Goal: Task Accomplishment & Management: Use online tool/utility

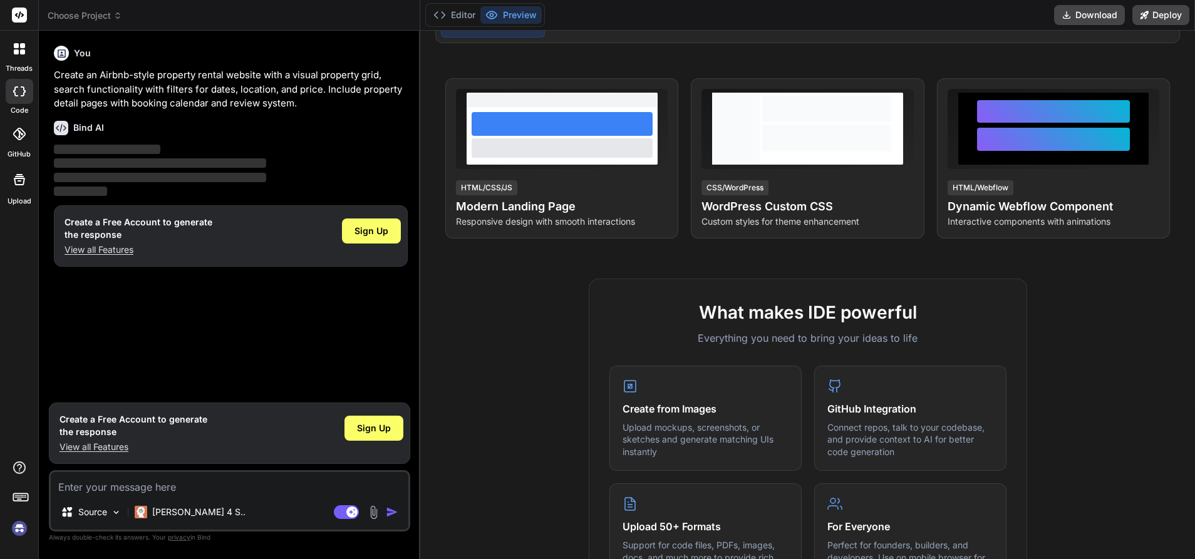
scroll to position [225, 0]
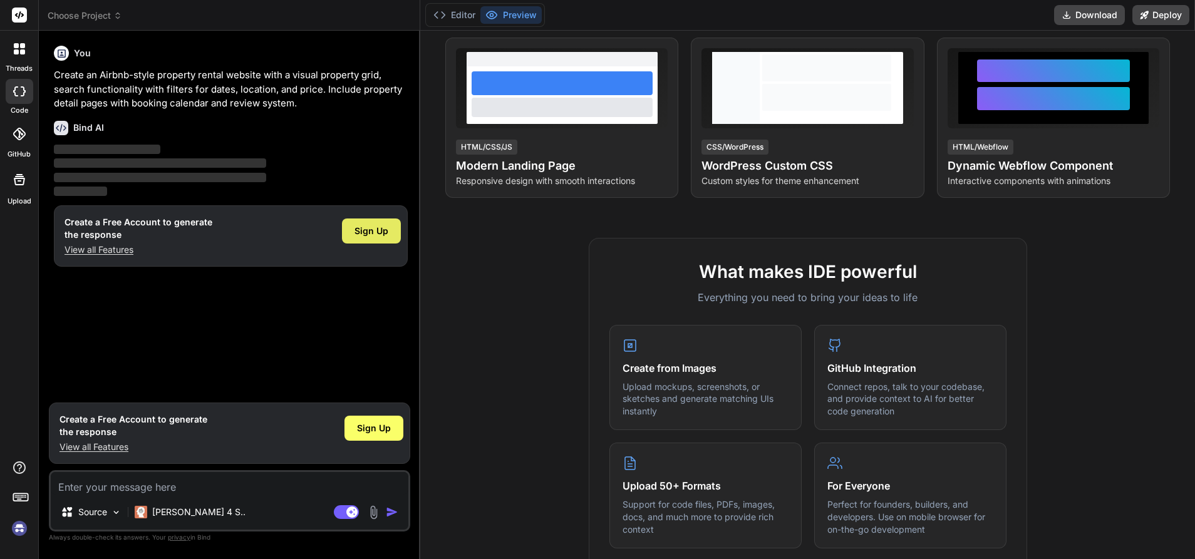
click at [366, 234] on span "Sign Up" at bounding box center [372, 231] width 34 height 13
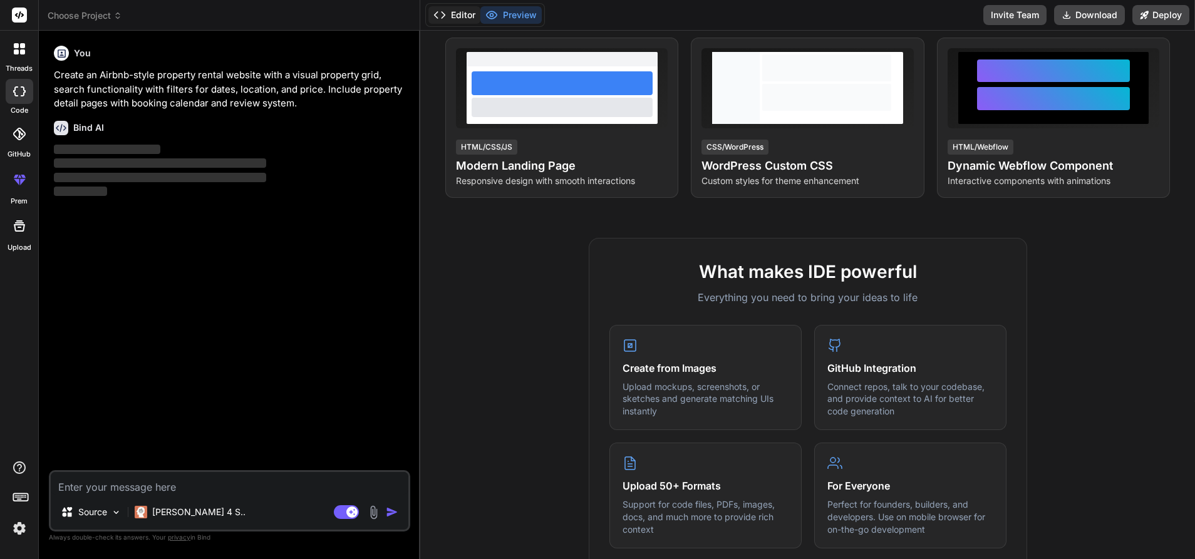
click at [469, 17] on button "Editor" at bounding box center [454, 15] width 52 height 18
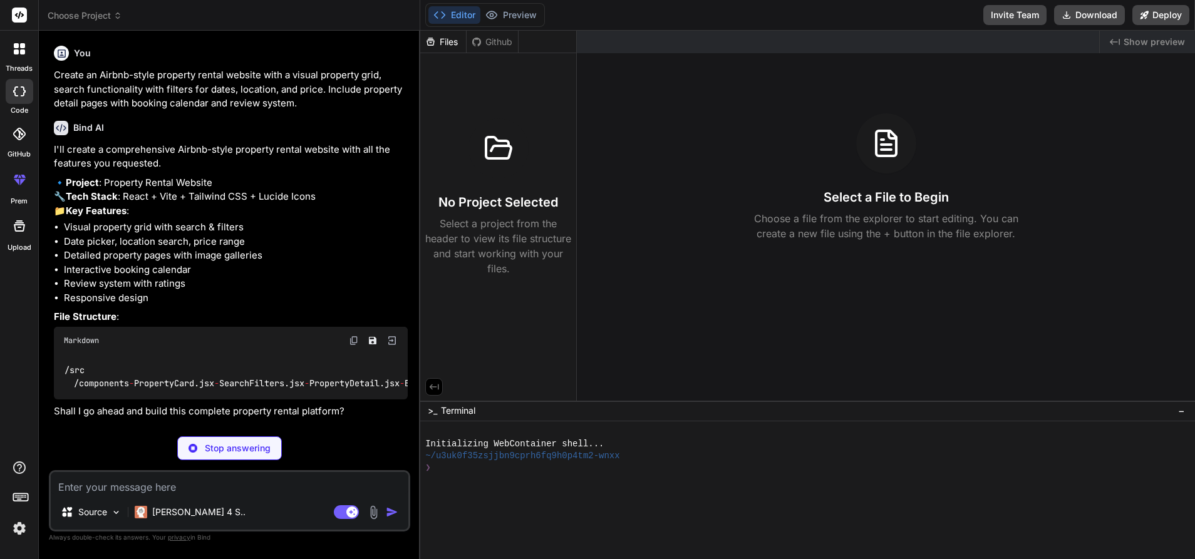
scroll to position [69, 0]
click at [22, 14] on rect at bounding box center [19, 15] width 15 height 15
click at [165, 516] on p "[PERSON_NAME] 4 S.." at bounding box center [198, 512] width 93 height 13
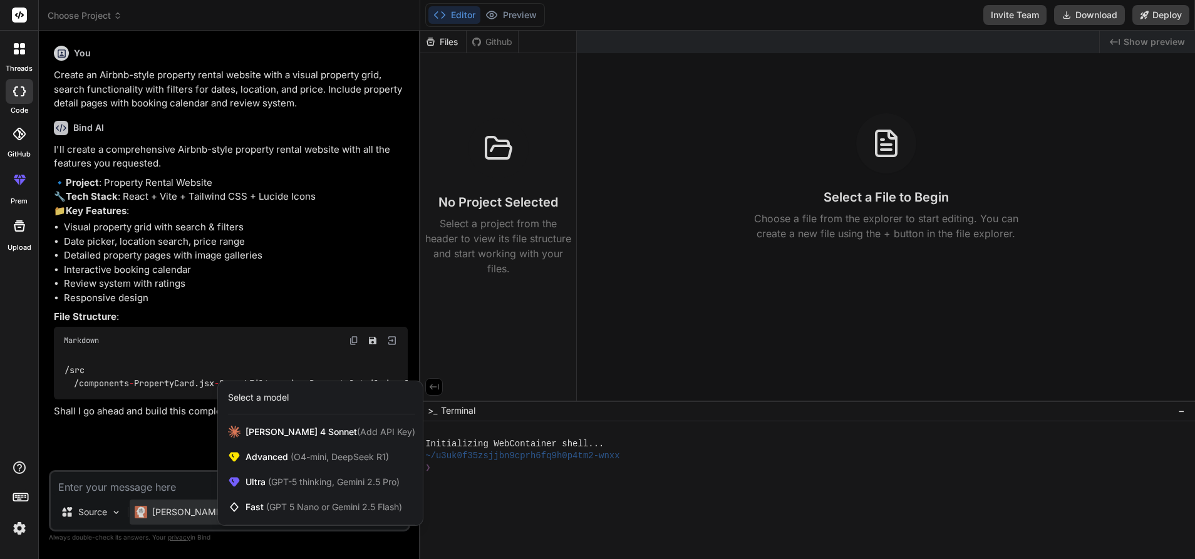
click at [246, 535] on div at bounding box center [597, 279] width 1195 height 559
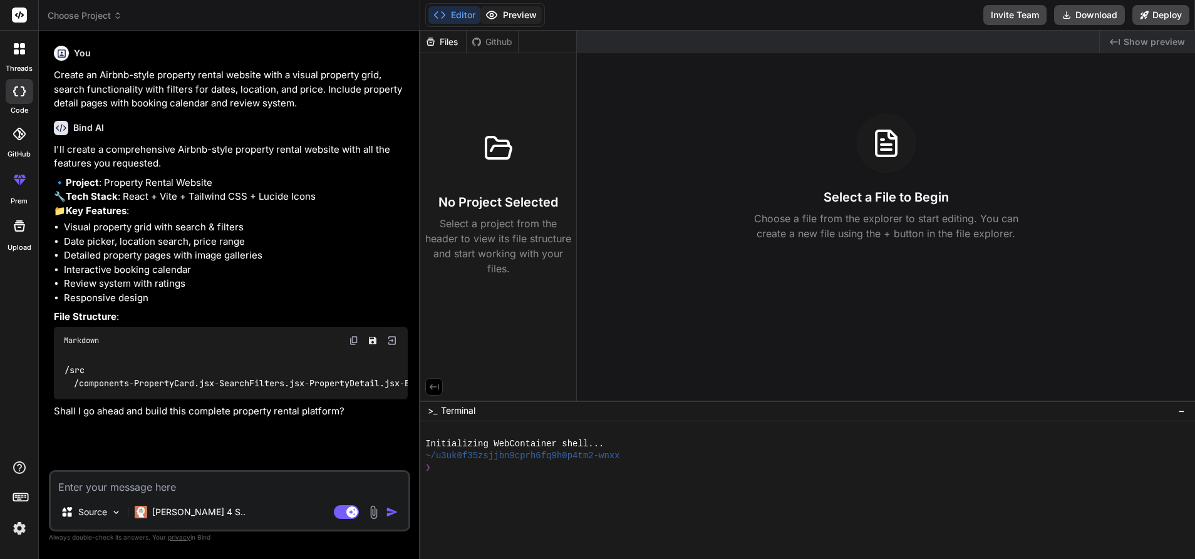
click at [517, 18] on button "Preview" at bounding box center [510, 15] width 61 height 18
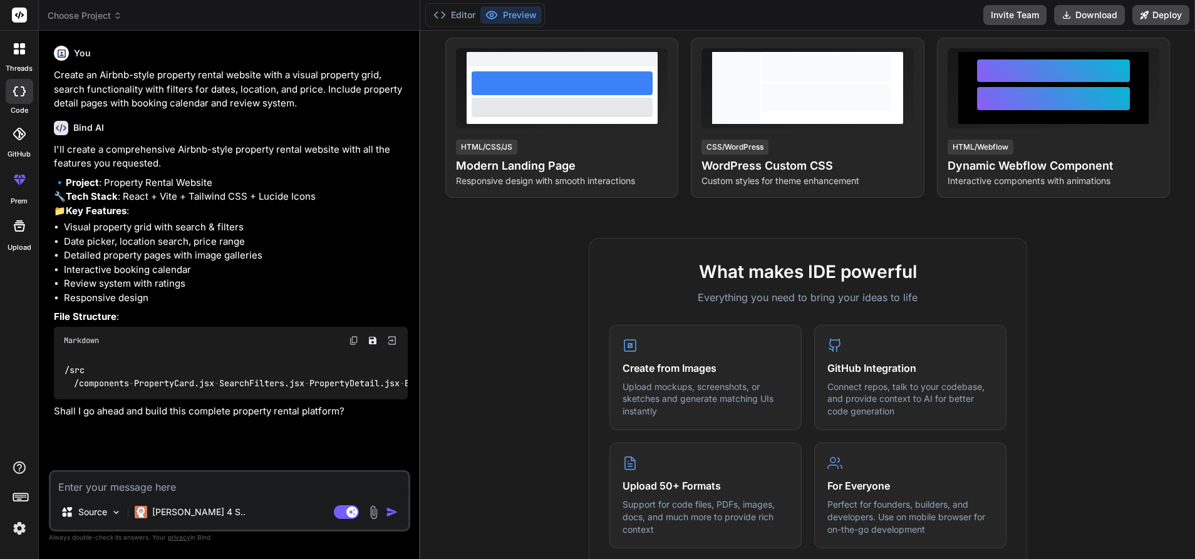
scroll to position [0, 0]
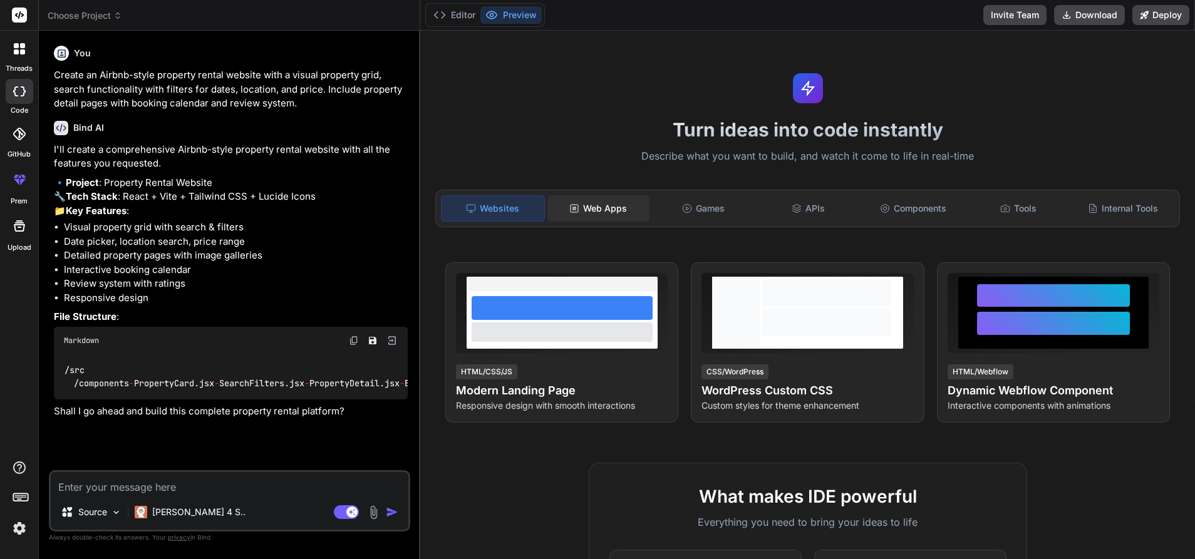
click at [600, 214] on div "Web Apps" at bounding box center [599, 208] width 103 height 26
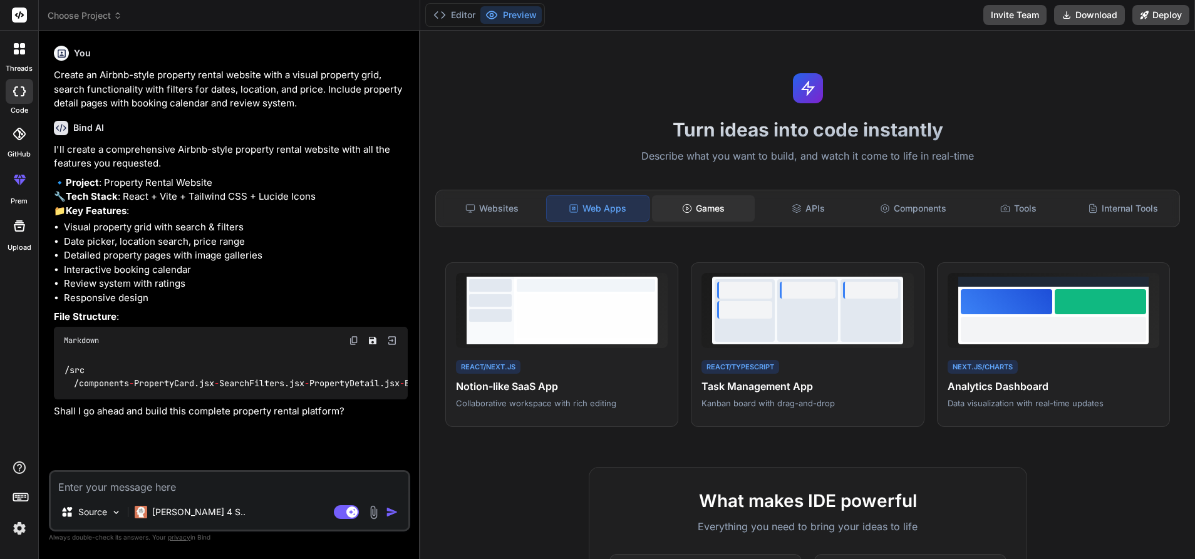
click at [717, 207] on div "Games" at bounding box center [703, 208] width 103 height 26
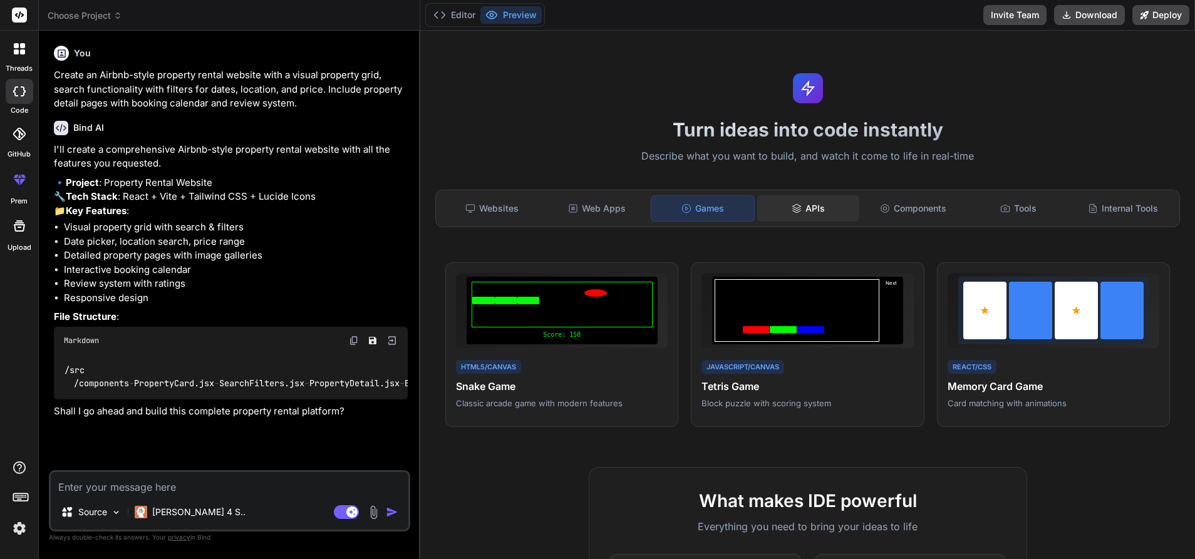
click at [797, 205] on div "APIs" at bounding box center [808, 208] width 103 height 26
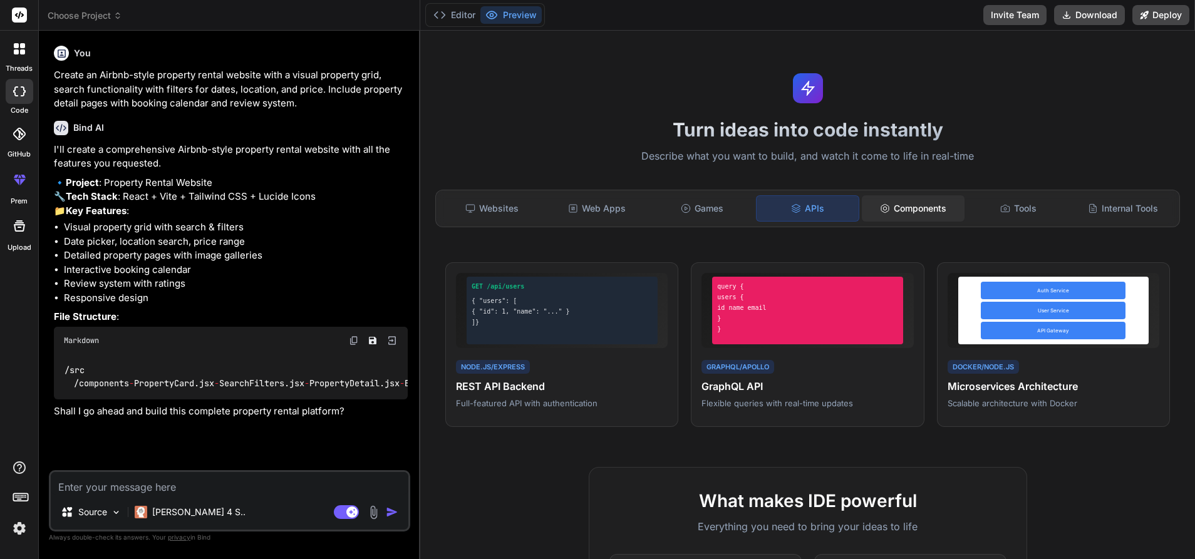
click at [881, 204] on icon at bounding box center [885, 209] width 10 height 10
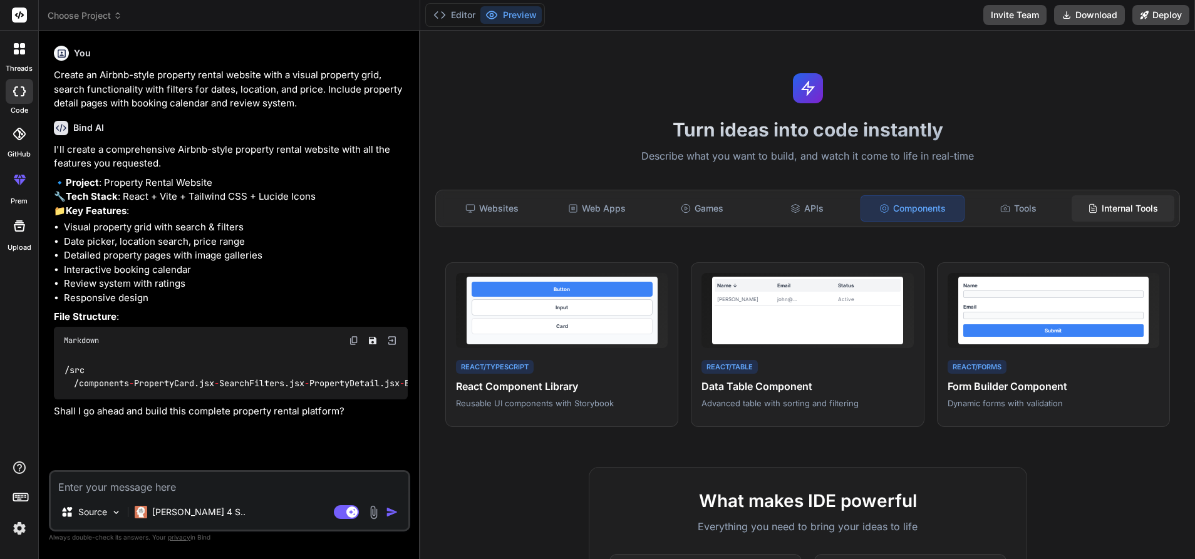
drag, startPoint x: 1020, startPoint y: 213, endPoint x: 1082, endPoint y: 217, distance: 61.5
click at [1020, 213] on div "Tools" at bounding box center [1018, 208] width 103 height 26
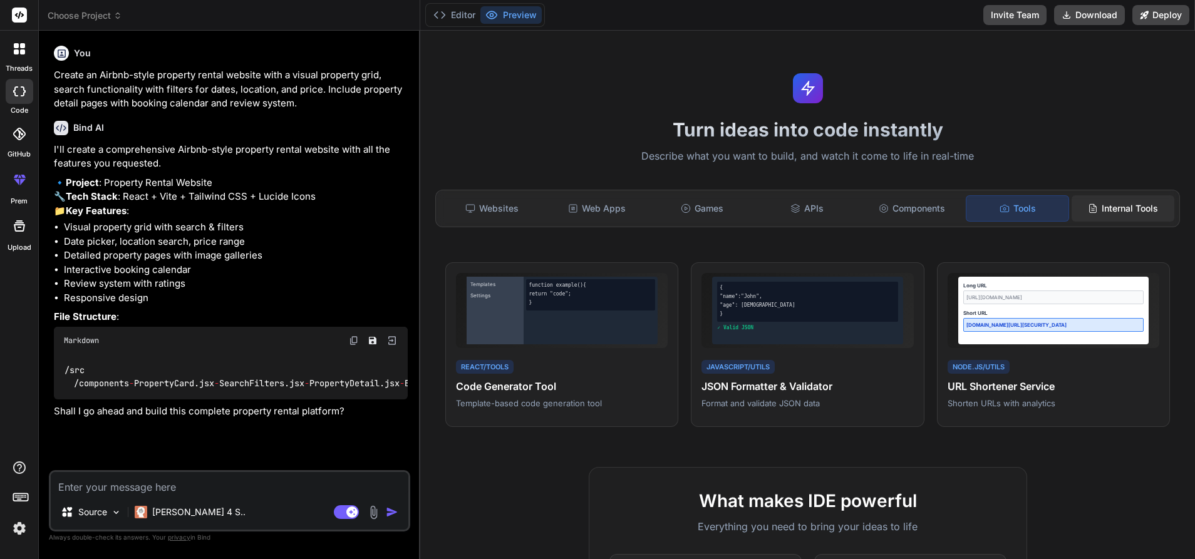
click at [1089, 214] on div "Internal Tools" at bounding box center [1123, 208] width 103 height 26
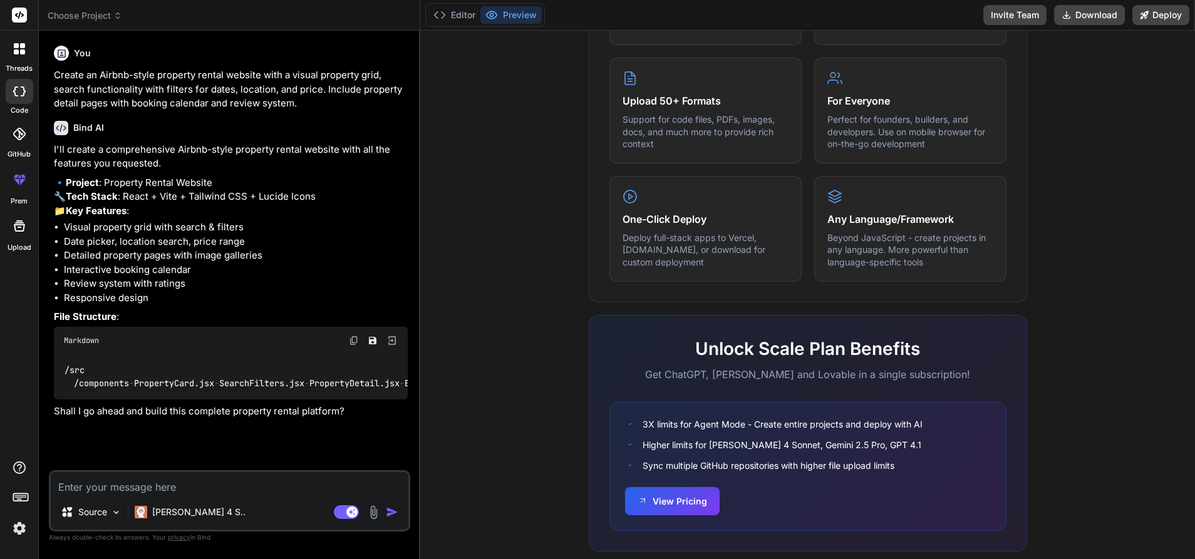
scroll to position [640, 0]
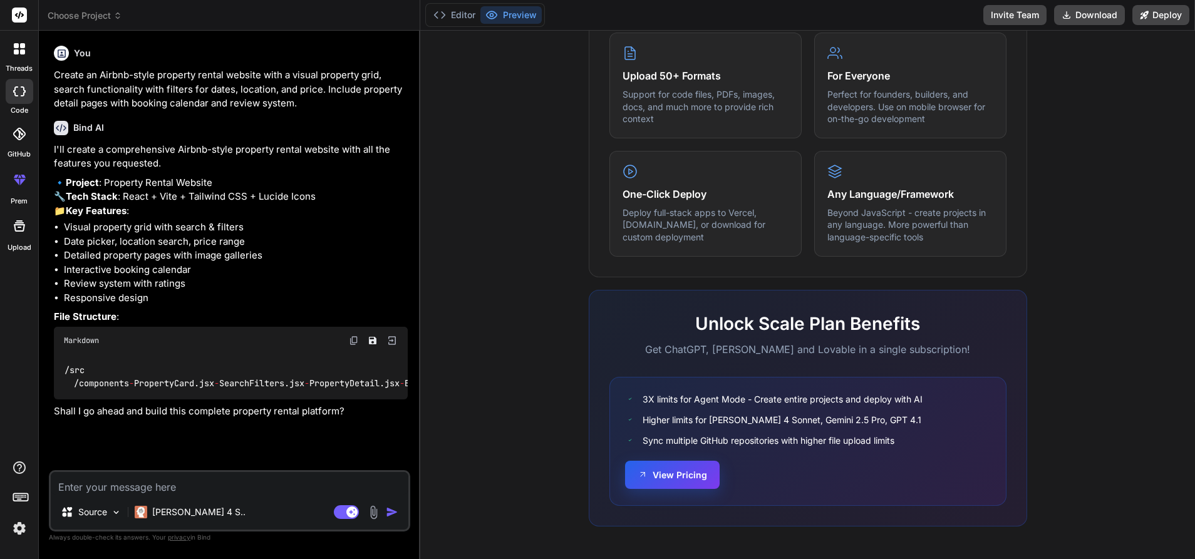
click at [653, 475] on button "View Pricing" at bounding box center [672, 475] width 95 height 28
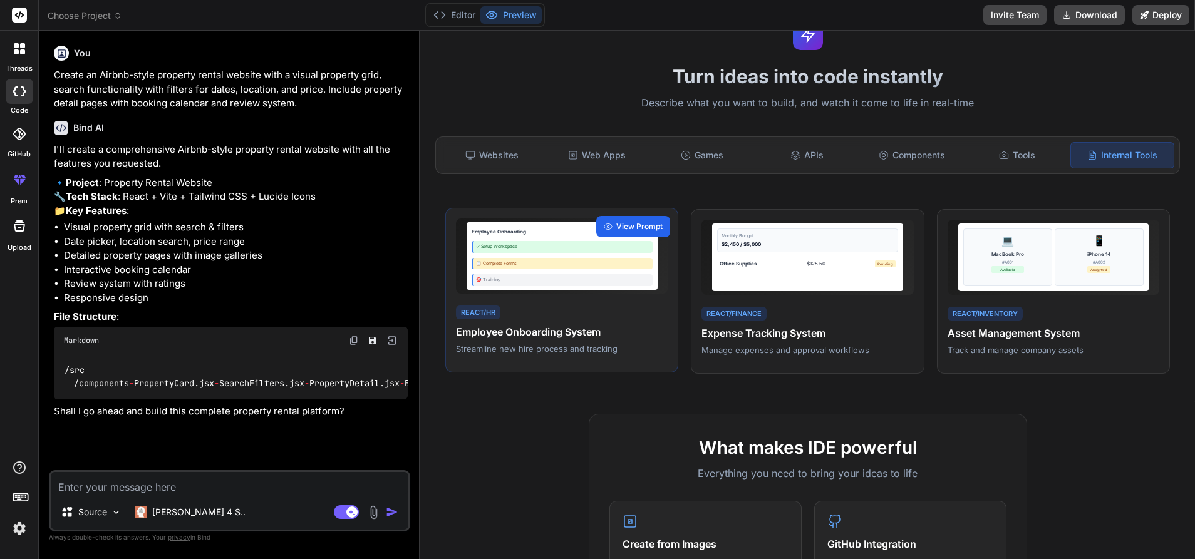
scroll to position [0, 0]
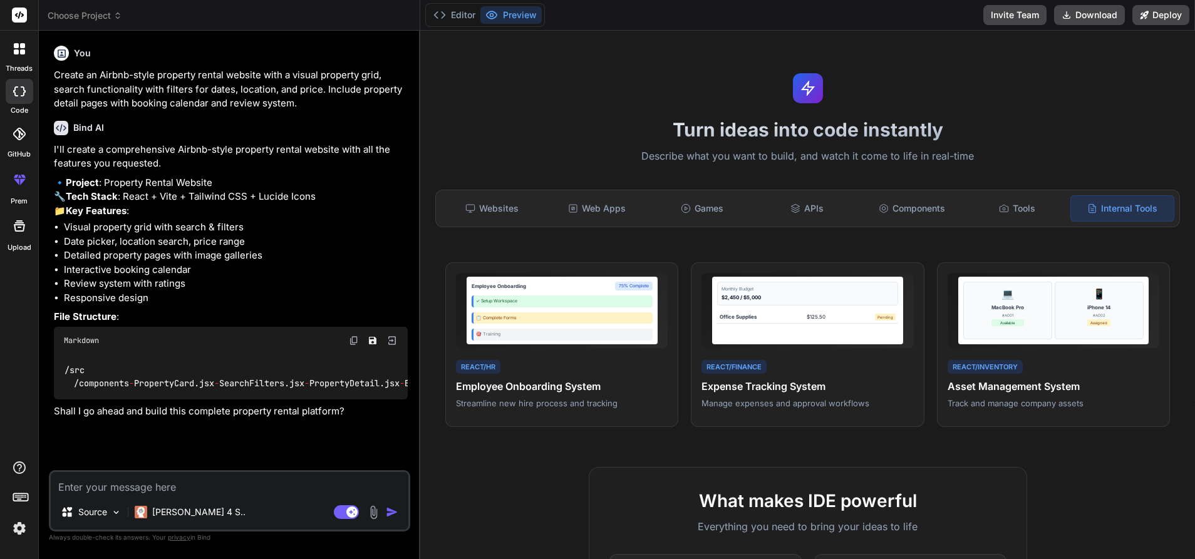
click at [26, 58] on div at bounding box center [19, 49] width 26 height 26
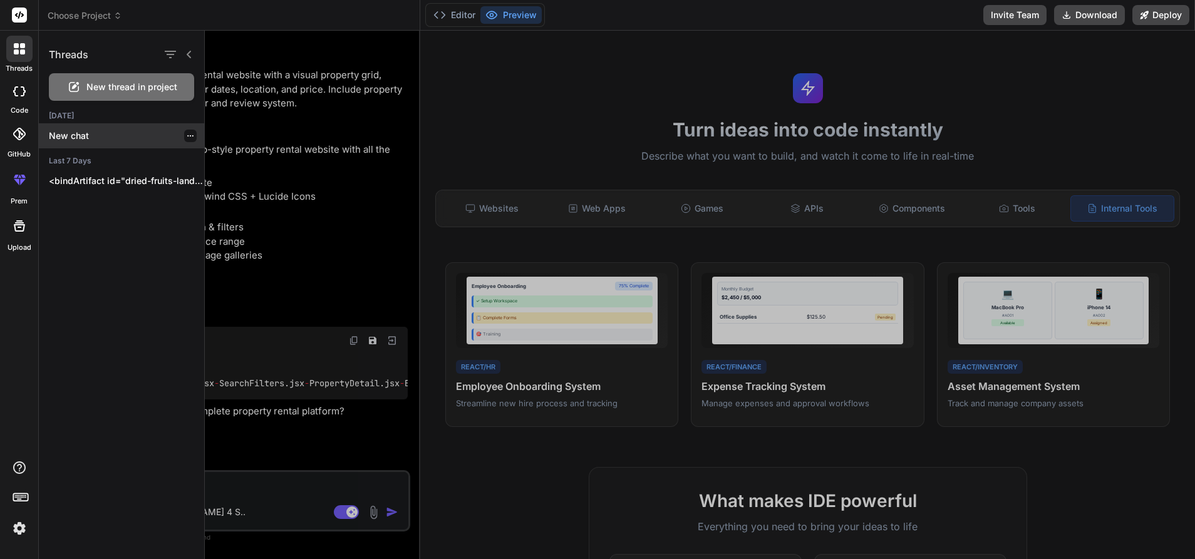
click at [109, 135] on p "New chat" at bounding box center [126, 136] width 155 height 13
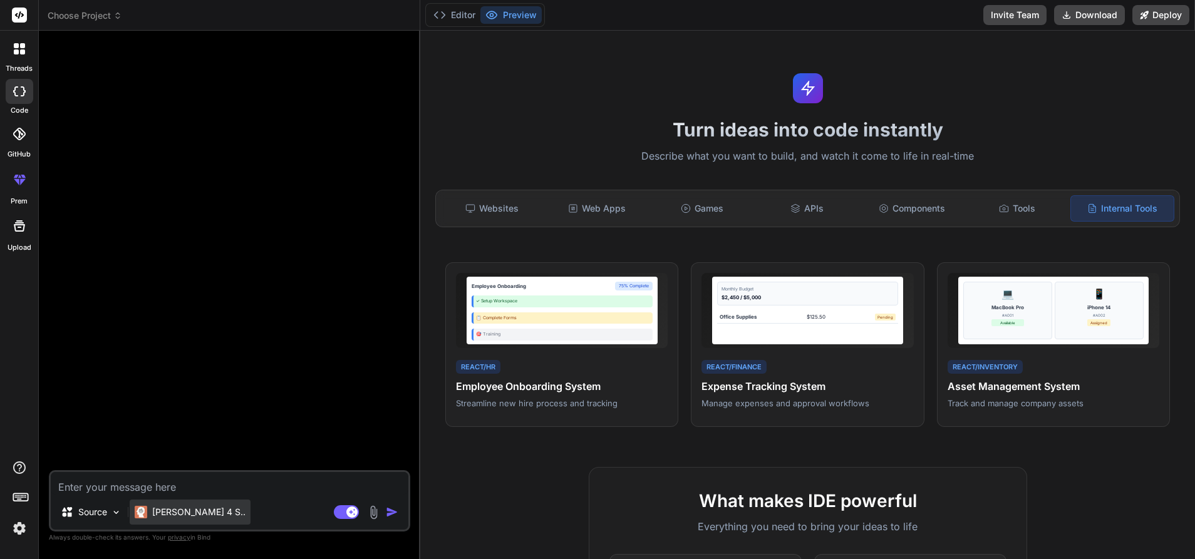
click at [155, 516] on p "[PERSON_NAME] 4 S.." at bounding box center [198, 512] width 93 height 13
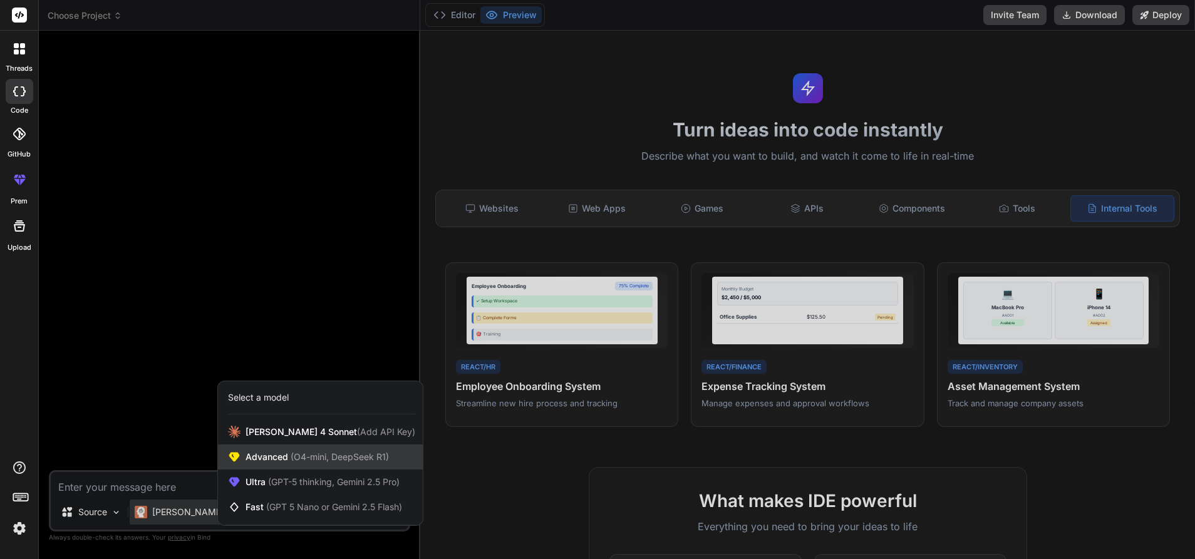
click at [284, 460] on span "Advanced (O4-mini, DeepSeek R1)" at bounding box center [317, 457] width 143 height 13
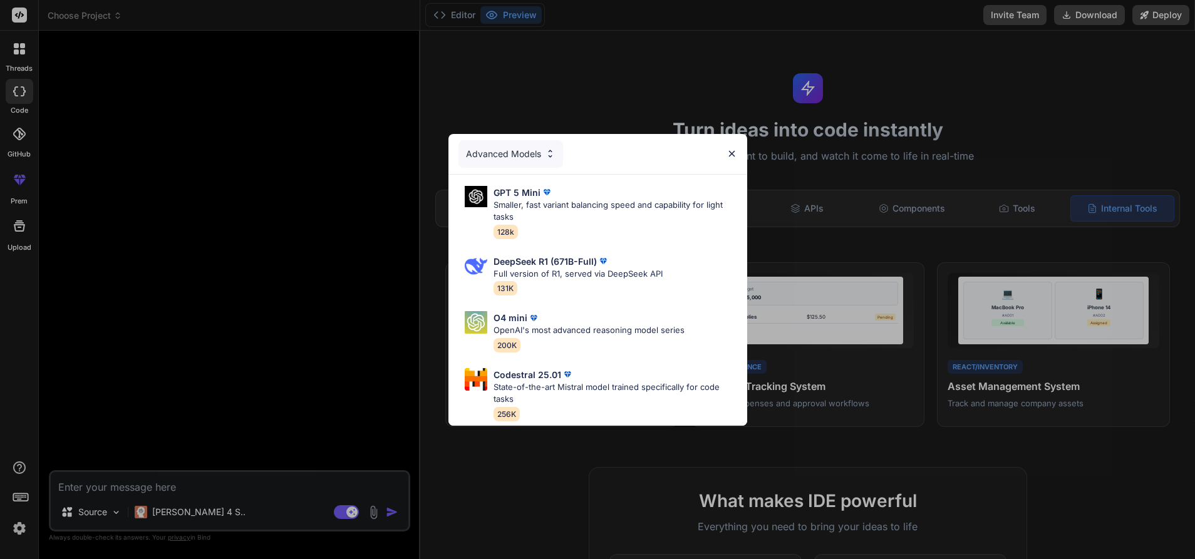
click at [514, 148] on div "Advanced Models" at bounding box center [511, 154] width 105 height 28
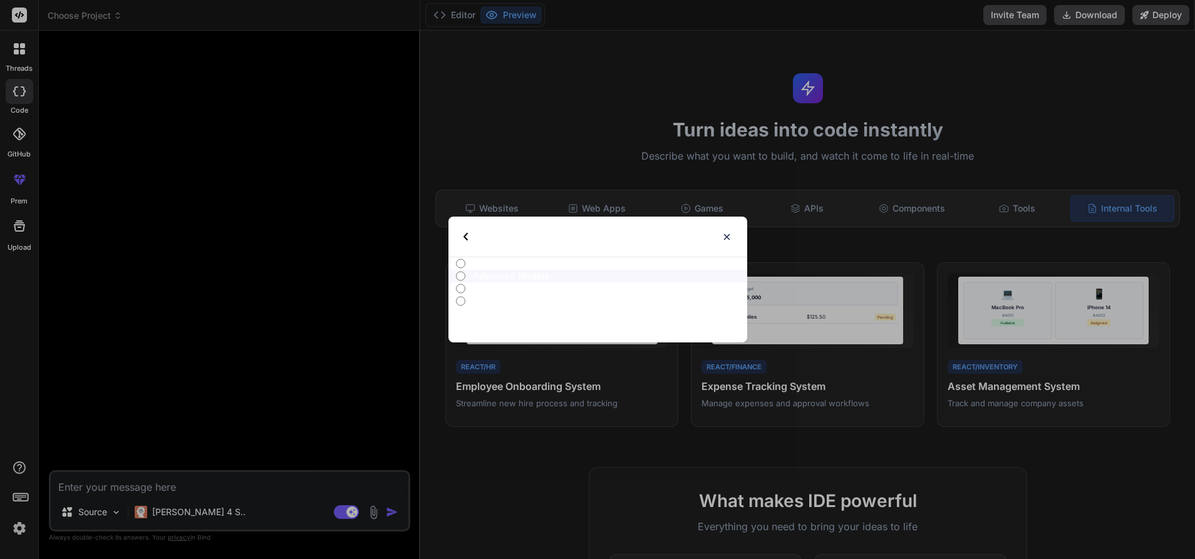
click at [729, 234] on img at bounding box center [727, 237] width 11 height 11
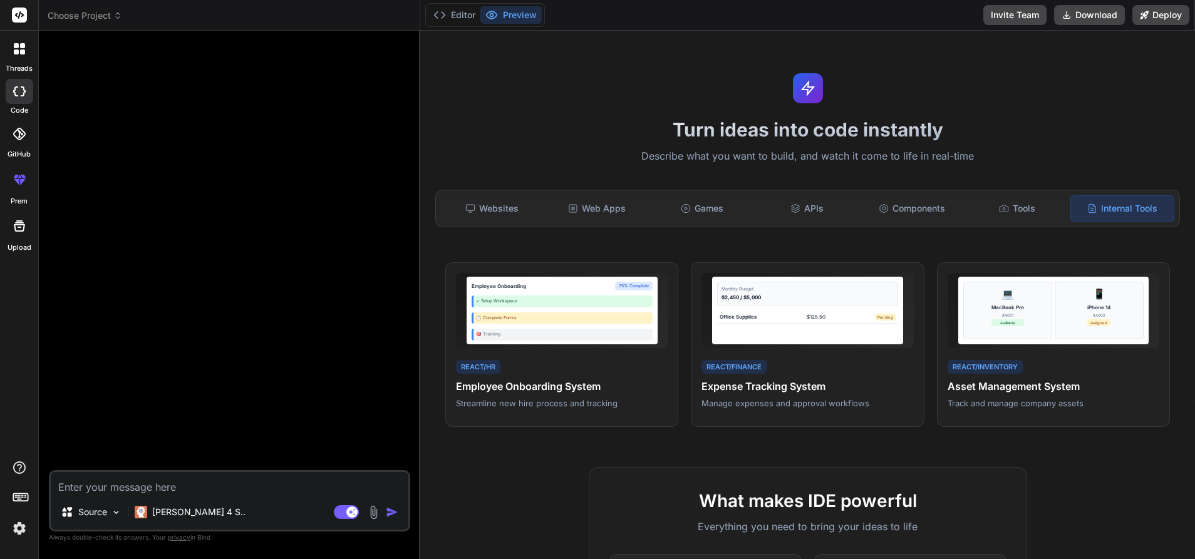
click at [221, 481] on textarea at bounding box center [230, 483] width 358 height 23
click at [110, 514] on div "Source" at bounding box center [91, 512] width 71 height 25
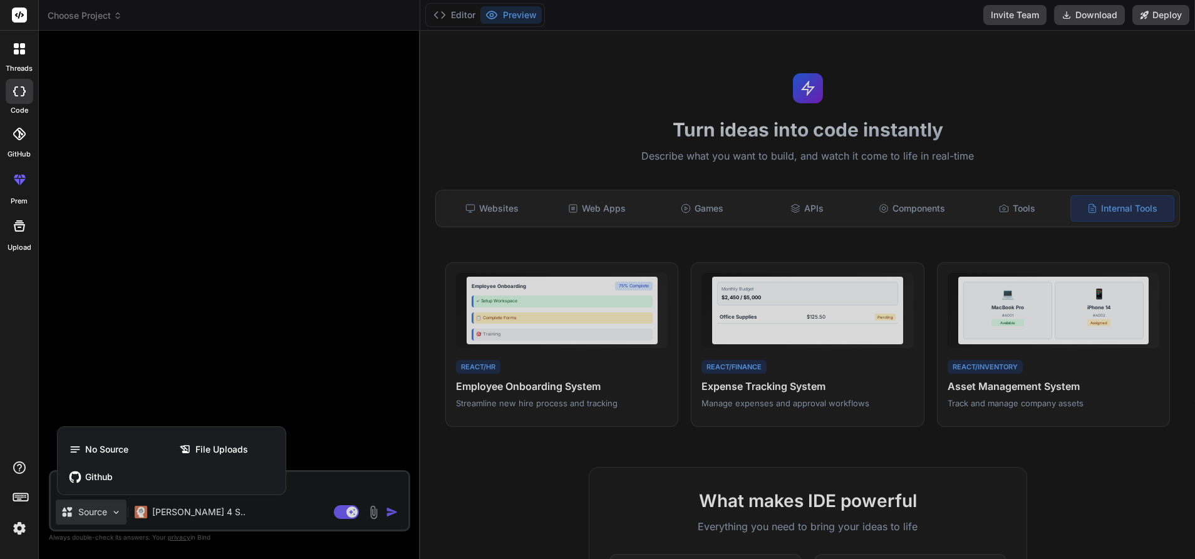
click at [163, 320] on div at bounding box center [597, 279] width 1195 height 559
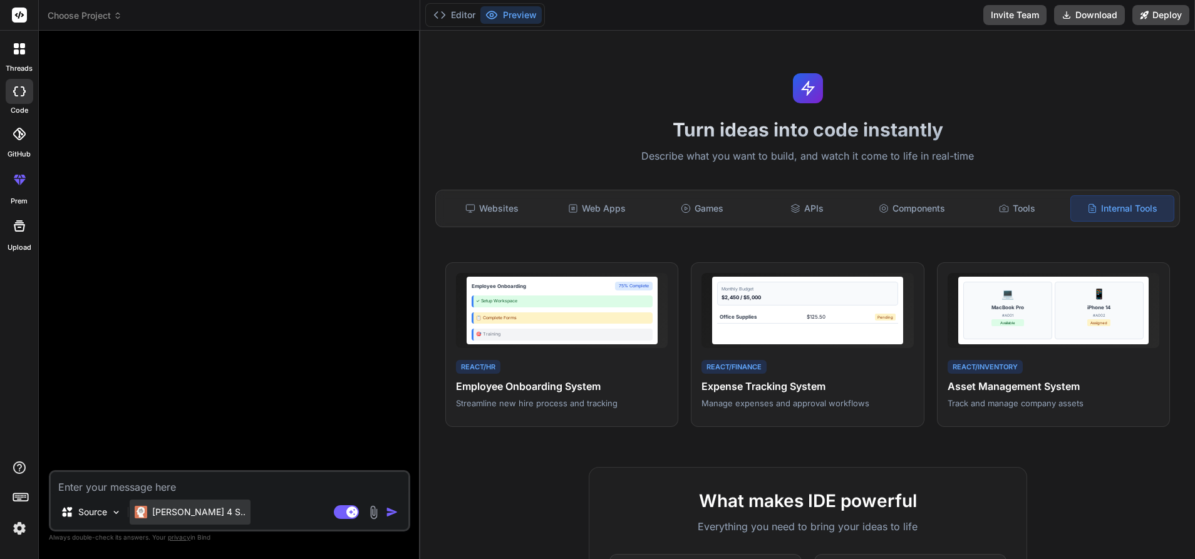
click at [185, 507] on p "[PERSON_NAME] 4 S.." at bounding box center [198, 512] width 93 height 13
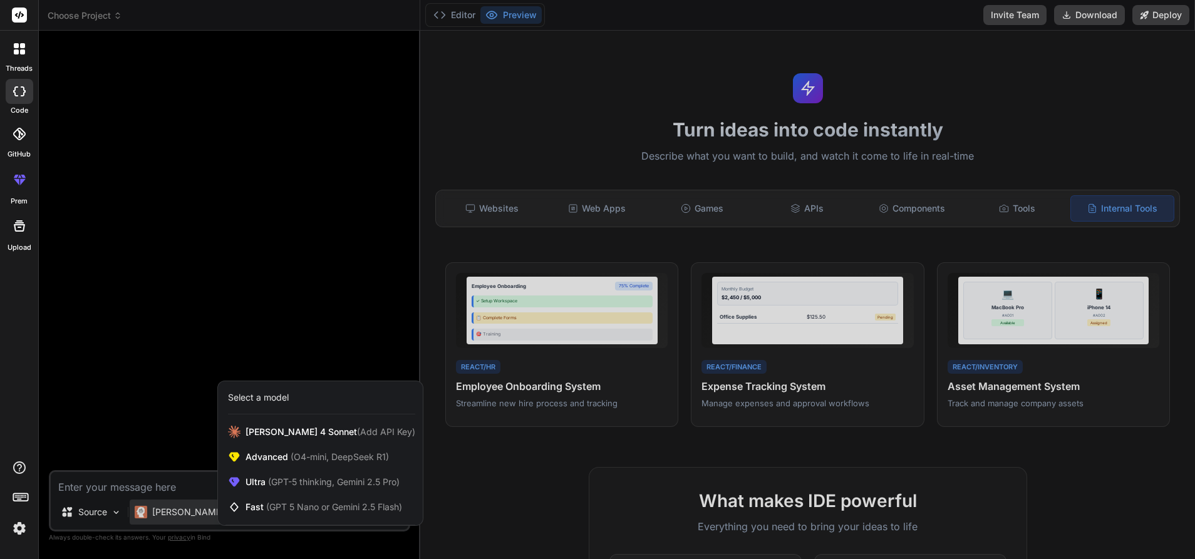
click at [279, 345] on div at bounding box center [597, 279] width 1195 height 559
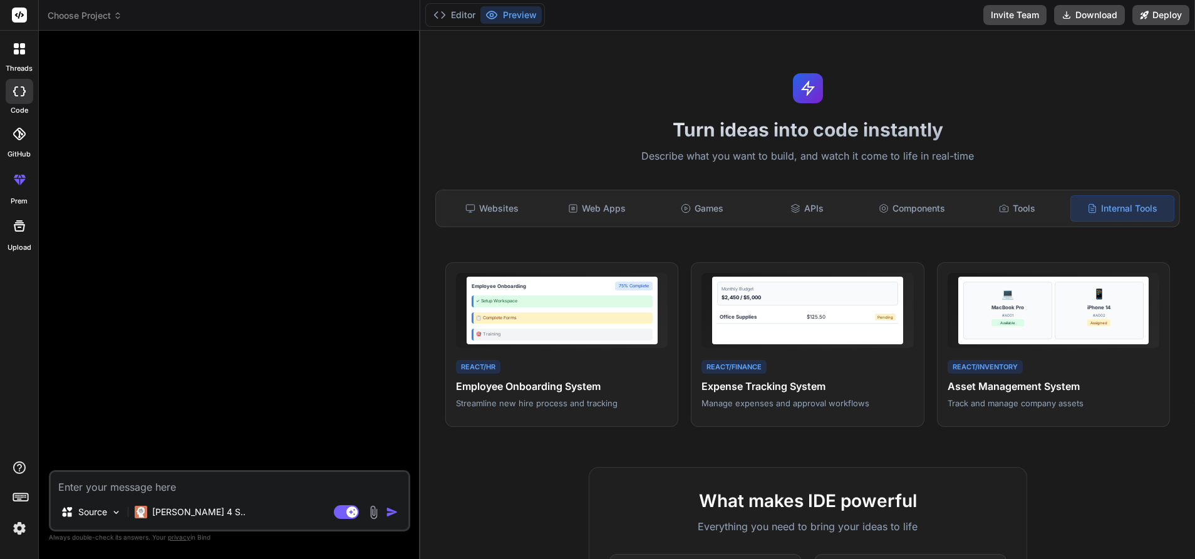
click at [100, 487] on textarea at bounding box center [230, 483] width 358 height 23
click at [459, 9] on button "Editor" at bounding box center [454, 15] width 52 height 18
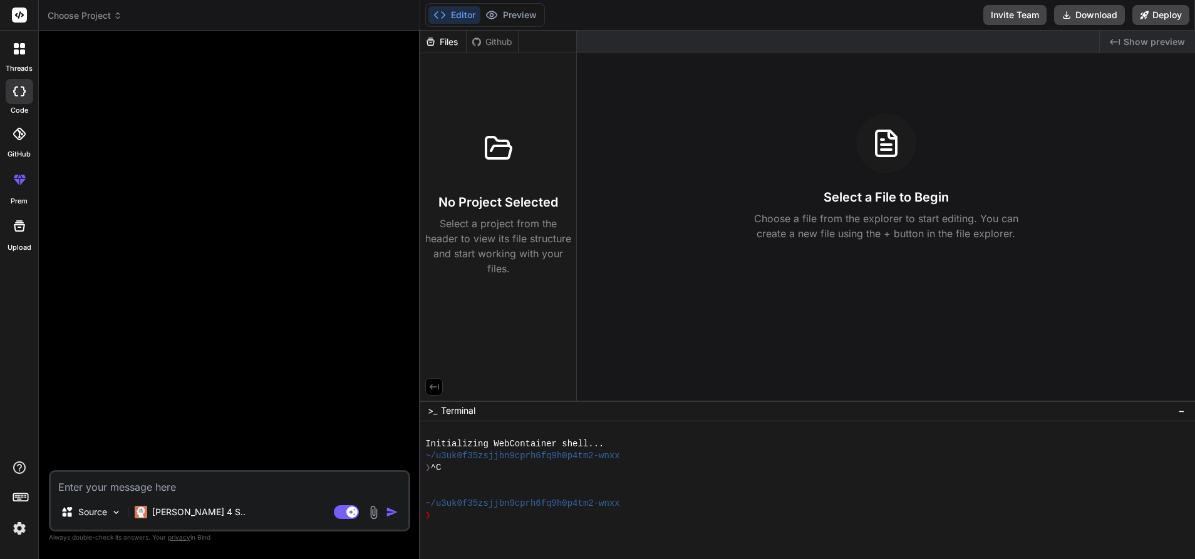
click at [438, 44] on div "Files" at bounding box center [443, 42] width 46 height 13
click at [1141, 47] on span "Show preview" at bounding box center [1154, 42] width 61 height 13
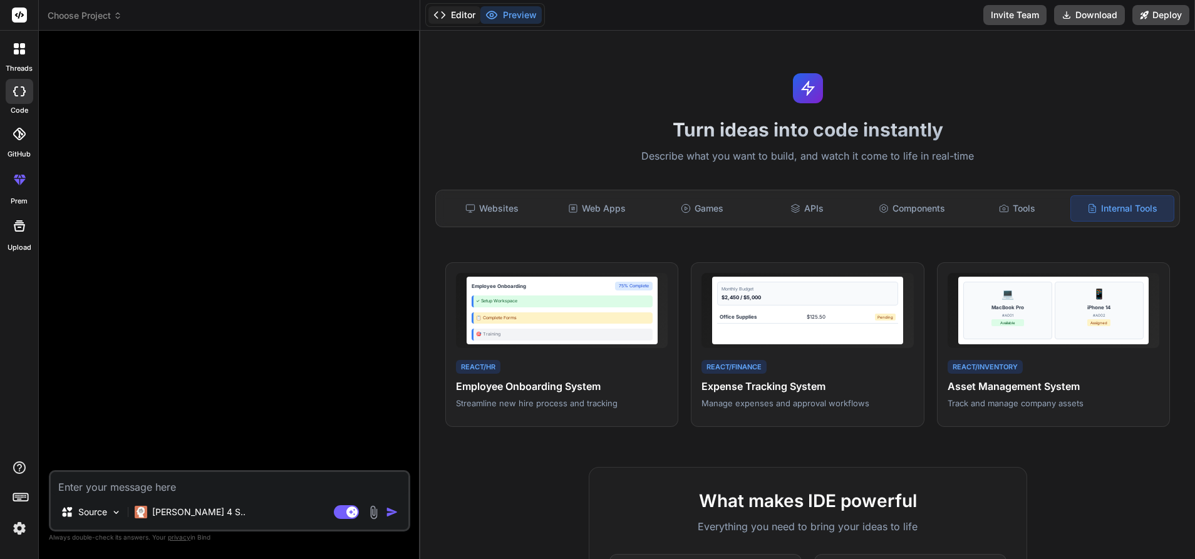
click at [440, 15] on icon at bounding box center [440, 15] width 13 height 13
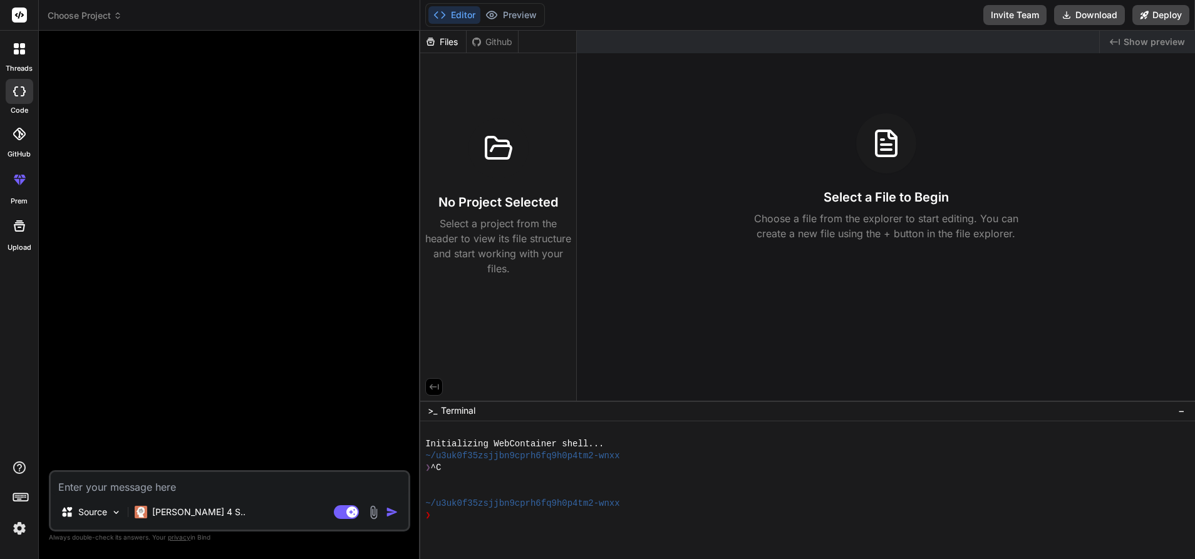
click at [479, 415] on div ">_ Terminal −" at bounding box center [807, 411] width 775 height 21
click at [1180, 412] on span "−" at bounding box center [1181, 411] width 7 height 13
click at [1179, 551] on icon at bounding box center [1180, 549] width 10 height 10
click at [1181, 551] on icon at bounding box center [1180, 549] width 10 height 10
click at [1181, 548] on icon at bounding box center [1180, 549] width 10 height 10
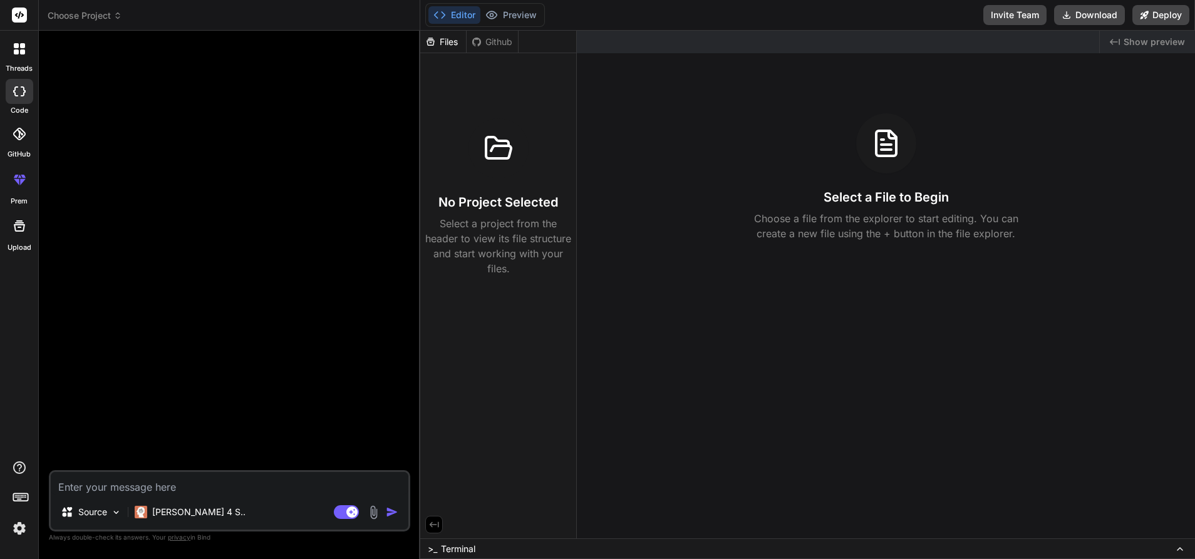
click at [1181, 548] on icon at bounding box center [1180, 549] width 10 height 10
click at [454, 551] on span "Terminal" at bounding box center [458, 549] width 34 height 13
click at [454, 475] on div at bounding box center [802, 480] width 755 height 12
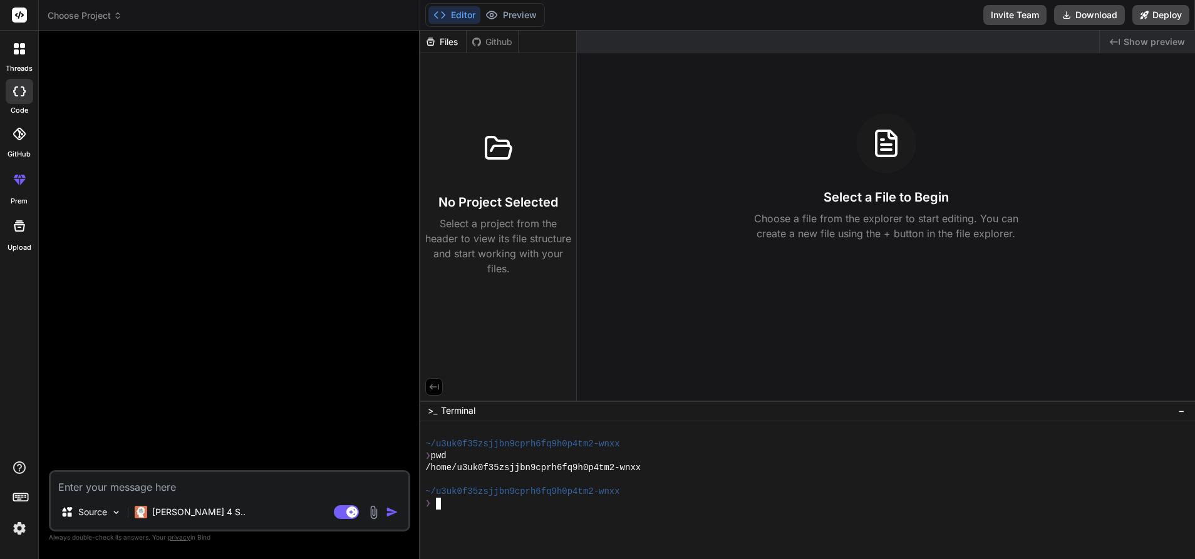
click at [12, 227] on icon at bounding box center [19, 226] width 15 height 15
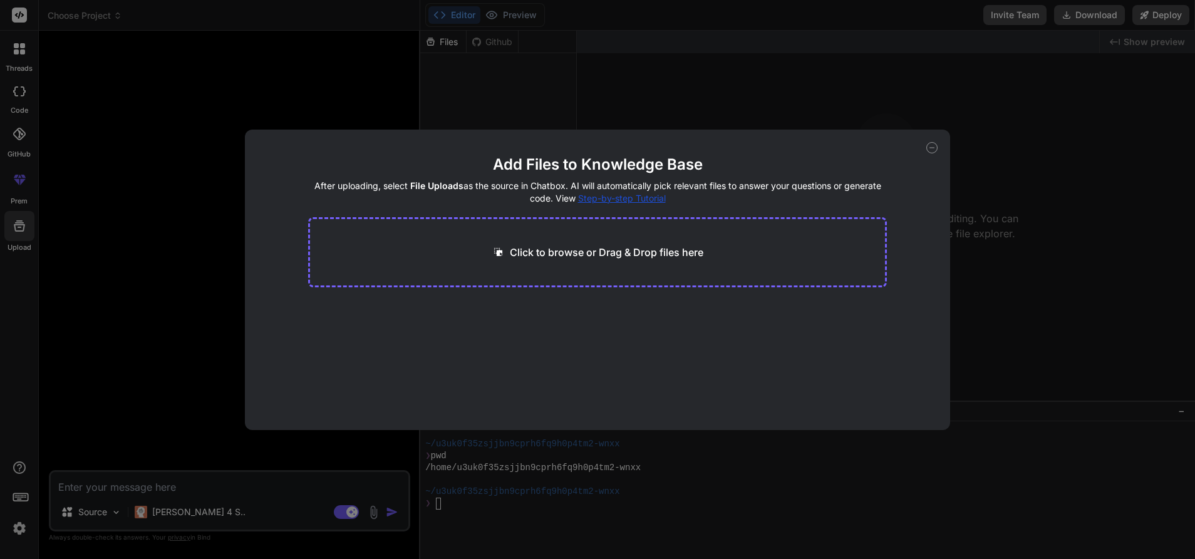
click at [940, 149] on div "Add Files to Knowledge Base After uploading, select File Uploads as the source …" at bounding box center [597, 280] width 705 height 301
click at [141, 80] on div "Add Files to Knowledge Base After uploading, select File Uploads as the source …" at bounding box center [597, 279] width 1195 height 559
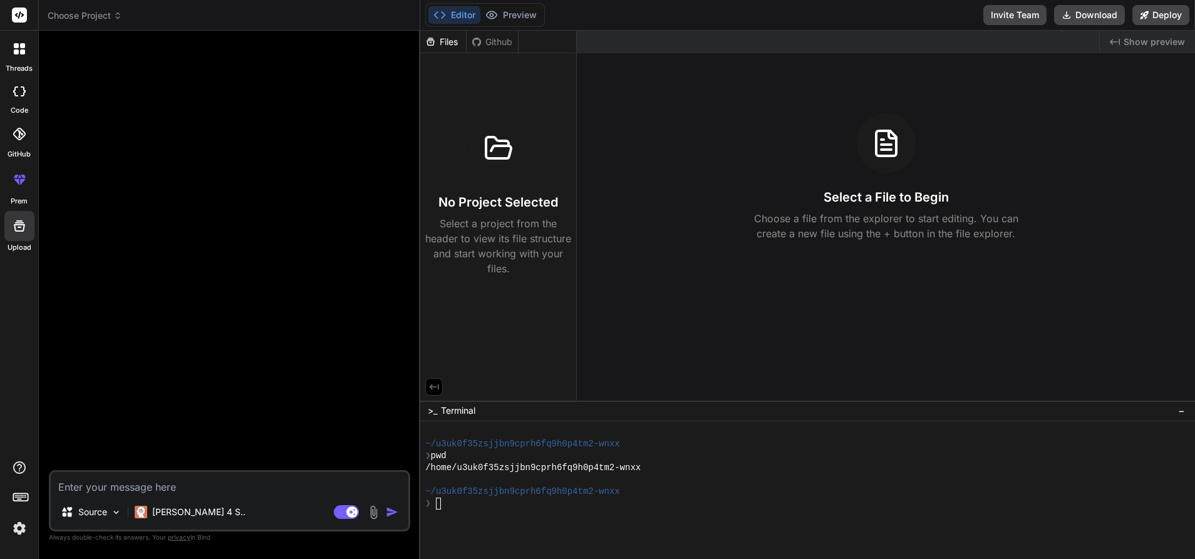
click at [24, 192] on div at bounding box center [19, 180] width 30 height 30
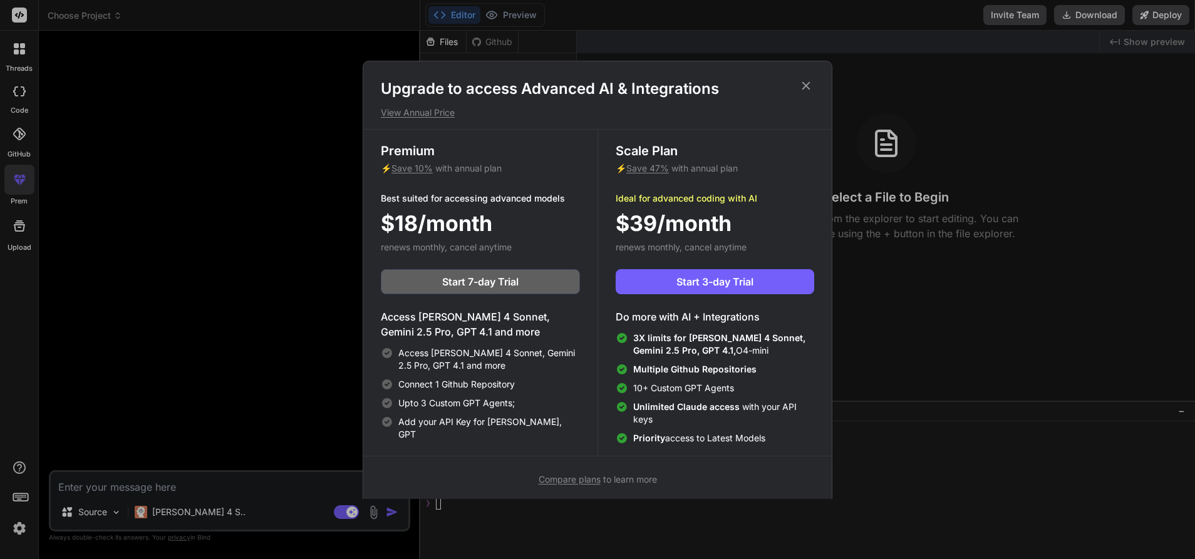
click at [802, 86] on icon at bounding box center [806, 86] width 14 height 14
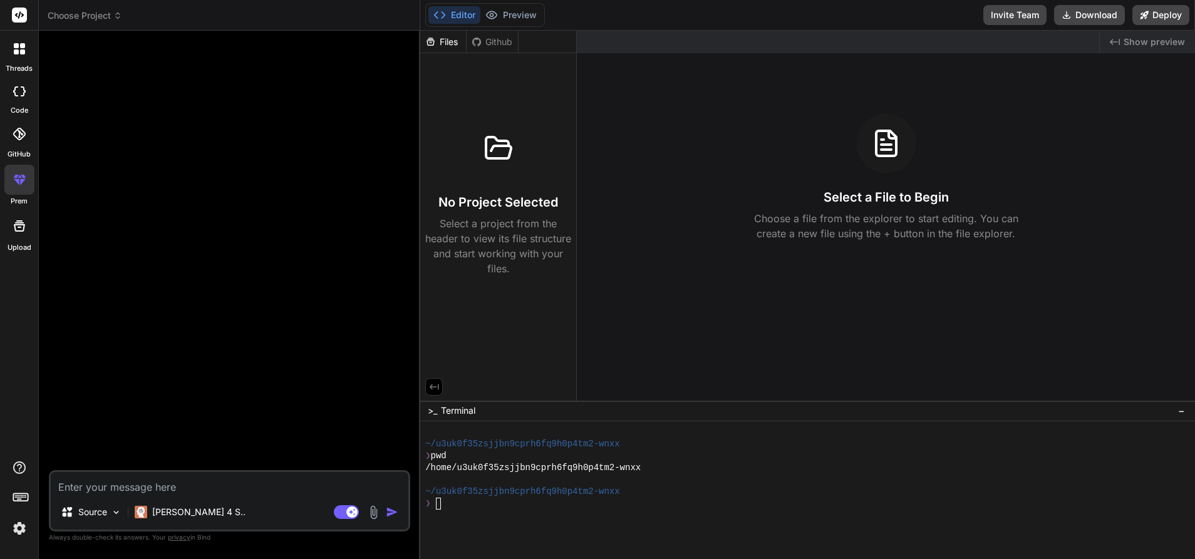
click at [11, 137] on div at bounding box center [20, 134] width 28 height 28
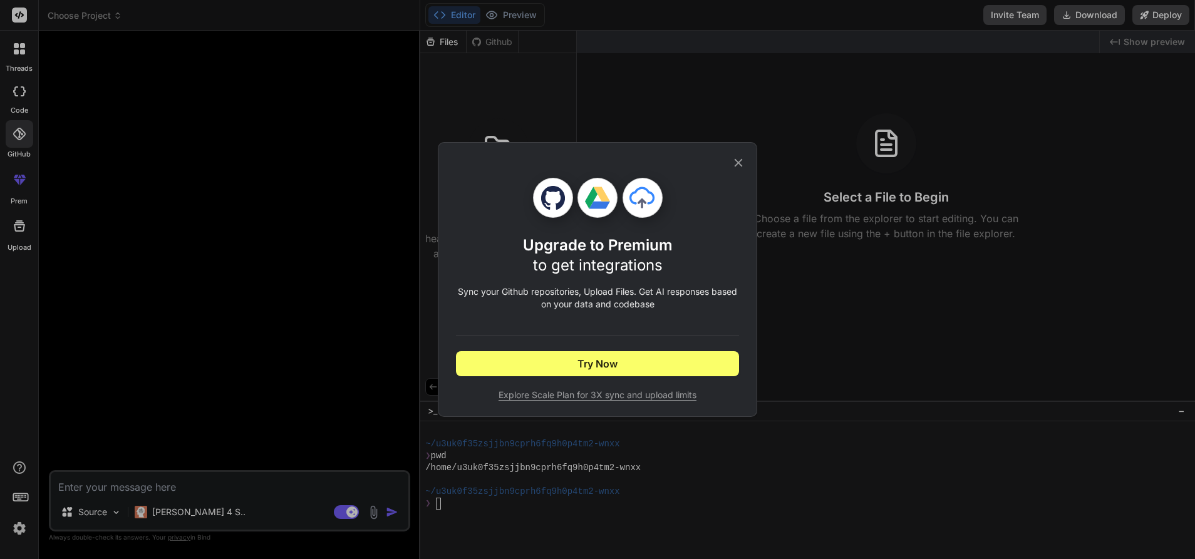
drag, startPoint x: 729, startPoint y: 165, endPoint x: 694, endPoint y: 160, distance: 35.4
click at [730, 165] on div "Upgrade to Premium to get integrations Sync your Github repositories, Upload Fi…" at bounding box center [597, 280] width 283 height 274
click at [742, 165] on icon at bounding box center [739, 163] width 14 height 14
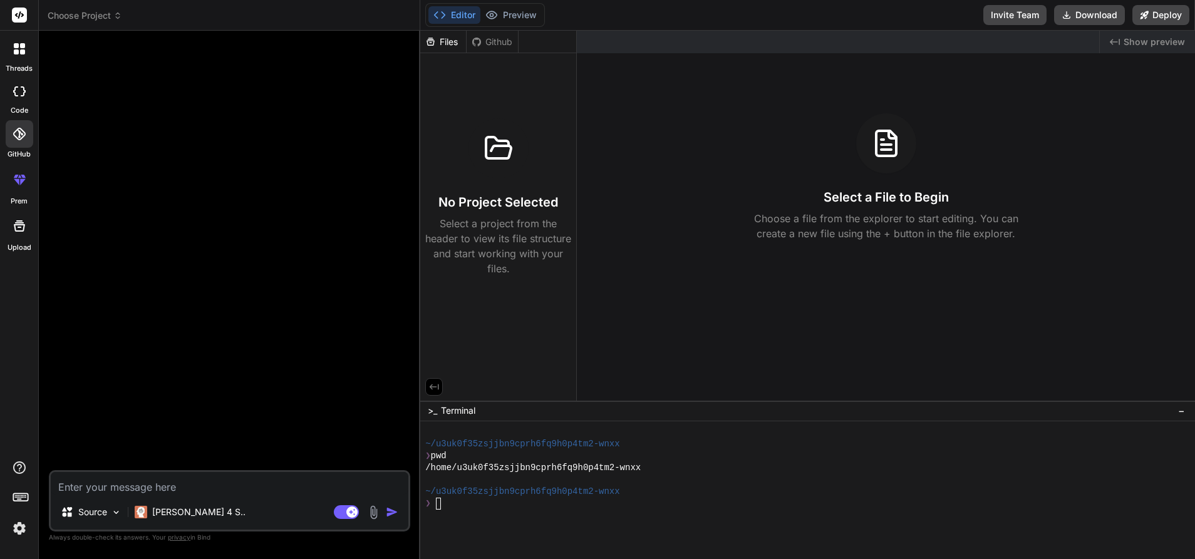
click at [6, 98] on div at bounding box center [20, 91] width 28 height 25
type textarea "x"
click at [10, 48] on div at bounding box center [19, 49] width 26 height 26
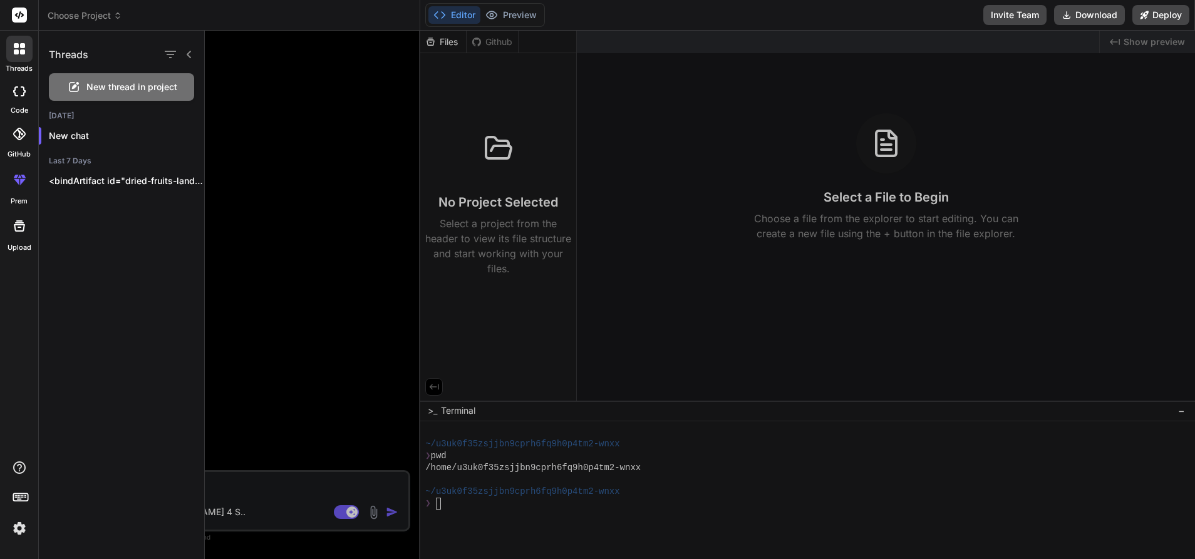
click at [100, 18] on span "Choose Project" at bounding box center [85, 15] width 75 height 13
click at [294, 88] on div at bounding box center [700, 295] width 990 height 529
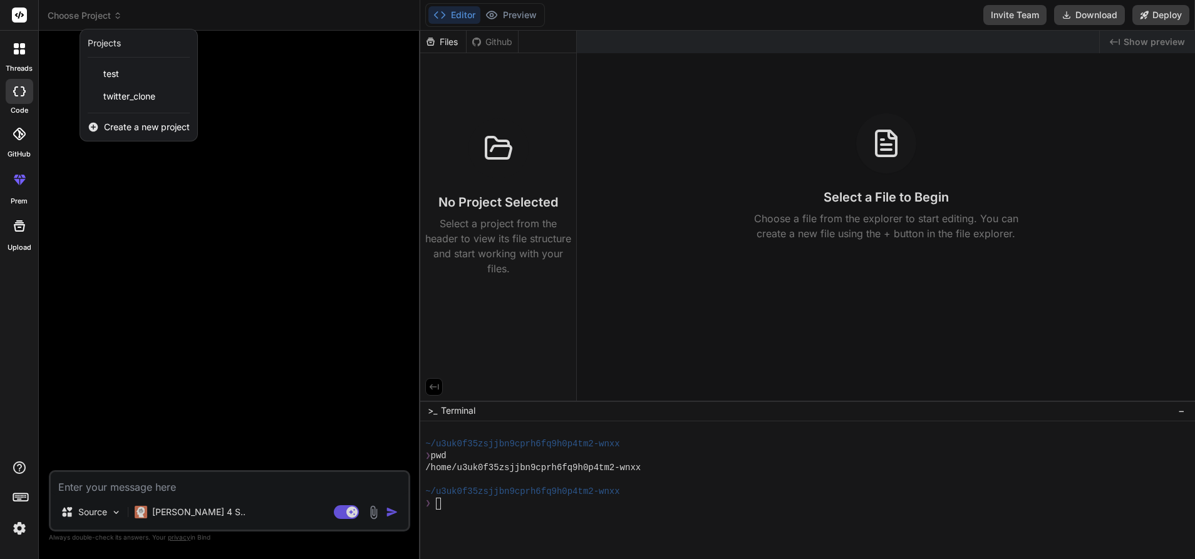
click at [122, 176] on div at bounding box center [597, 279] width 1195 height 559
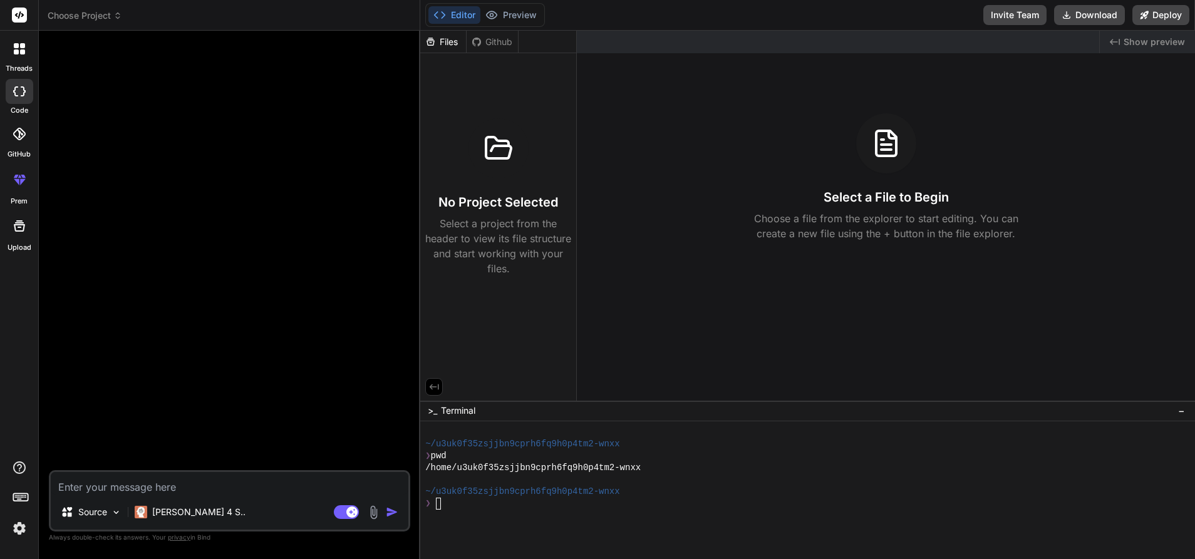
click at [15, 527] on img at bounding box center [19, 528] width 21 height 21
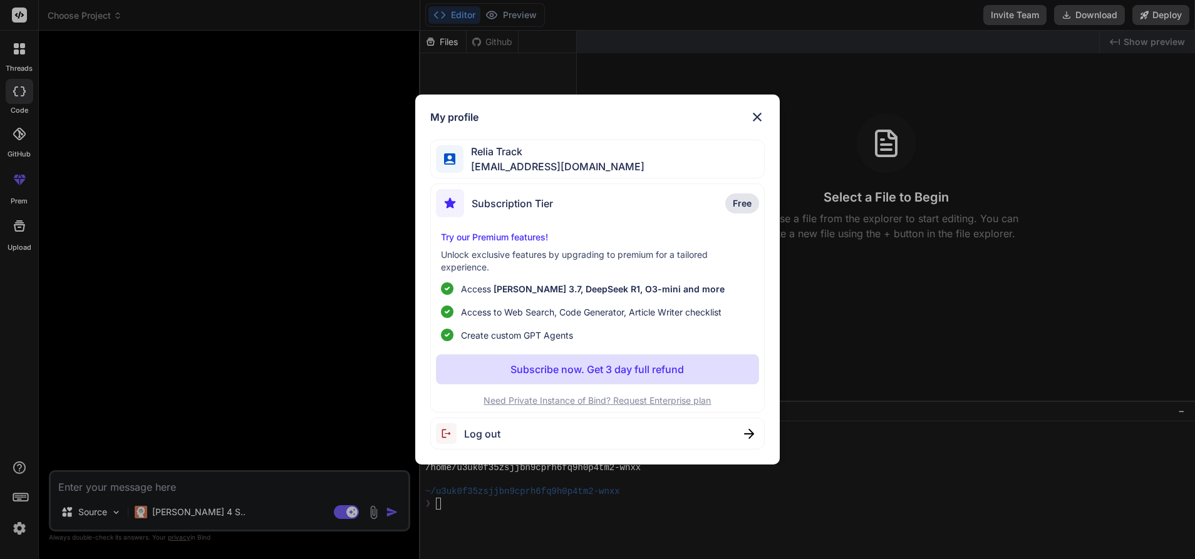
click at [756, 117] on img at bounding box center [757, 117] width 15 height 15
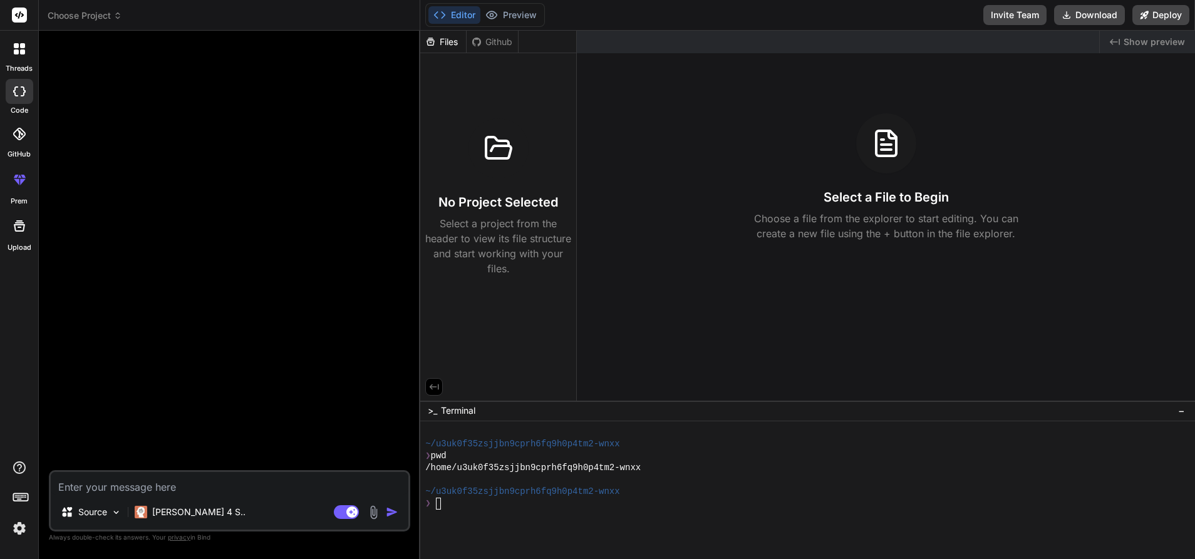
click at [4, 494] on div at bounding box center [19, 499] width 38 height 79
click at [10, 497] on div at bounding box center [19, 497] width 20 height 18
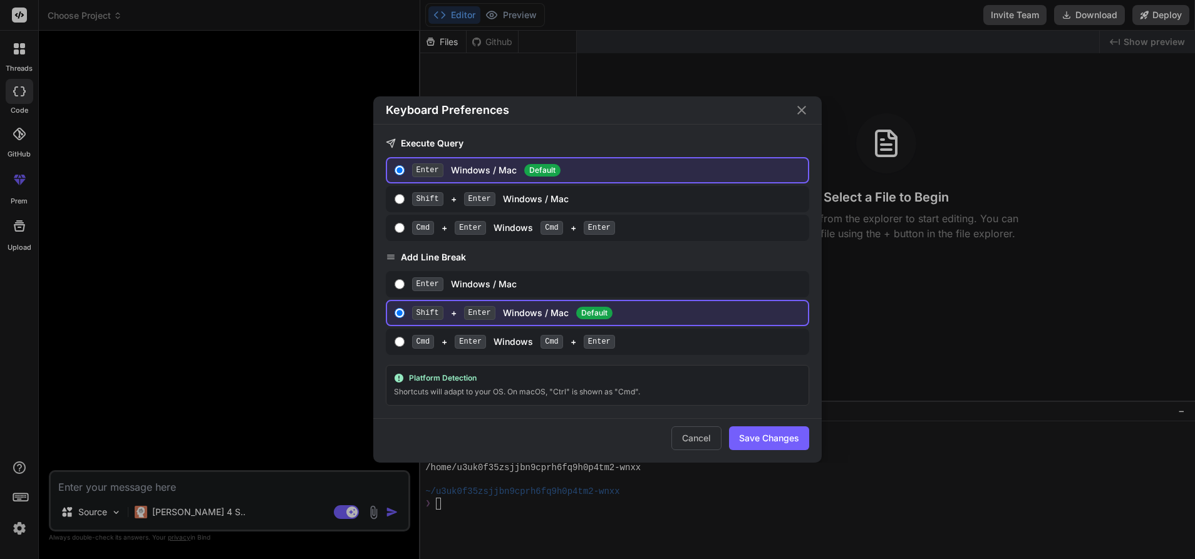
click at [13, 497] on div "Keyboard Preferences Execute Query Enter Windows / Mac Default Shift + Enter Wi…" at bounding box center [597, 279] width 1195 height 559
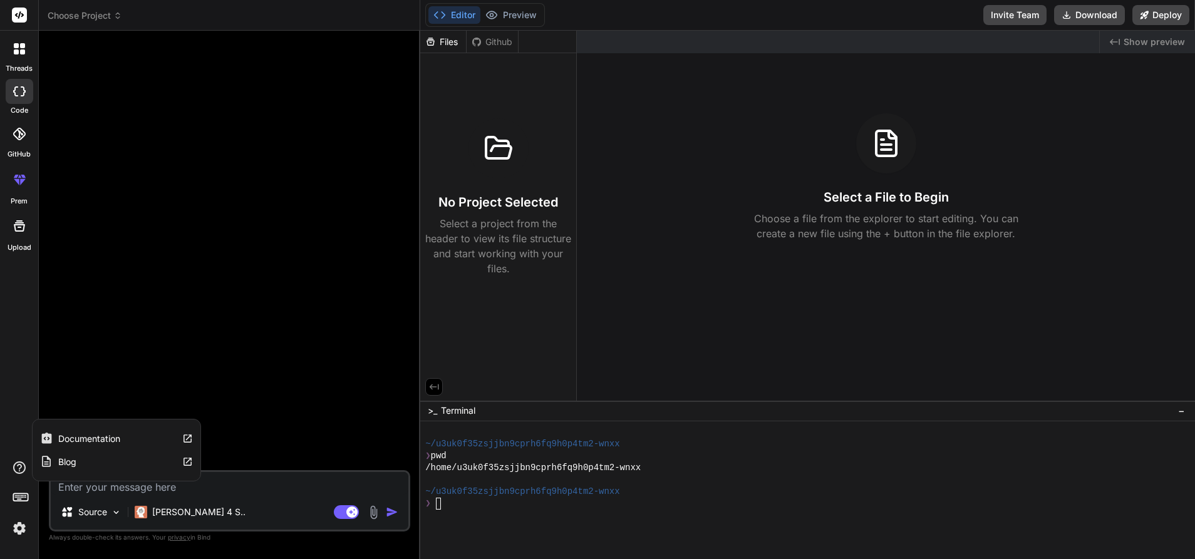
click at [13, 473] on icon at bounding box center [19, 467] width 15 height 15
click at [118, 333] on div at bounding box center [230, 256] width 359 height 430
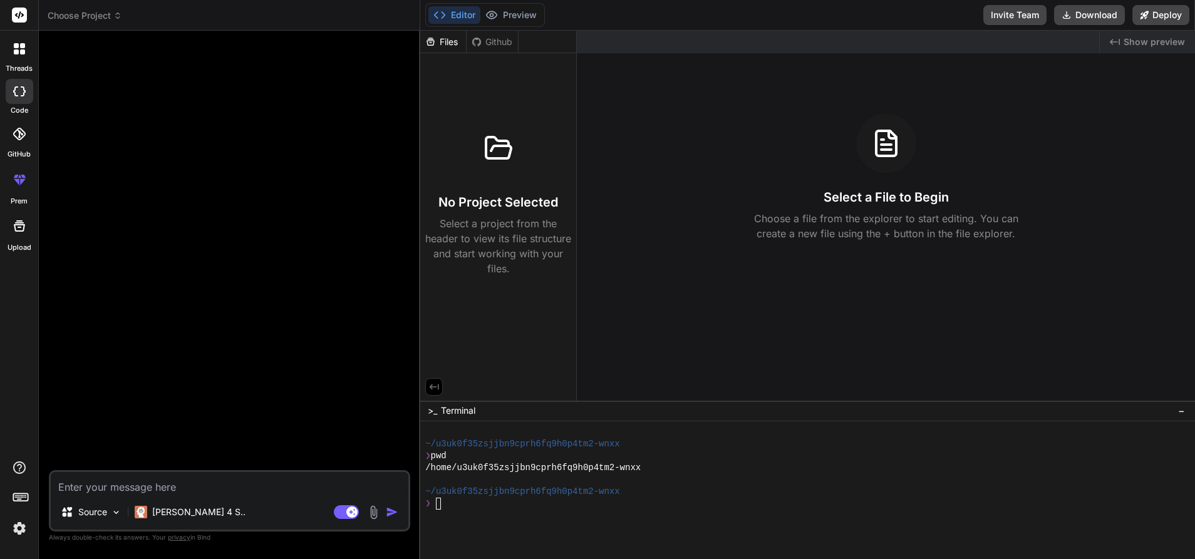
click at [154, 490] on textarea at bounding box center [230, 483] width 358 height 23
type textarea "h"
type textarea "x"
type textarea "hew"
type textarea "x"
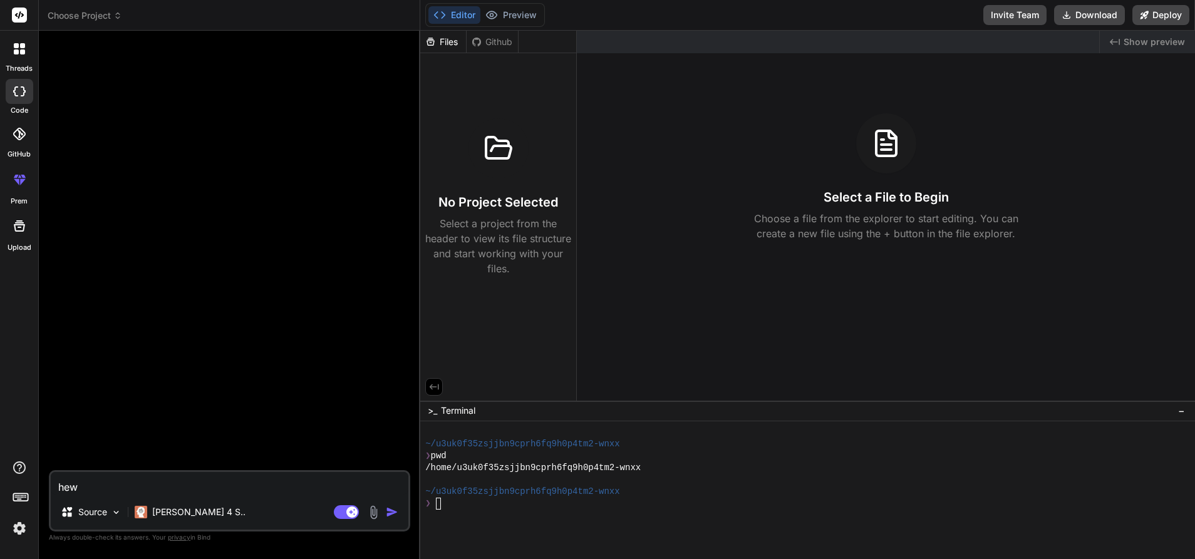
type textarea "hewl"
type textarea "x"
type textarea "hewll"
type textarea "x"
type textarea "hewllo"
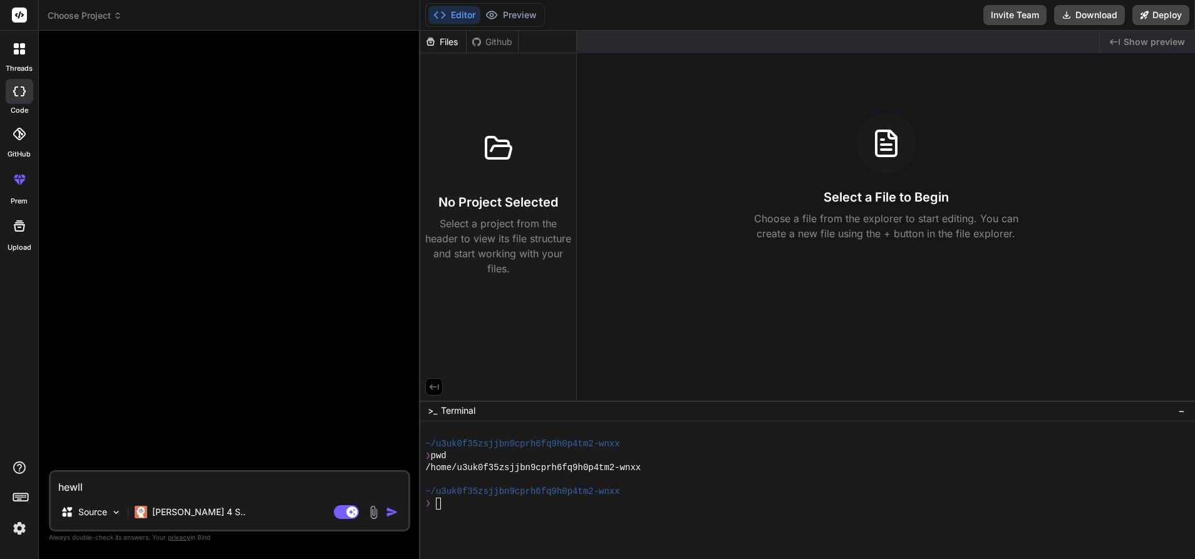
type textarea "x"
type textarea "hewll"
type textarea "x"
type textarea "hewl"
type textarea "x"
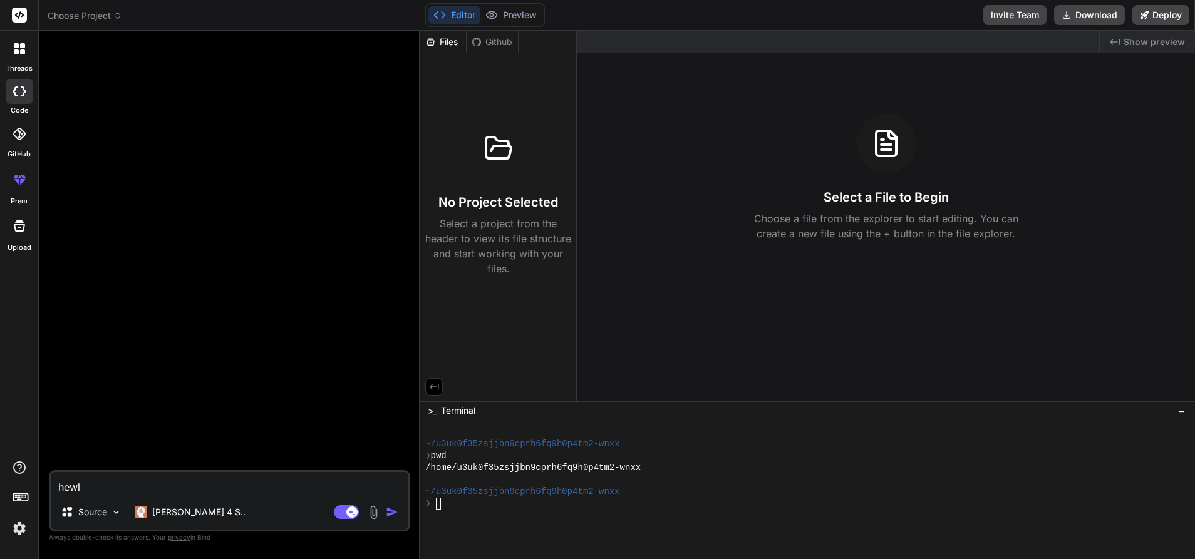
type textarea "hew"
type textarea "x"
type textarea "he"
type textarea "x"
type textarea "hel"
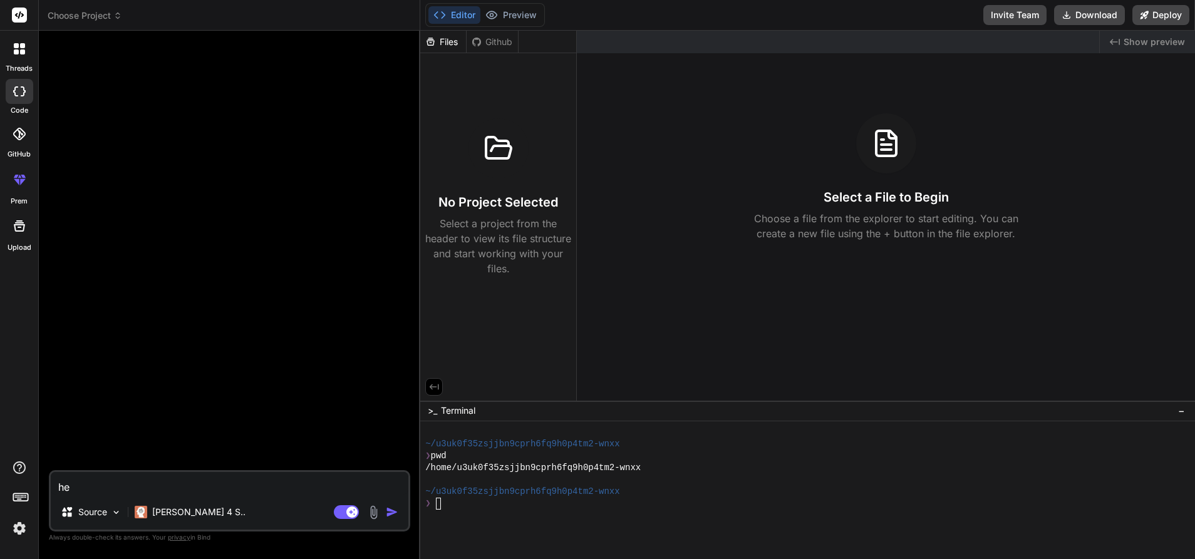
type textarea "x"
type textarea "hell"
type textarea "x"
type textarea "hello"
type textarea "x"
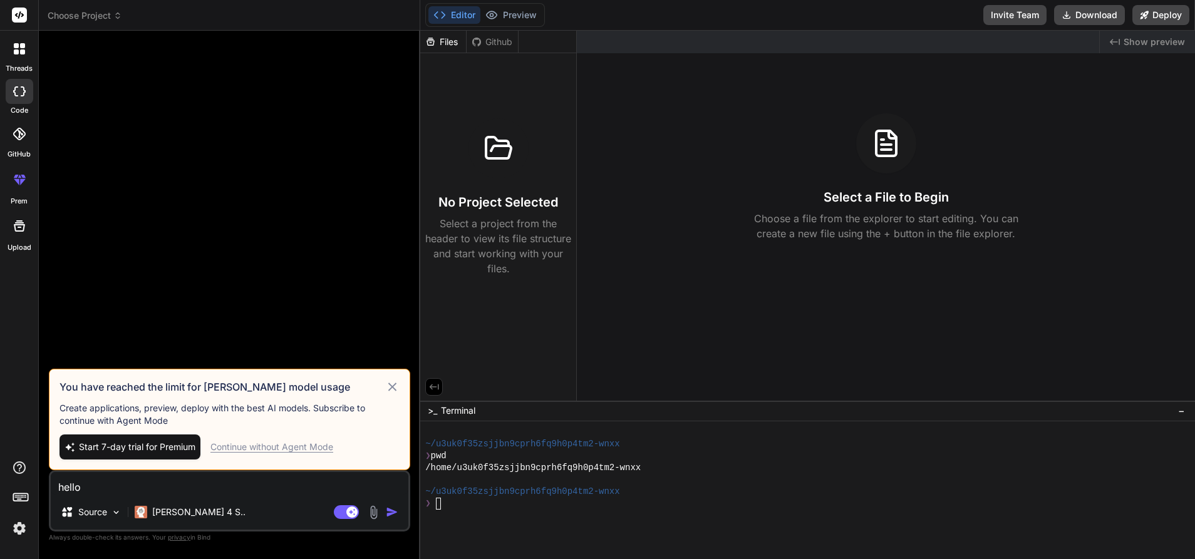
type textarea "hello"
click at [237, 442] on div "Continue without Agent Mode" at bounding box center [271, 447] width 123 height 13
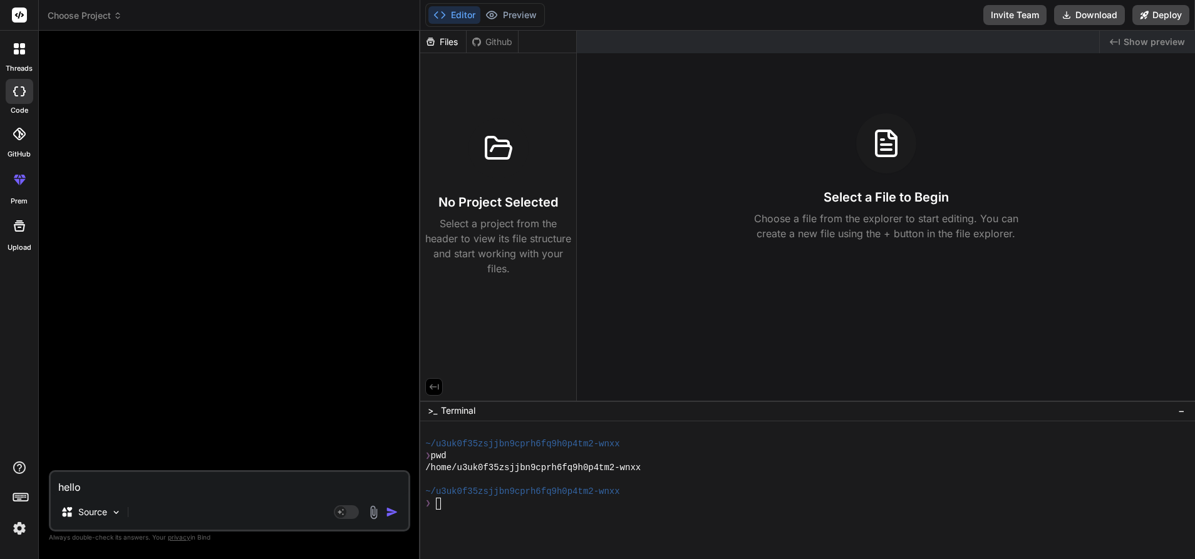
click at [158, 479] on textarea "hello" at bounding box center [230, 483] width 358 height 23
click at [395, 511] on img "button" at bounding box center [392, 512] width 13 height 13
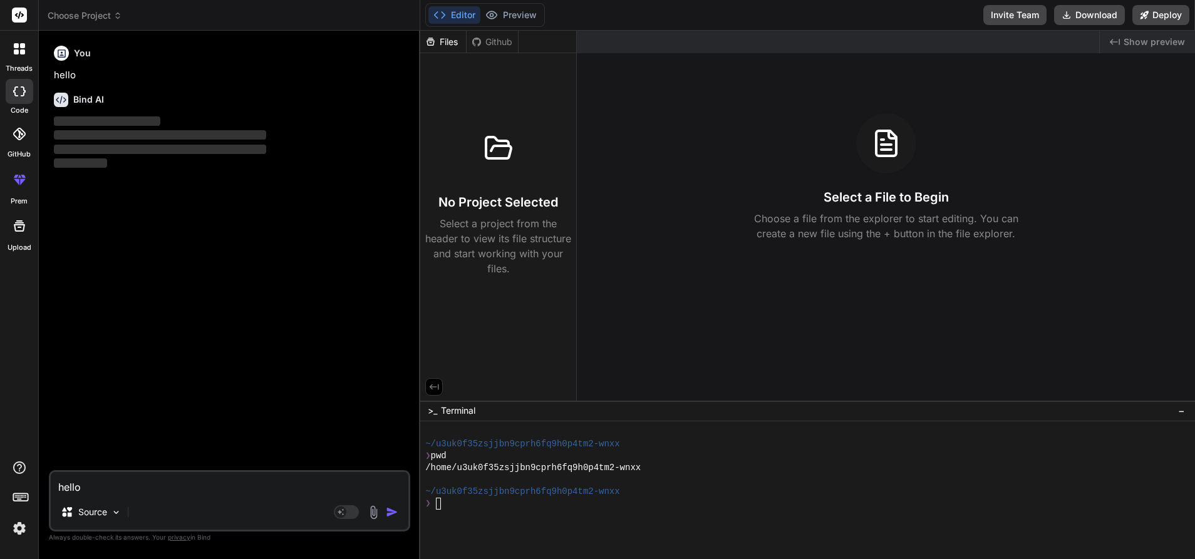
type textarea "x"
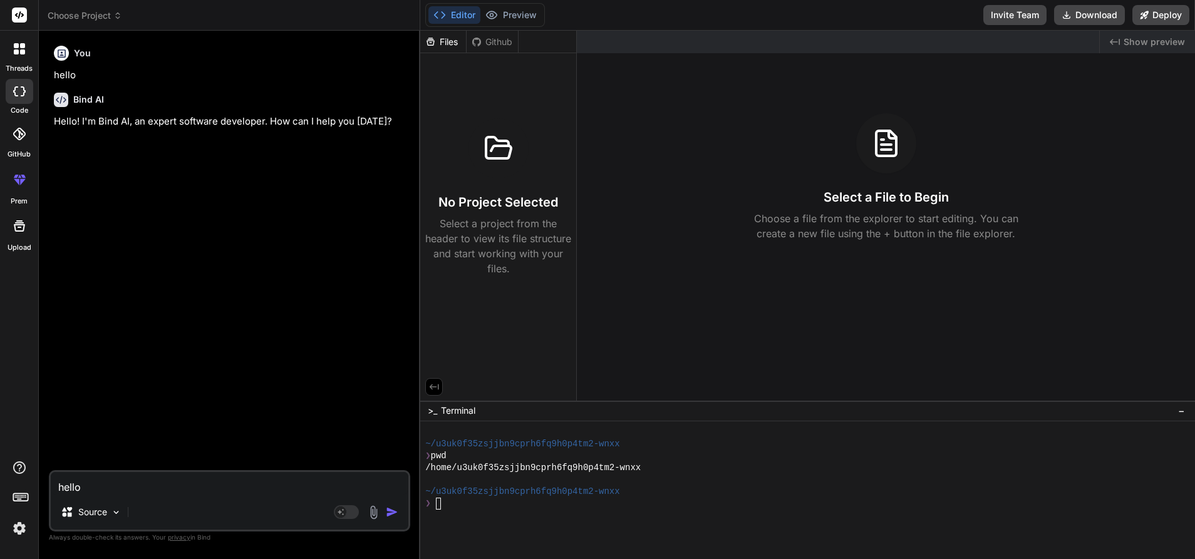
click at [184, 491] on textarea "hello" at bounding box center [230, 483] width 358 height 23
type textarea "b"
type textarea "x"
type textarea "l"
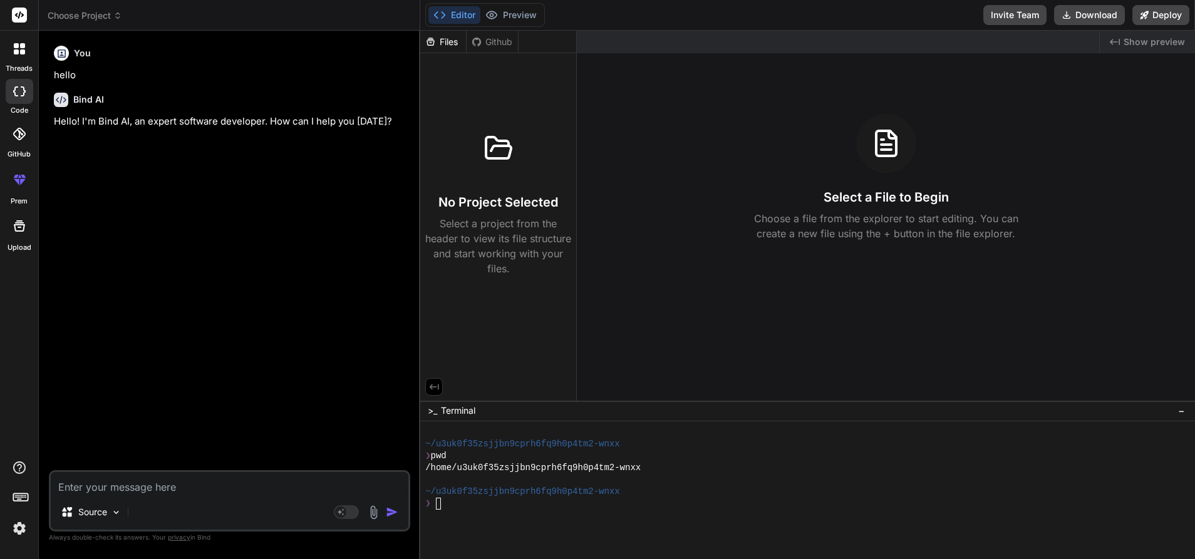
type textarea "x"
type textarea "la"
type textarea "x"
type textarea "lan"
type textarea "x"
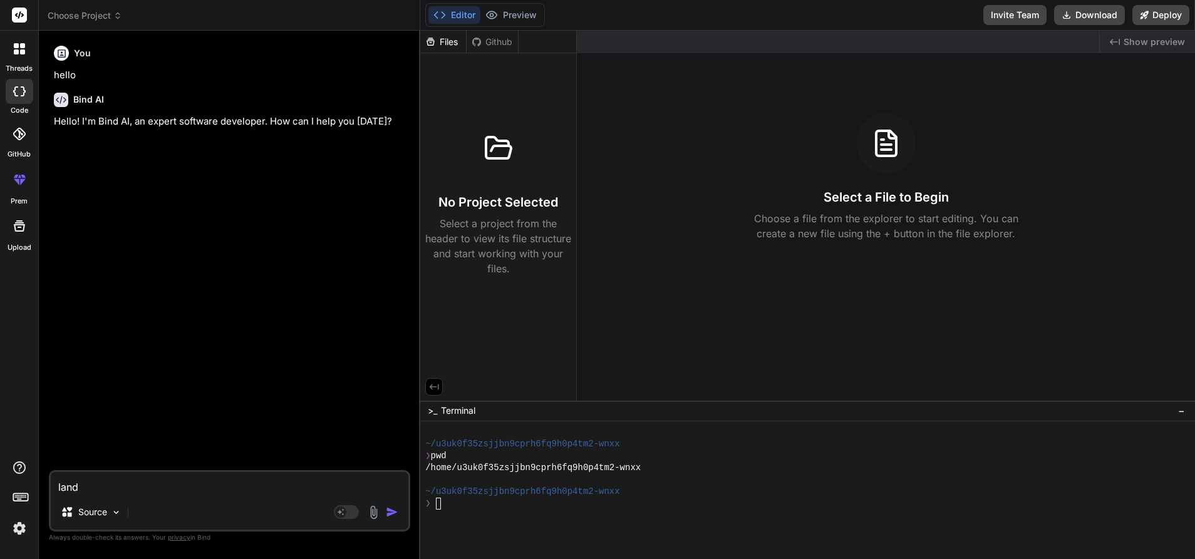
type textarea "landf"
type textarea "x"
type textarea "landfn"
type textarea "x"
type textarea "landfni"
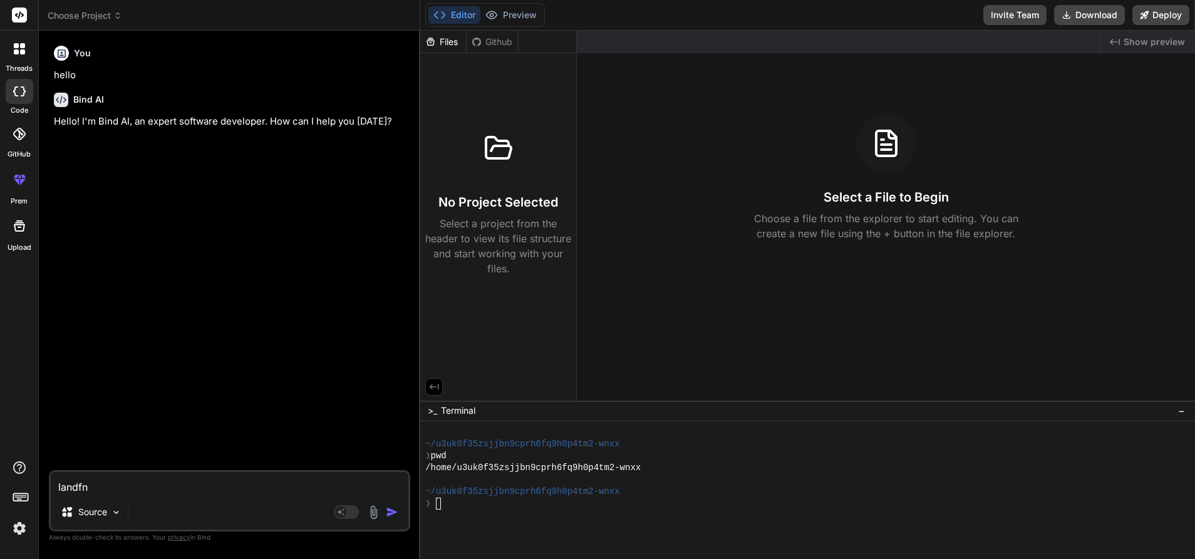
type textarea "x"
type textarea "landfni"
type textarea "x"
type textarea "landfni g"
type textarea "x"
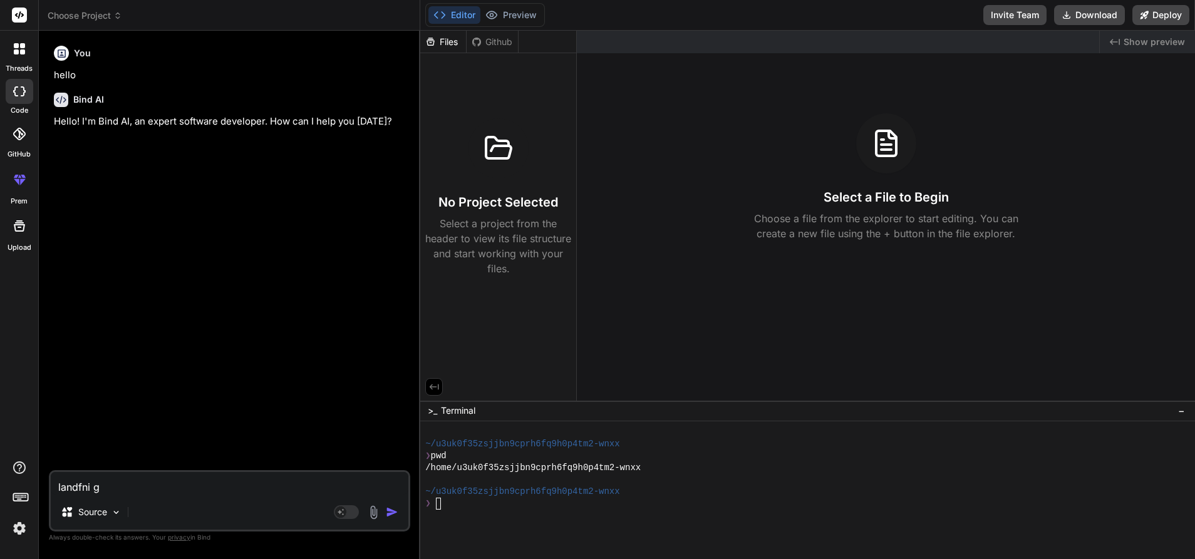
type textarea "landfni gp"
type textarea "x"
type textarea "landfni gpa"
type textarea "x"
type textarea "landfni gpag"
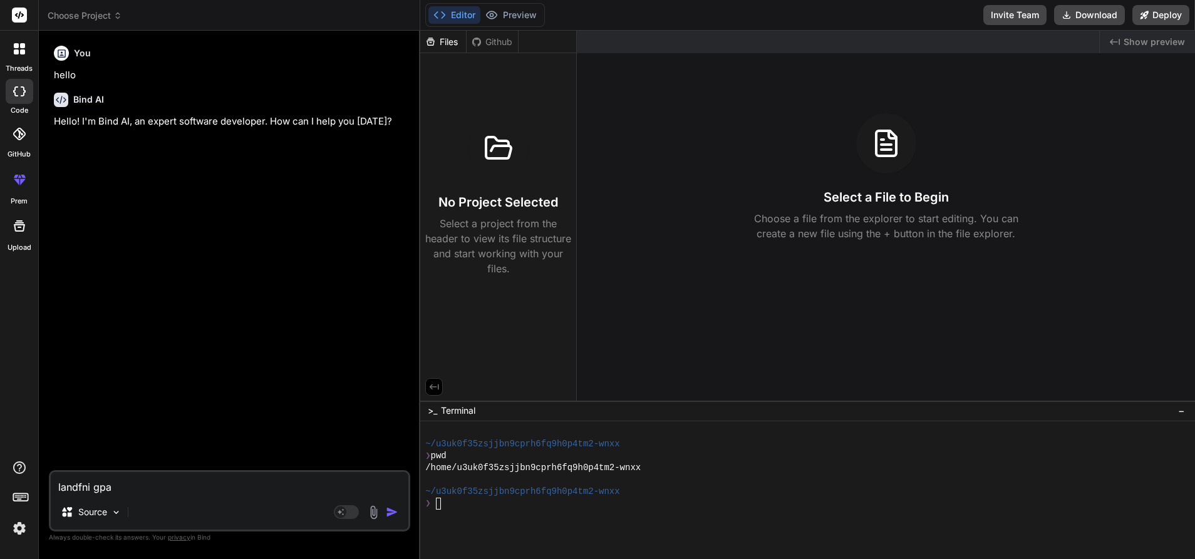
type textarea "x"
type textarea "landfni gpage"
type textarea "x"
type textarea "landfni gpage"
type textarea "x"
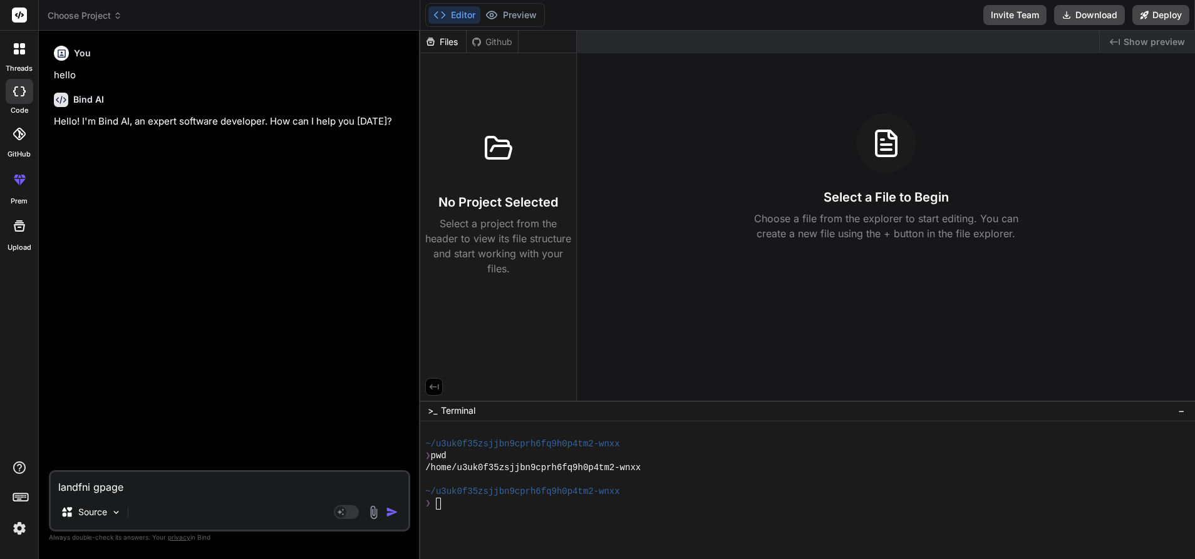
type textarea "landfni gpage a"
type textarea "x"
type textarea "landfni gpage ab"
type textarea "x"
type textarea "landfni gpage abo"
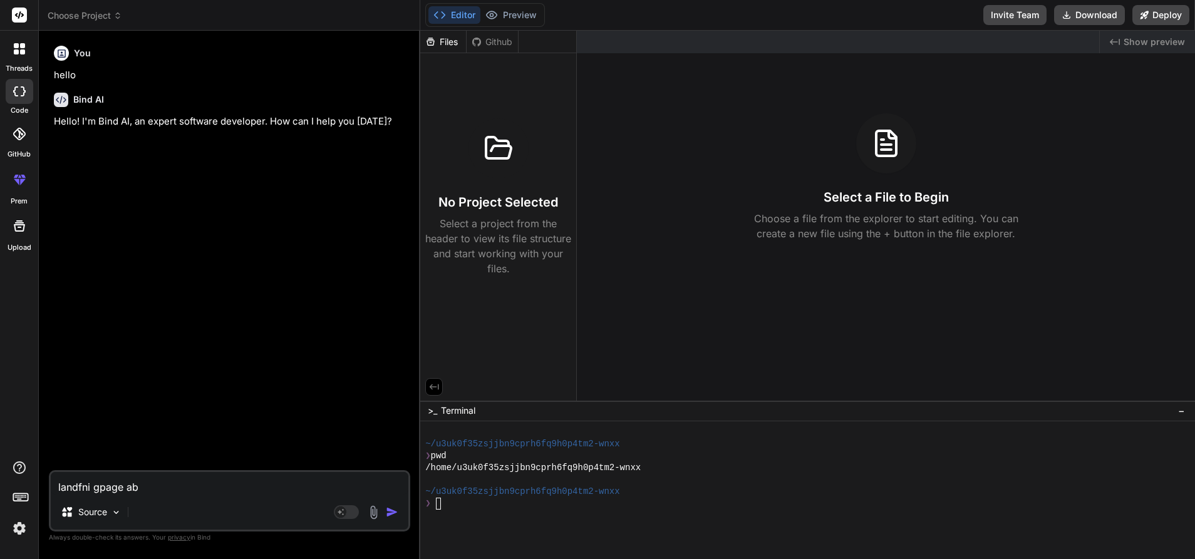
type textarea "x"
type textarea "landfni gpage abou"
type textarea "x"
type textarea "landfni gpage about"
type textarea "x"
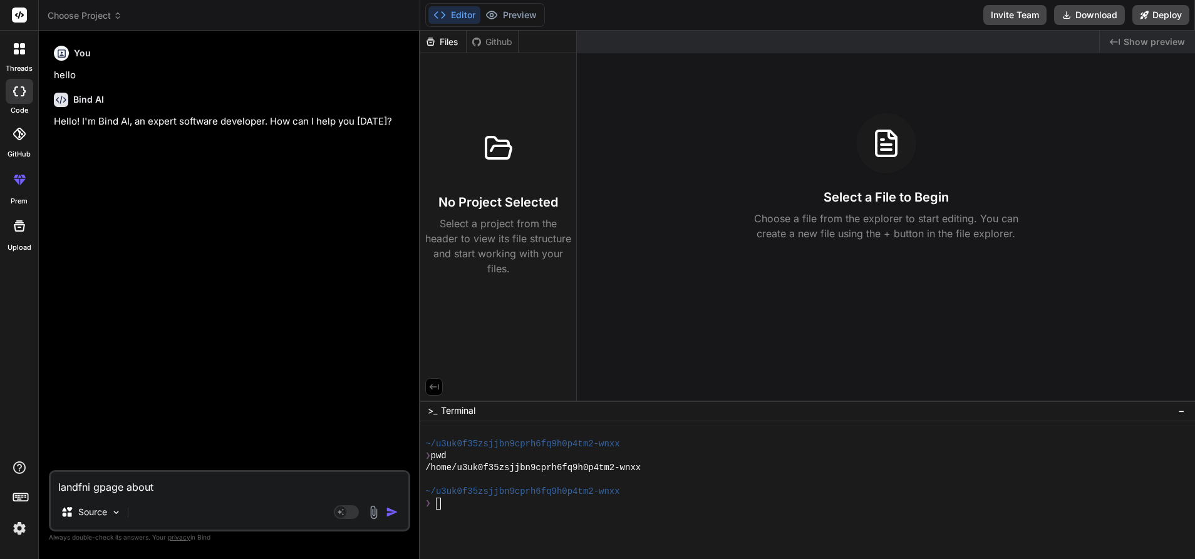
type textarea "landfni gpage about"
type textarea "x"
type textarea "landfni gpage about."
type textarea "x"
type textarea "landfni gpage about. A"
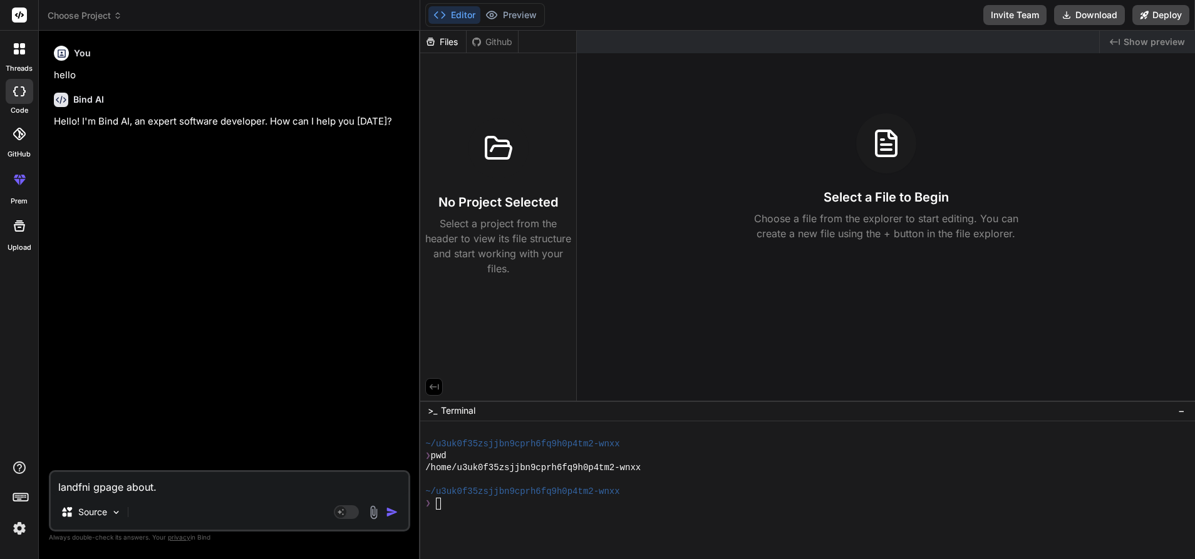
type textarea "x"
type textarea "landfni gpage about. Ap"
type textarea "x"
type textarea "landfni gpage about. Ape"
type textarea "x"
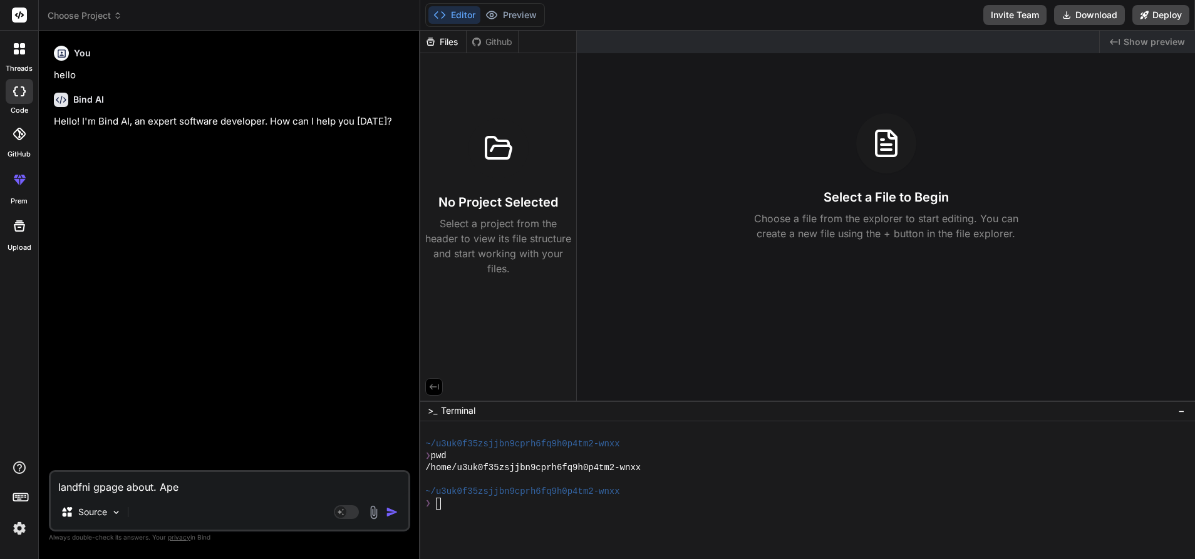
type textarea "landfni gpage about. Apeg"
type textarea "x"
type textarea "landfni gpage about. Apegi"
type textarea "x"
type textarea "landfni gpage about. Apegix"
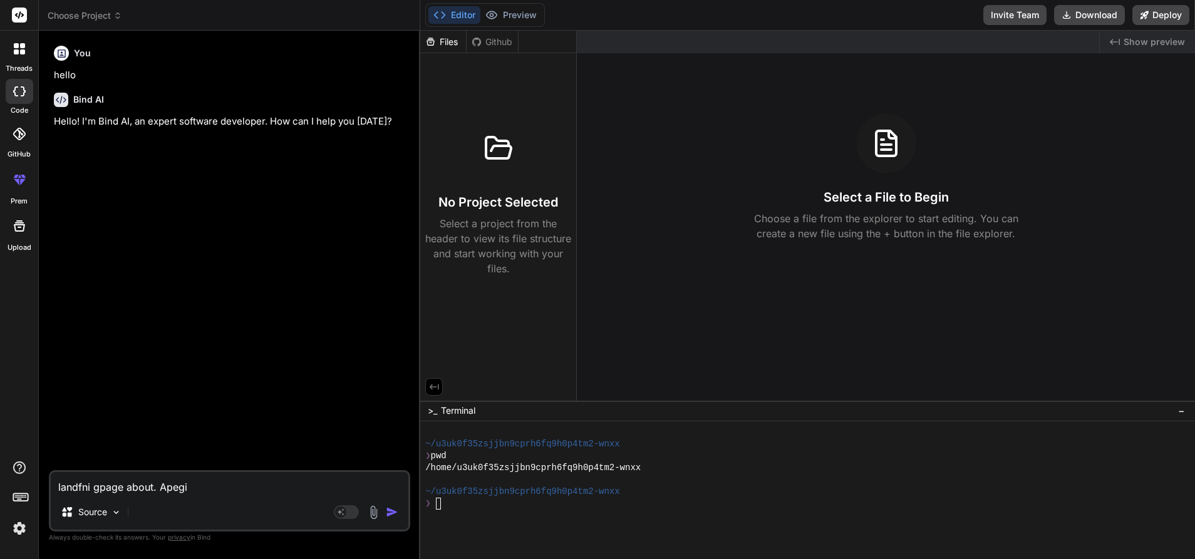
type textarea "x"
click at [89, 485] on textarea "landfni gpage about. Apegix" at bounding box center [230, 483] width 358 height 23
type textarea "landfnigpage about. Apegix"
type textarea "x"
type textarea "landfnig page about. Apegix"
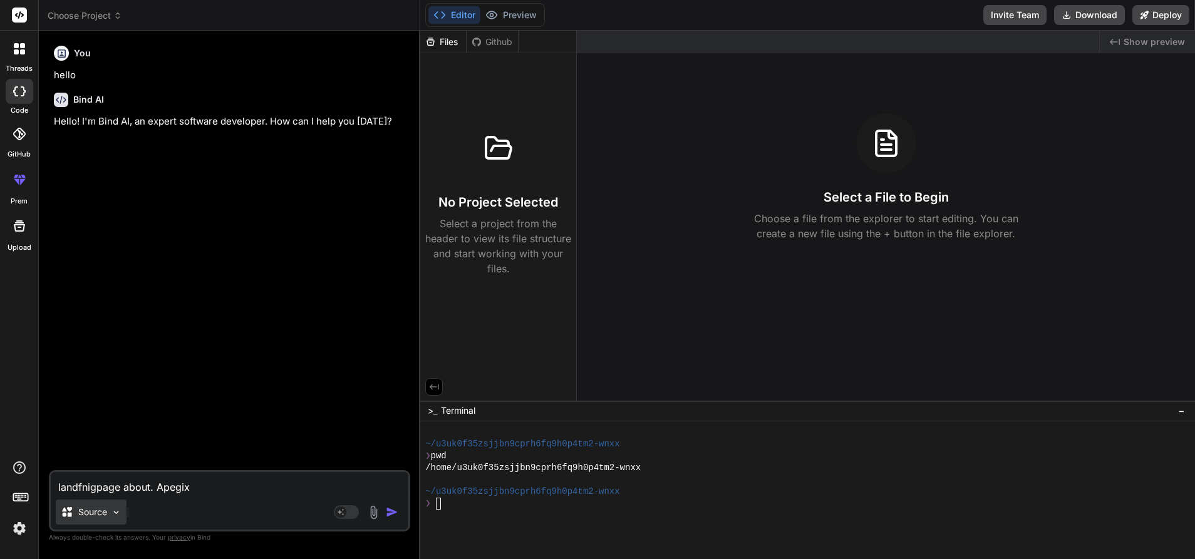
type textarea "x"
type textarea "landing page about. Apegix"
type textarea "x"
click at [229, 484] on textarea "landing page about. Apegix" at bounding box center [230, 483] width 358 height 23
type textarea "landing page about. Apegix"
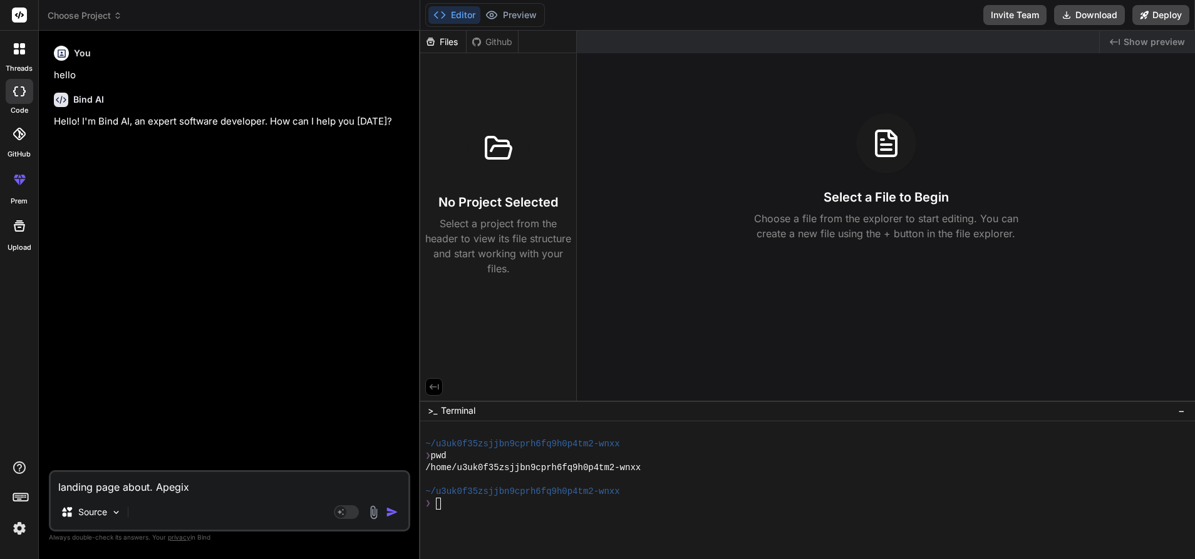
click at [400, 514] on button "button" at bounding box center [395, 512] width 18 height 13
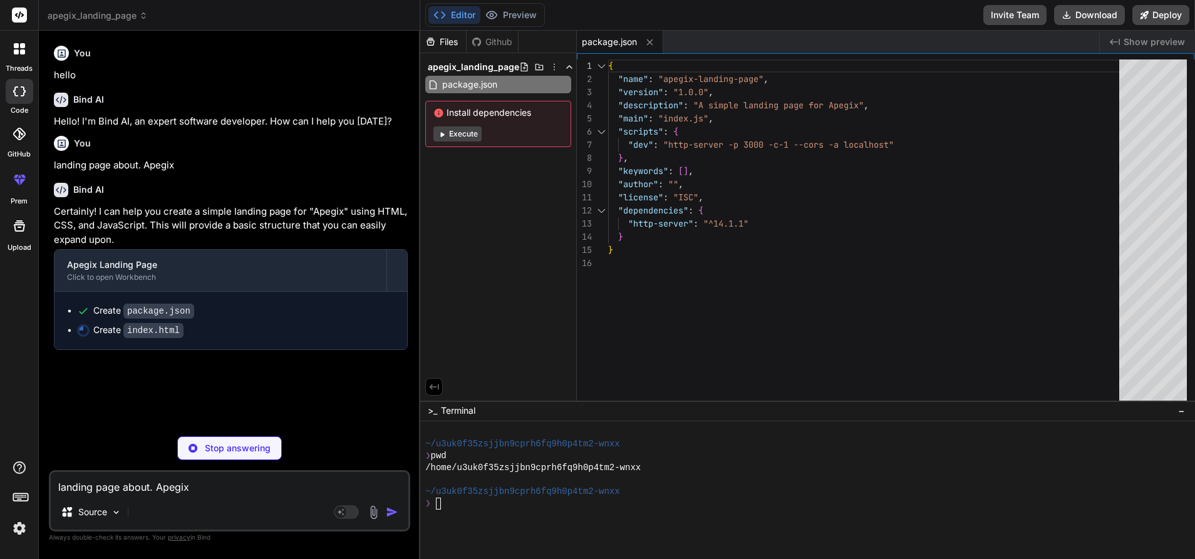
type textarea "x"
type textarea "</html>"
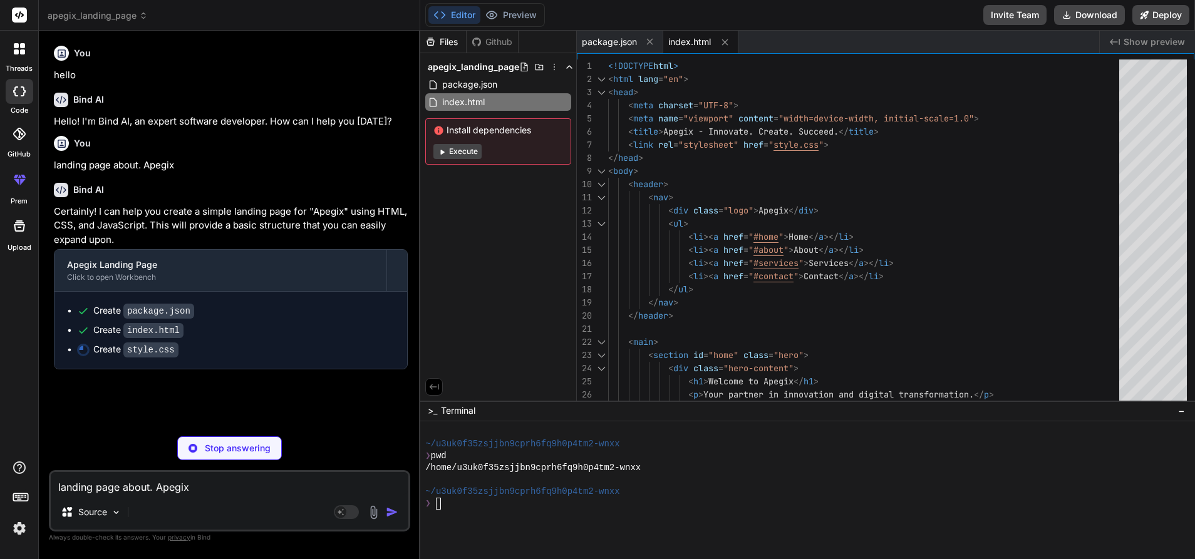
type textarea "x"
type textarea "font-size: 1rem; } .section h2 { font-size: 1.8rem; } }"
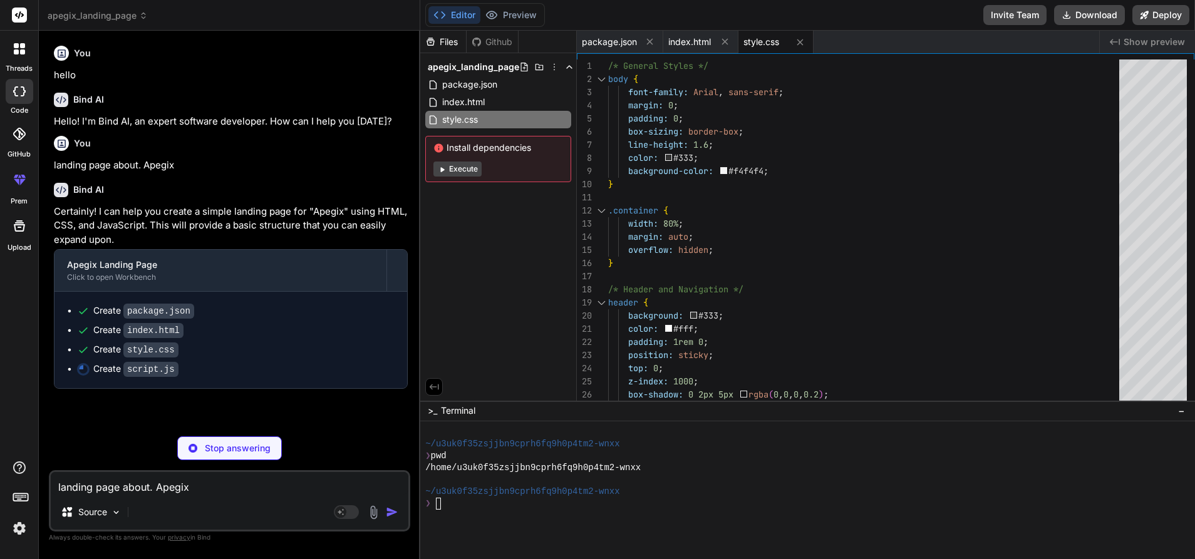
click at [454, 175] on div "Install dependencies Execute" at bounding box center [498, 159] width 146 height 46
type textarea "x"
type textarea "}); }"
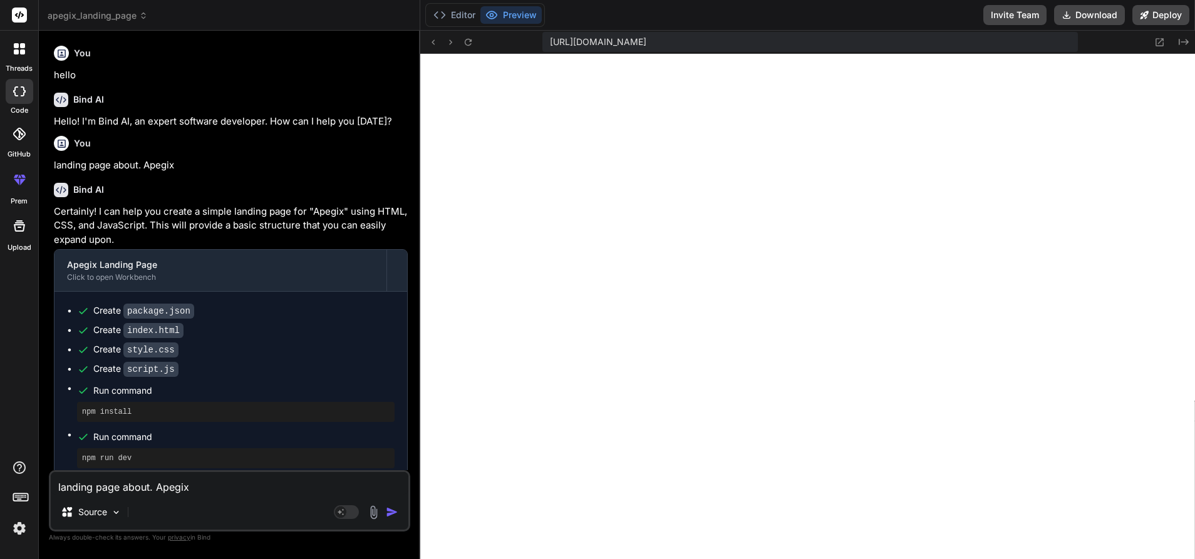
scroll to position [595, 0]
click at [460, 8] on button "Editor" at bounding box center [454, 15] width 52 height 18
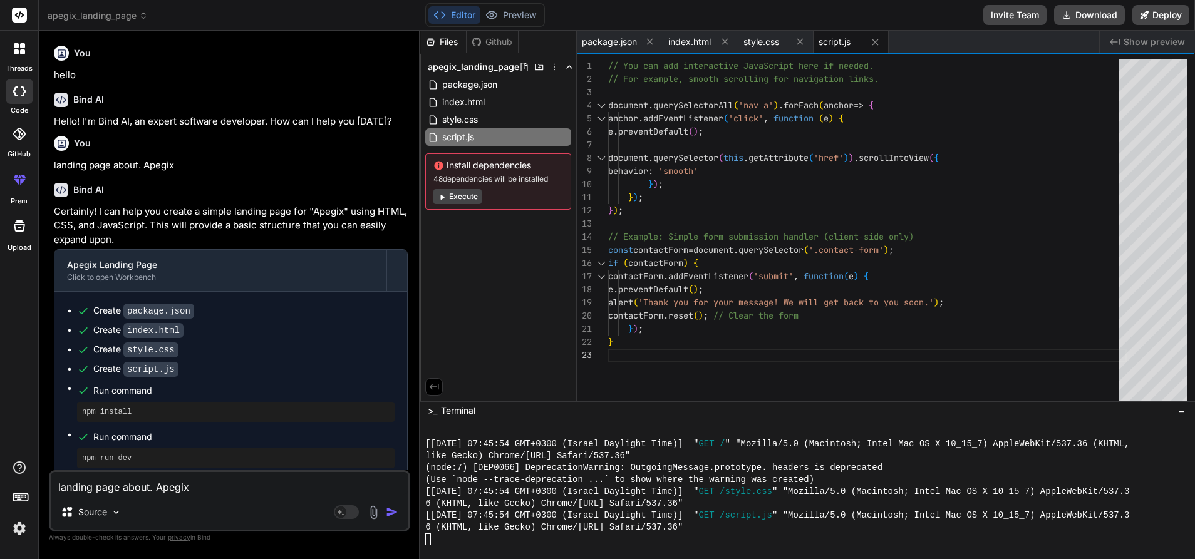
click at [470, 198] on button "Execute" at bounding box center [458, 196] width 48 height 15
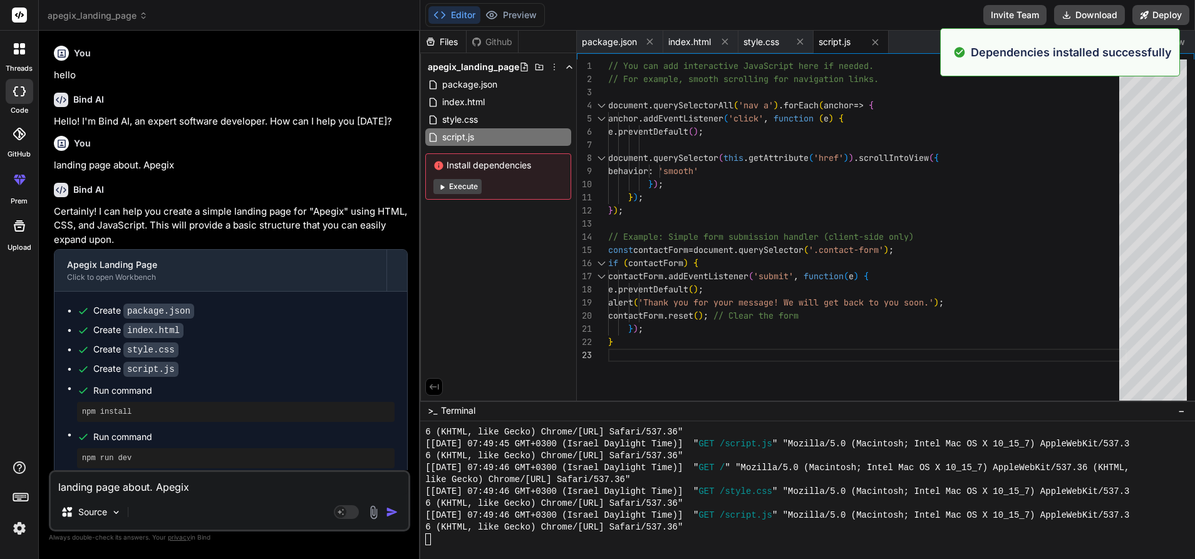
scroll to position [1226, 0]
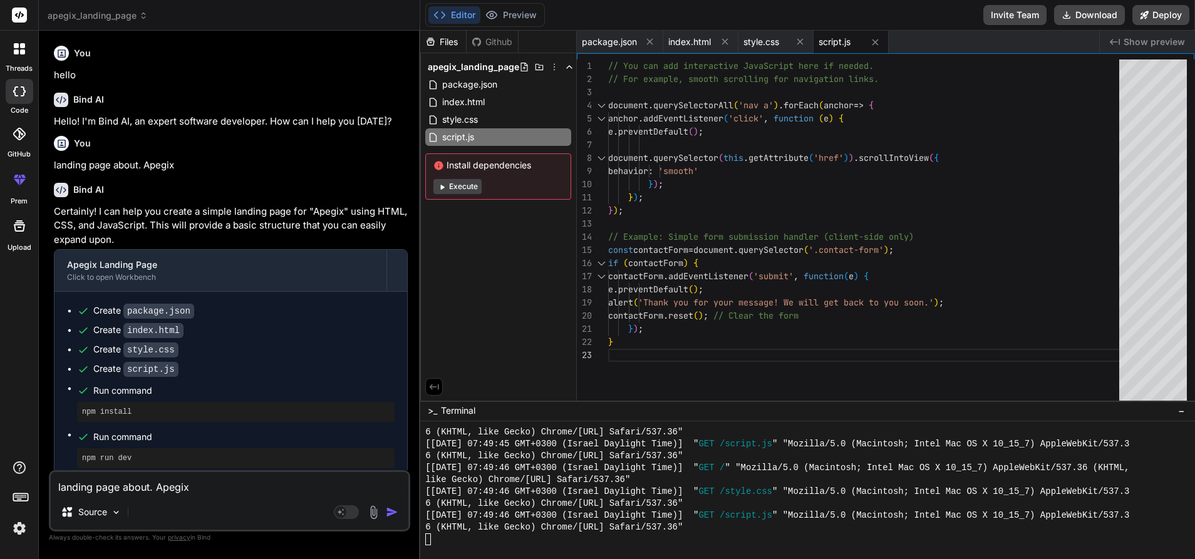
click button "Execute"
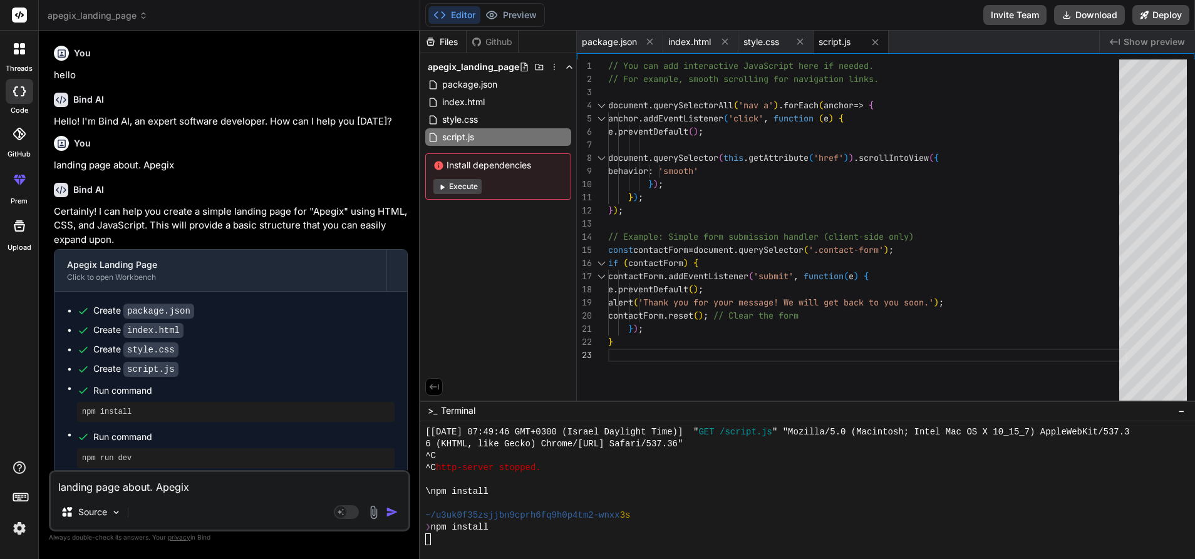
scroll to position [1393, 0]
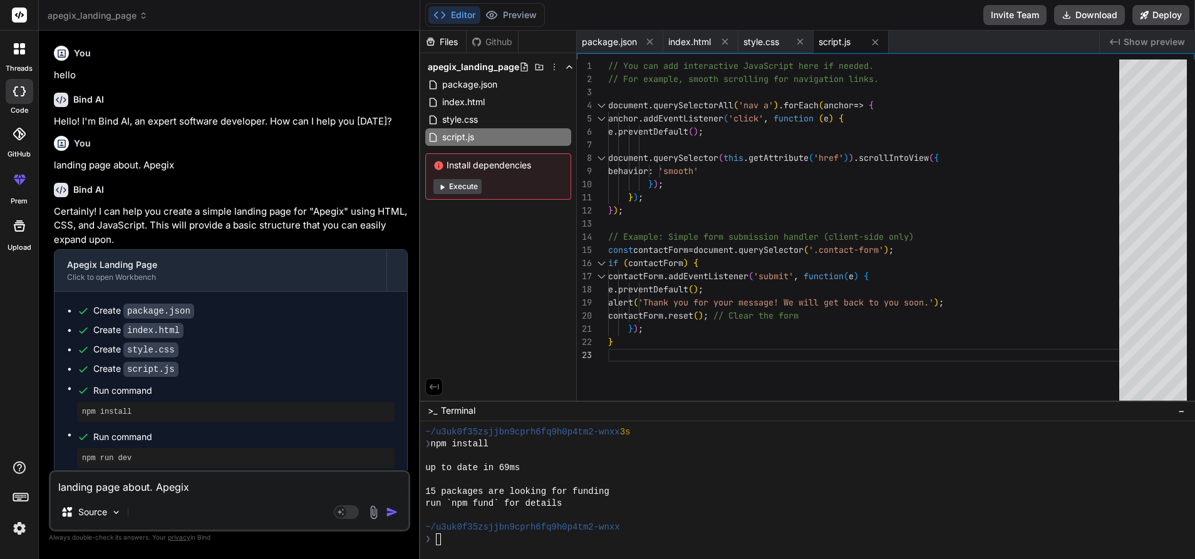
type textarea "x"
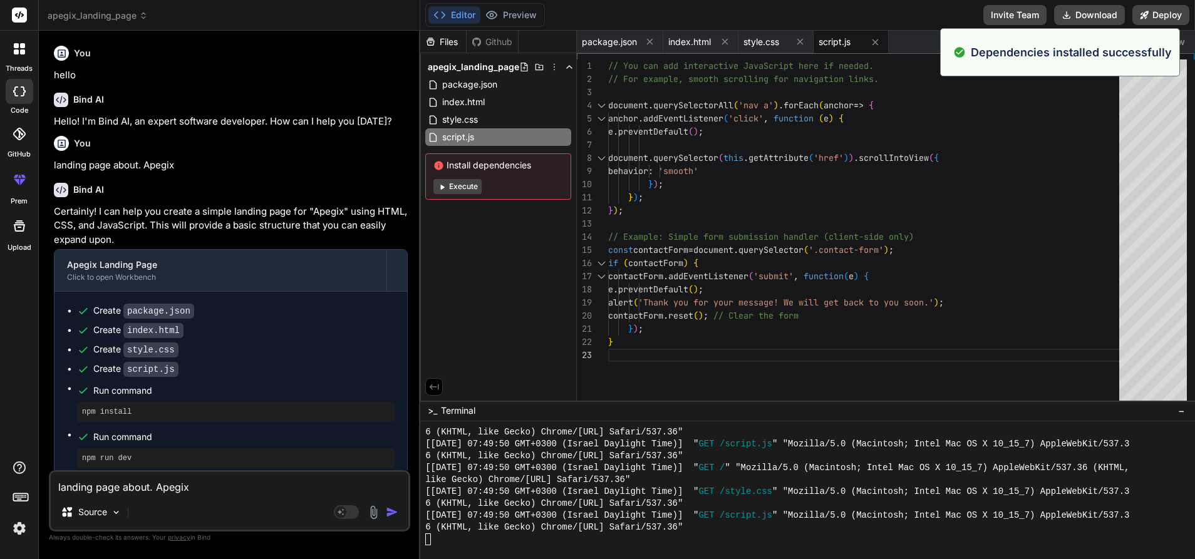
scroll to position [1857, 0]
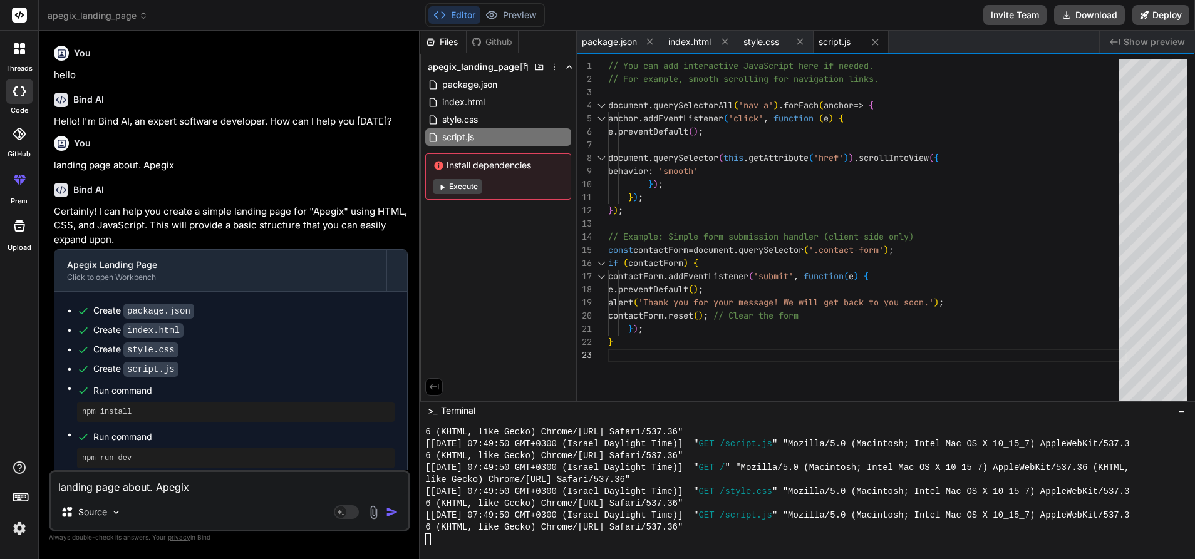
click icon
click span "package.json"
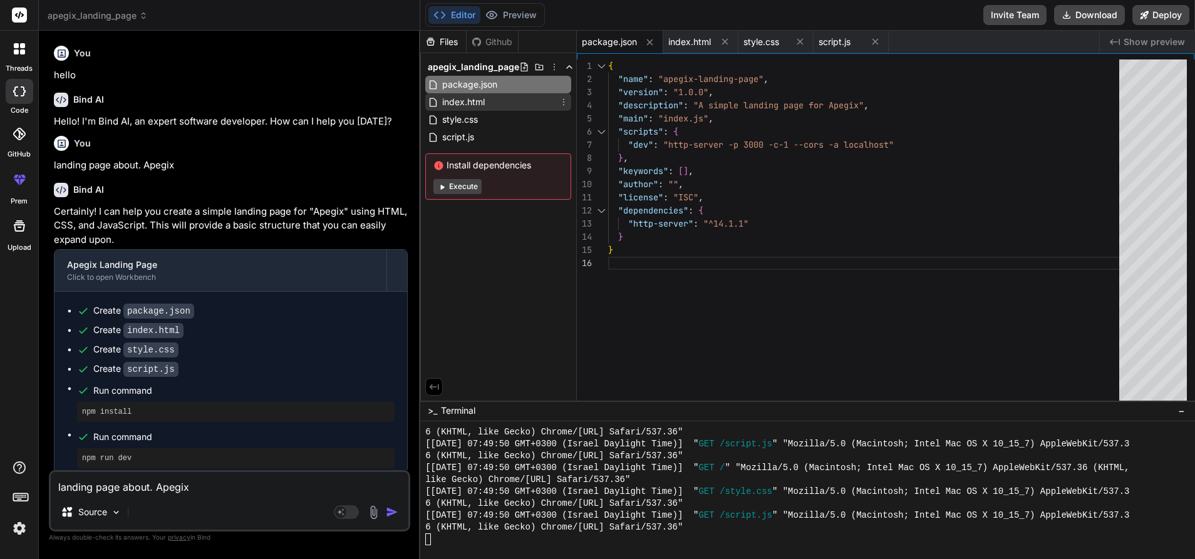
click span "index.html"
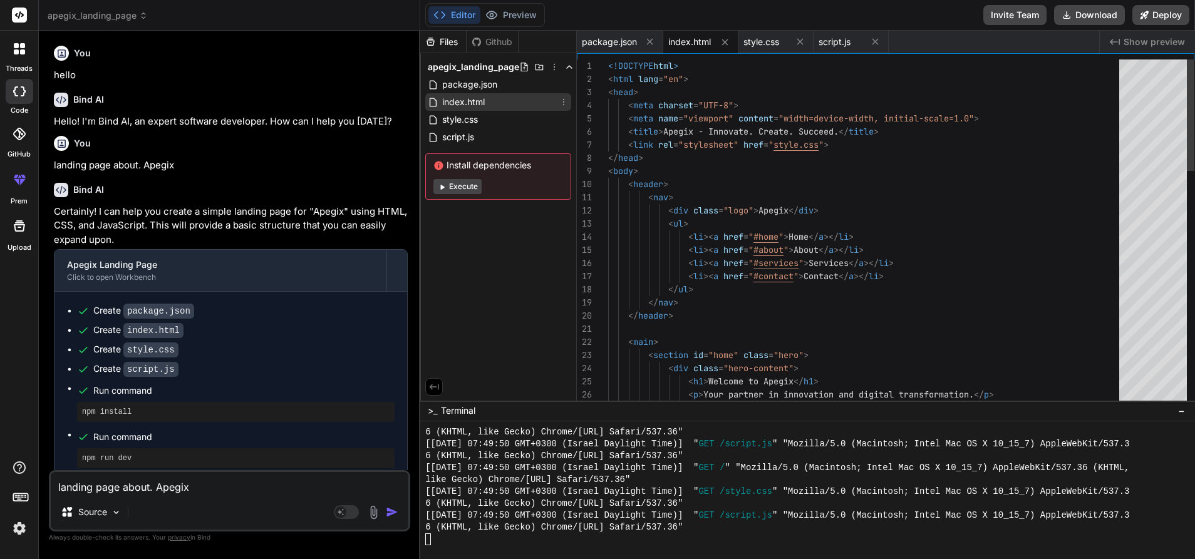
scroll to position [13, 0]
click span "style.css"
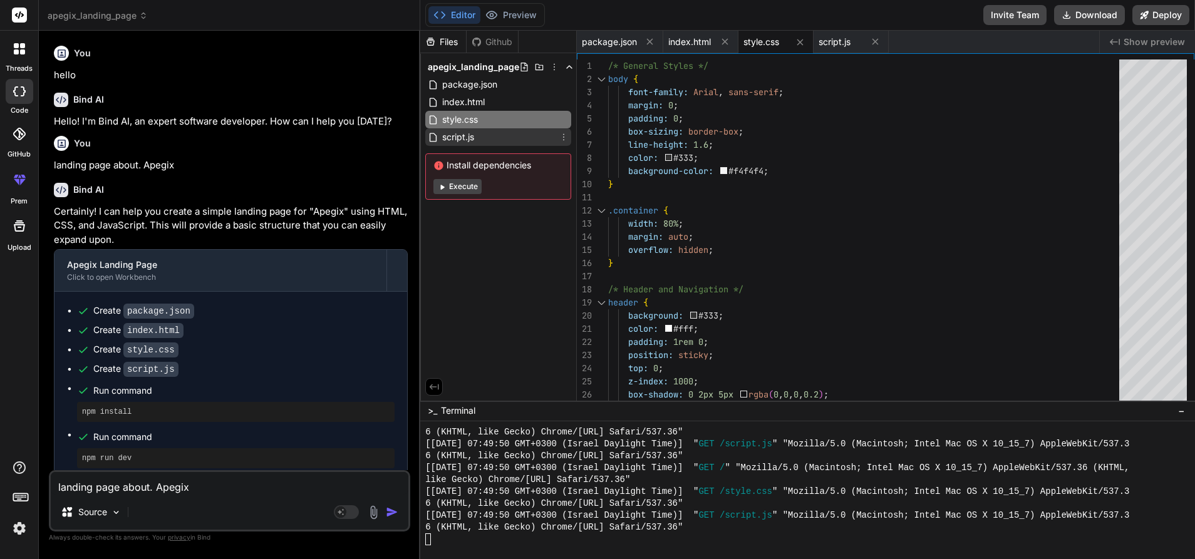
click span "script.js"
type textarea "}); }"
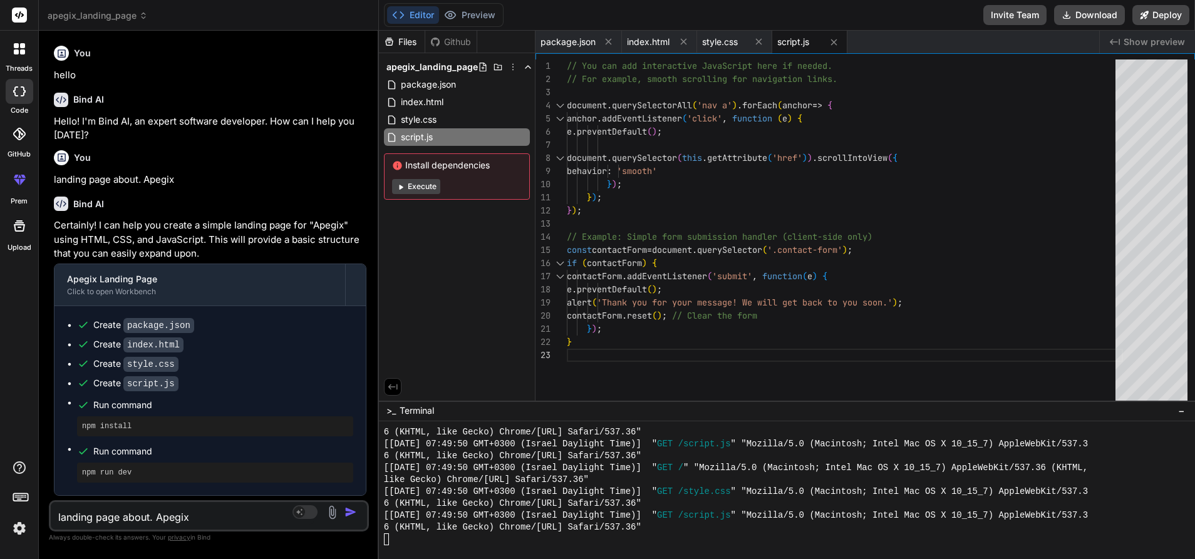
drag, startPoint x: 420, startPoint y: 194, endPoint x: 351, endPoint y: 194, distance: 68.9
click div "Bind AI Web Search Created with Pixso. Code Generator You hello Bind AI Hello! …"
click icon
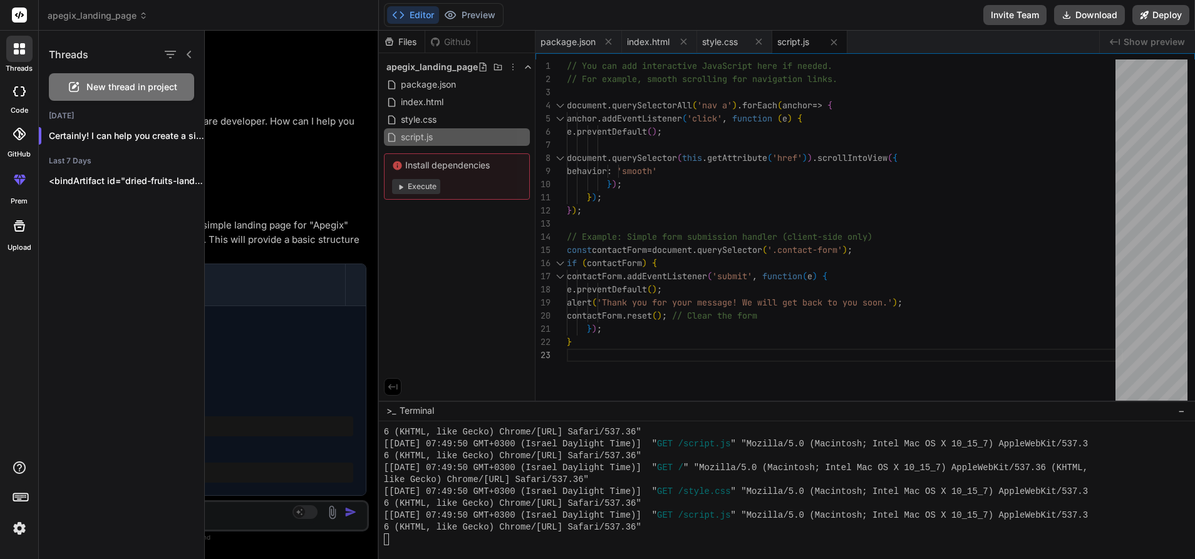
click div
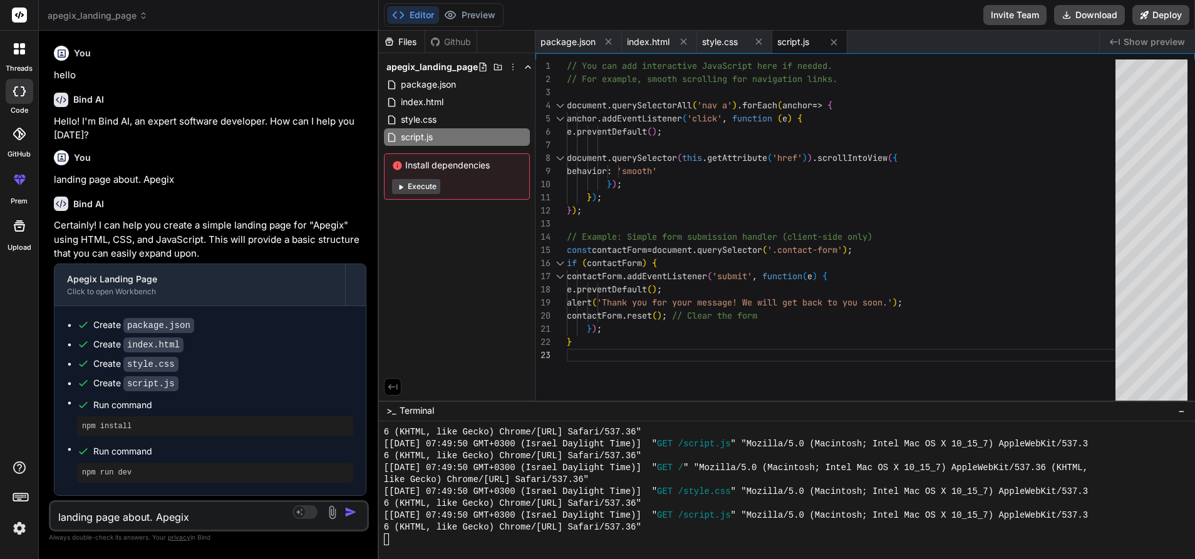
click icon
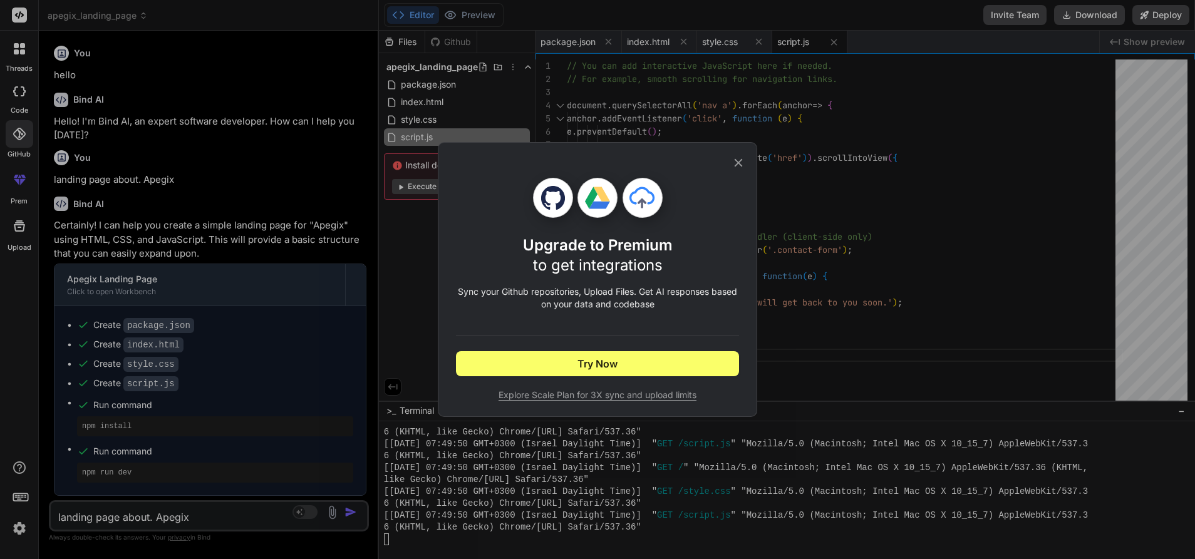
click div "Upgrade to Premium to get integrations Sync your Github repositories, Upload Fi…"
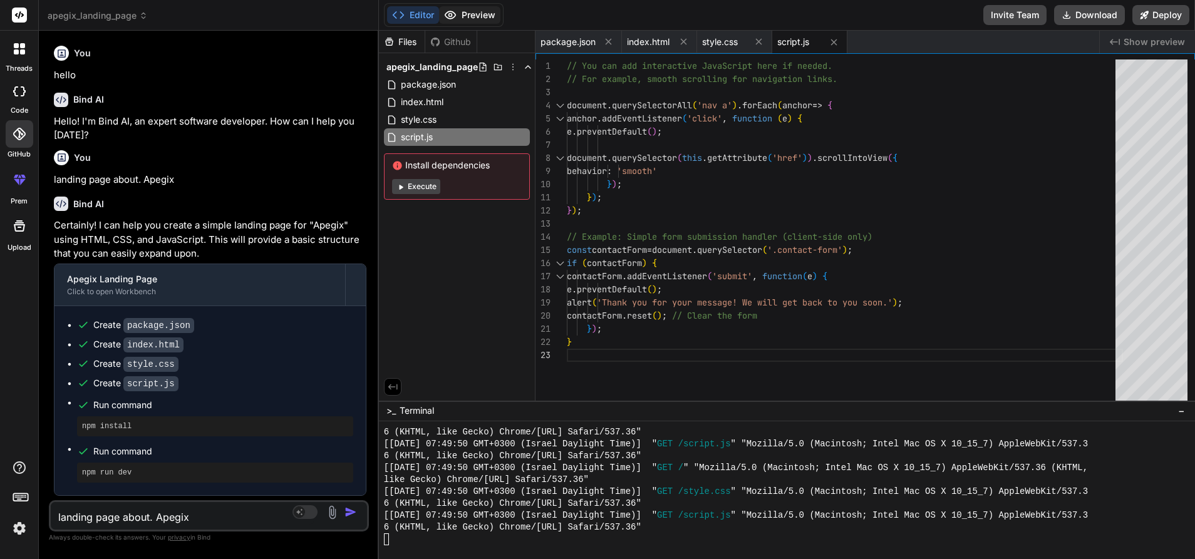
click button "Preview"
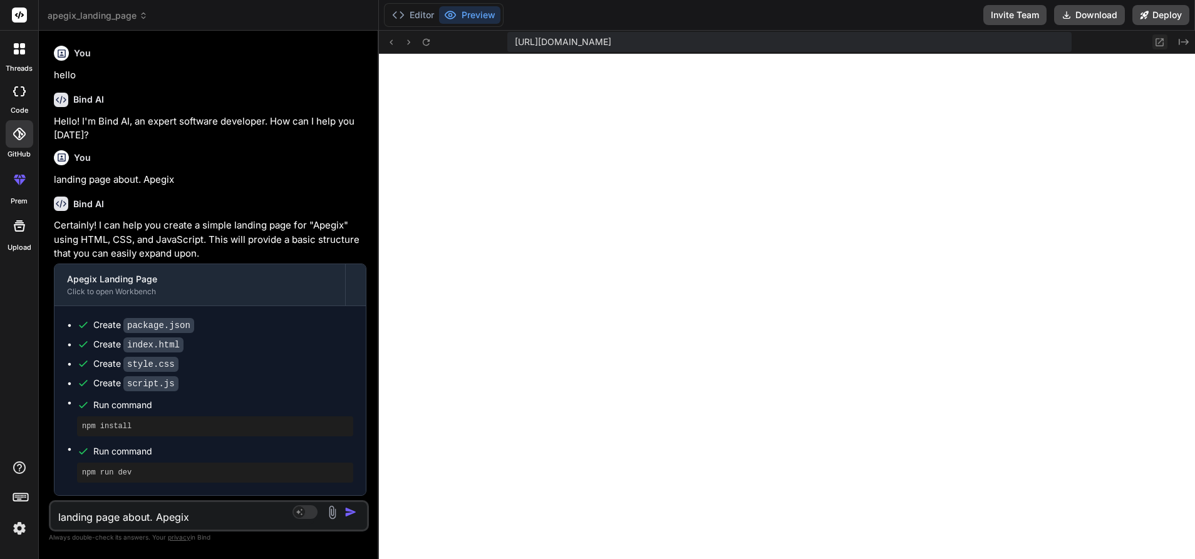
click button
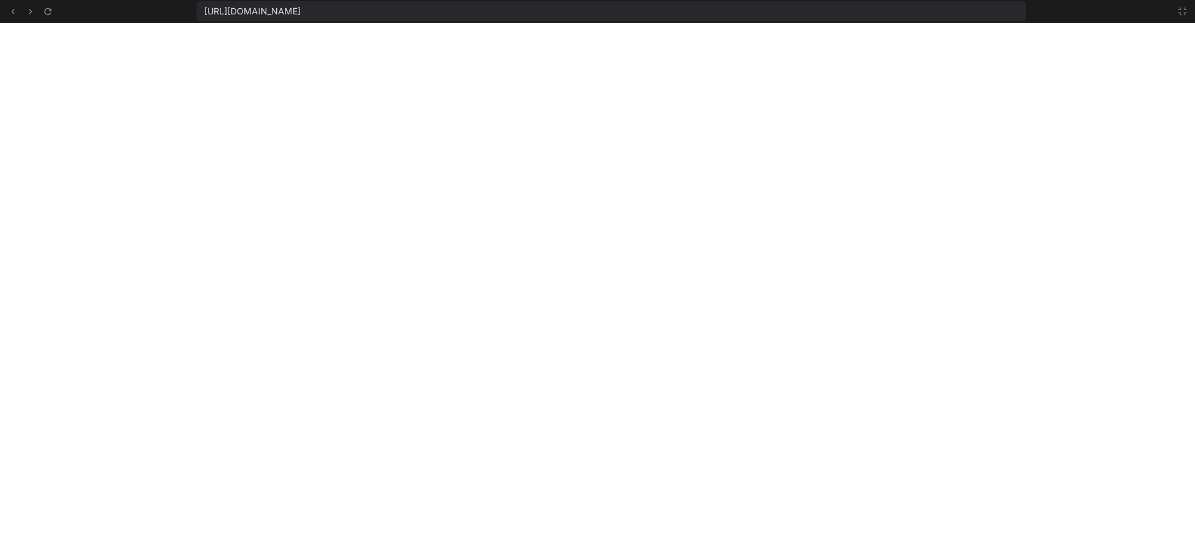
scroll to position [1928, 0]
click icon
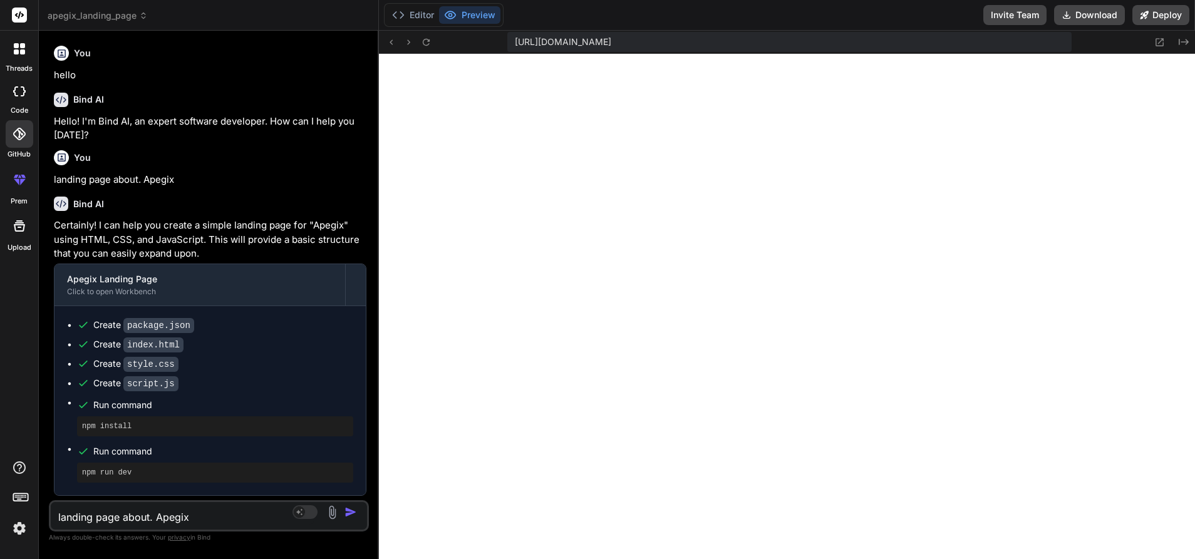
scroll to position [2000, 0]
click icon "Created with Pixso."
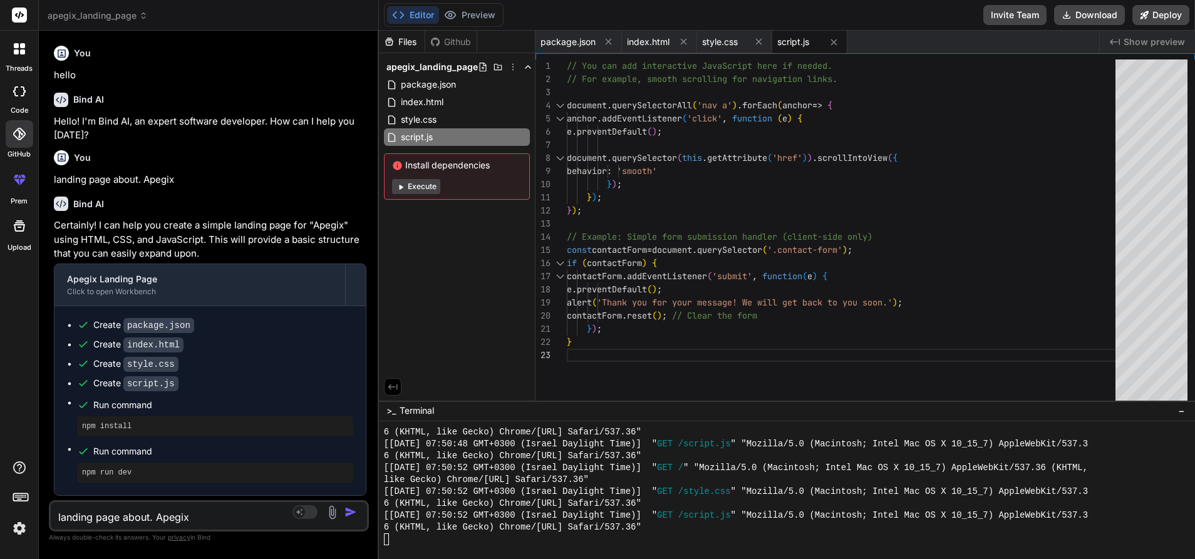
click span "Show preview"
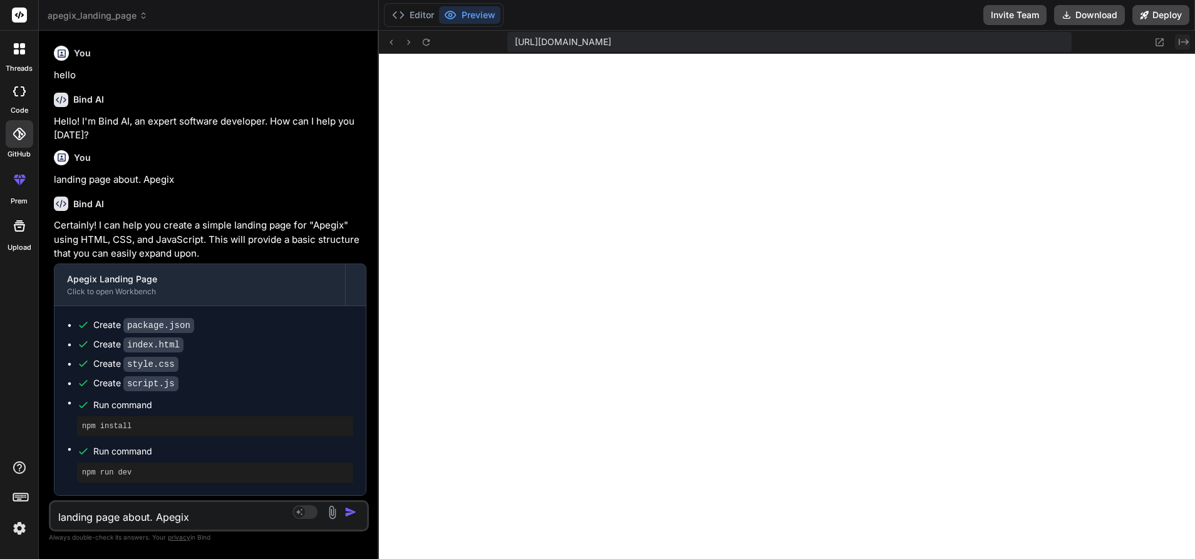
click icon "Created with Pixso."
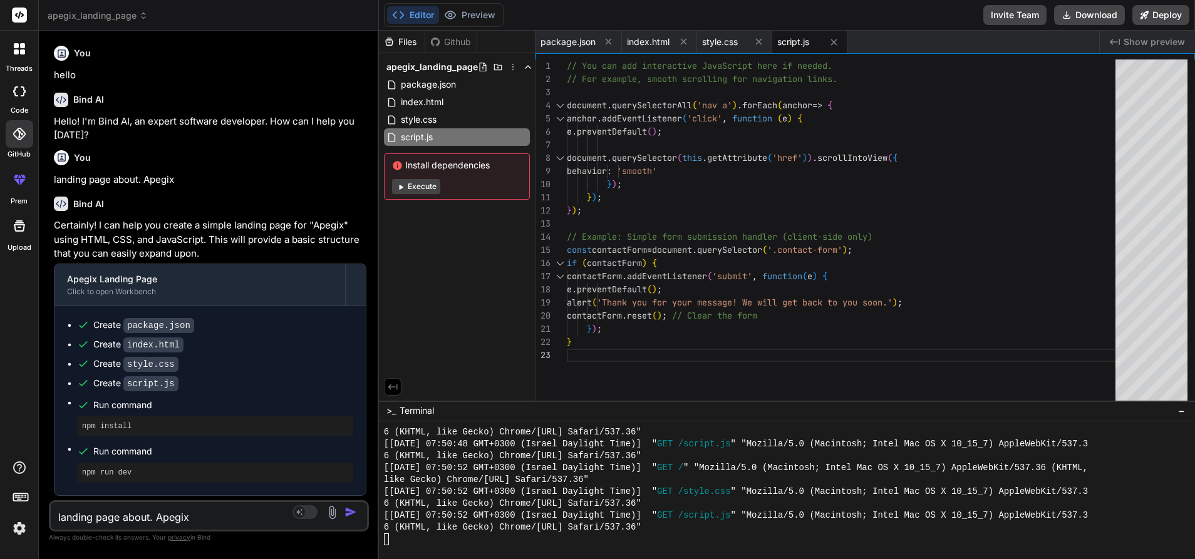
click span "Show preview"
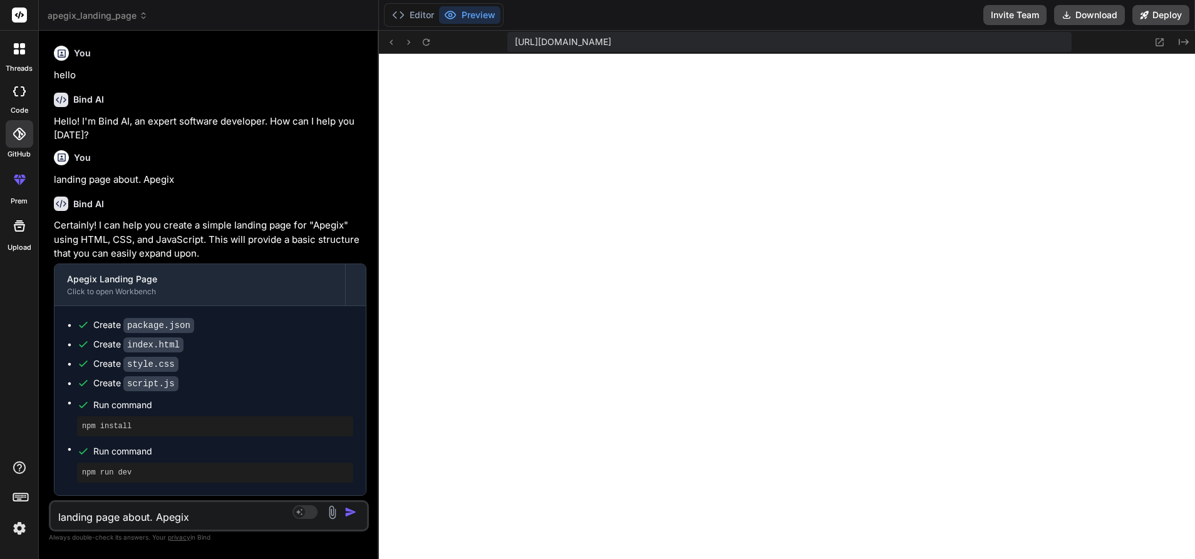
click label "threads"
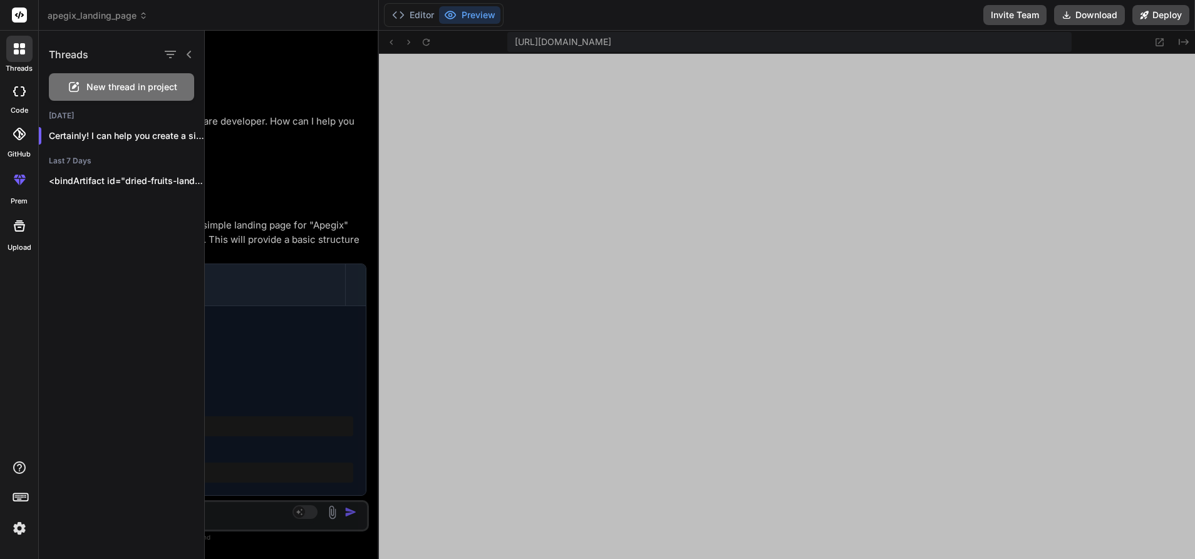
click span "New thread in project"
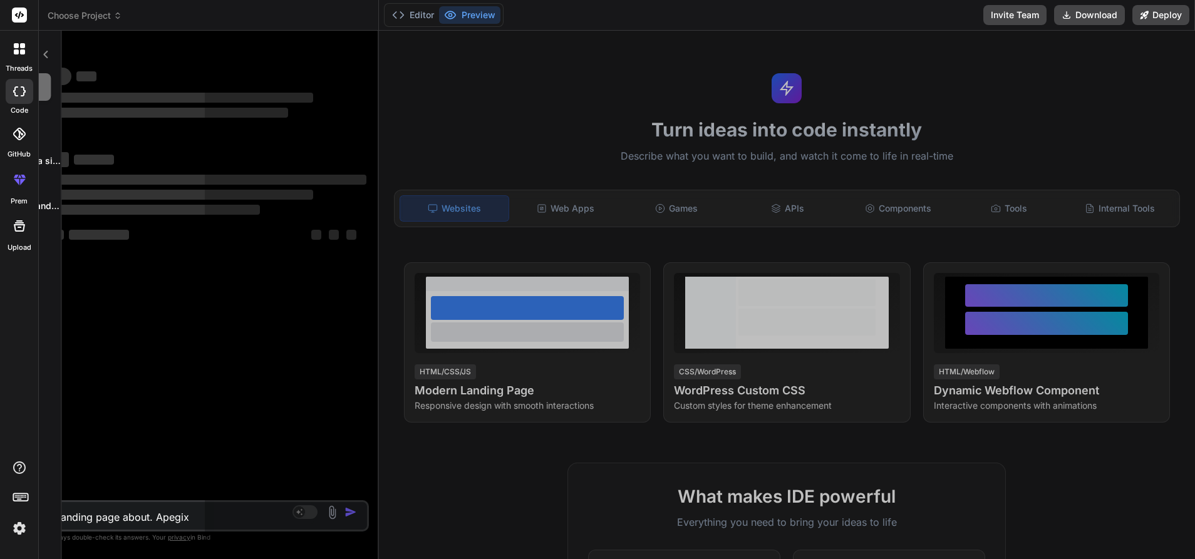
scroll to position [2059, 0]
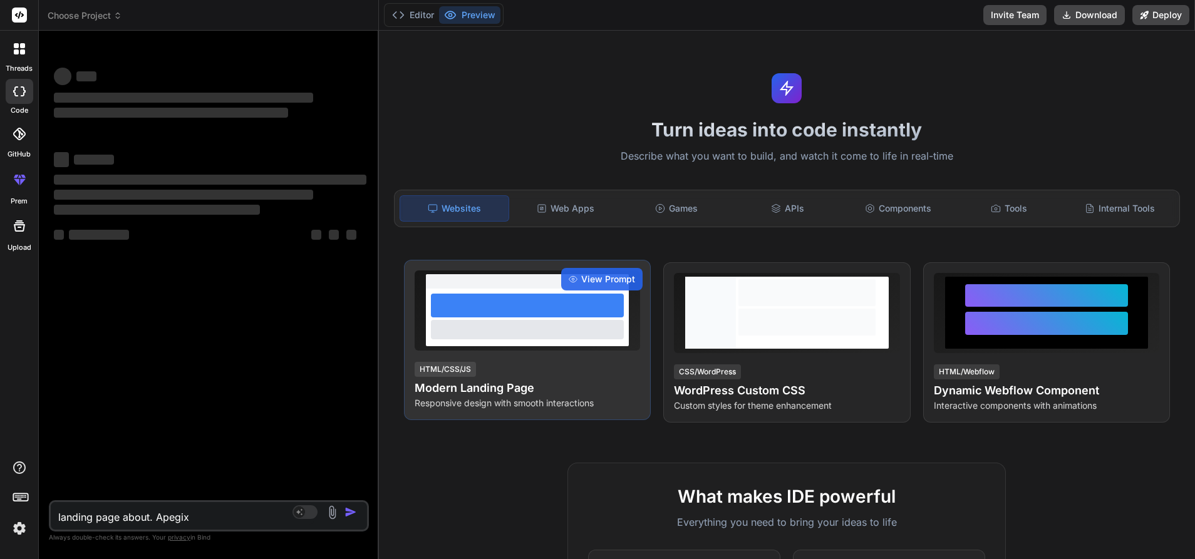
type textarea "x"
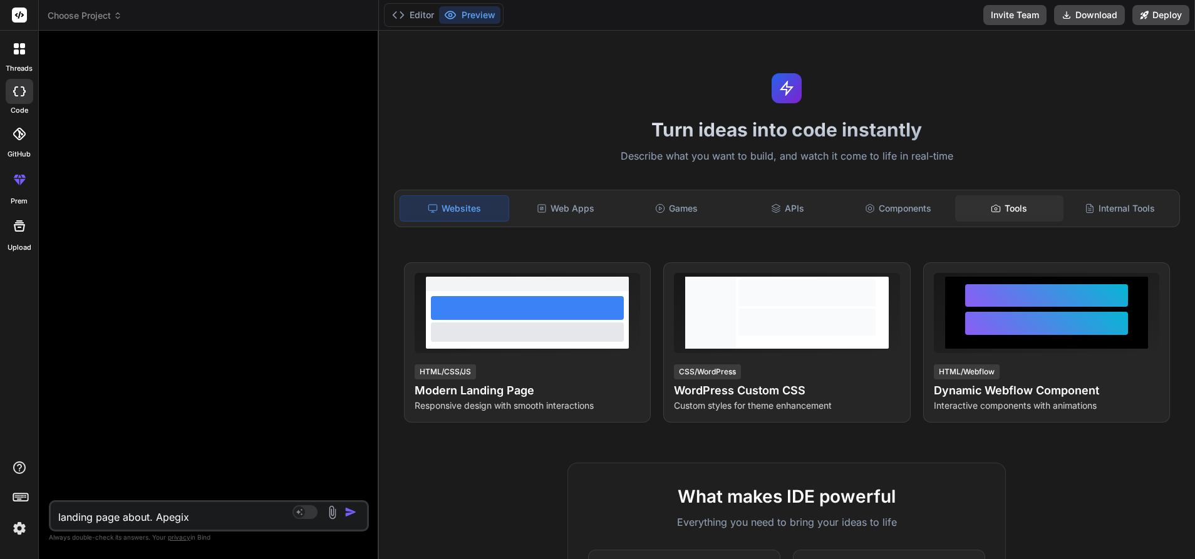
click icon
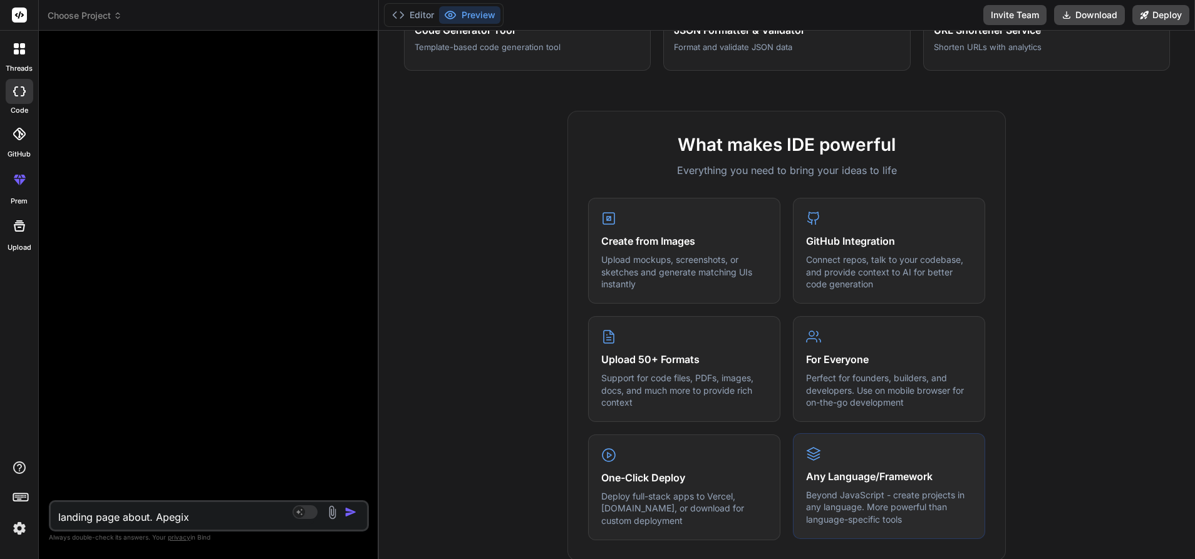
scroll to position [0, 0]
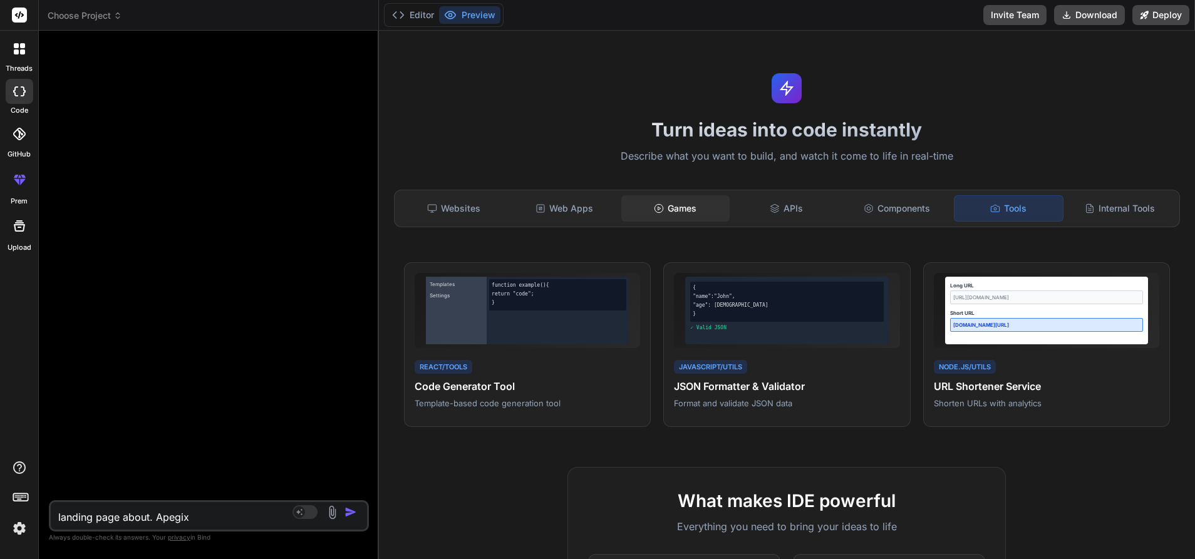
click div "Games"
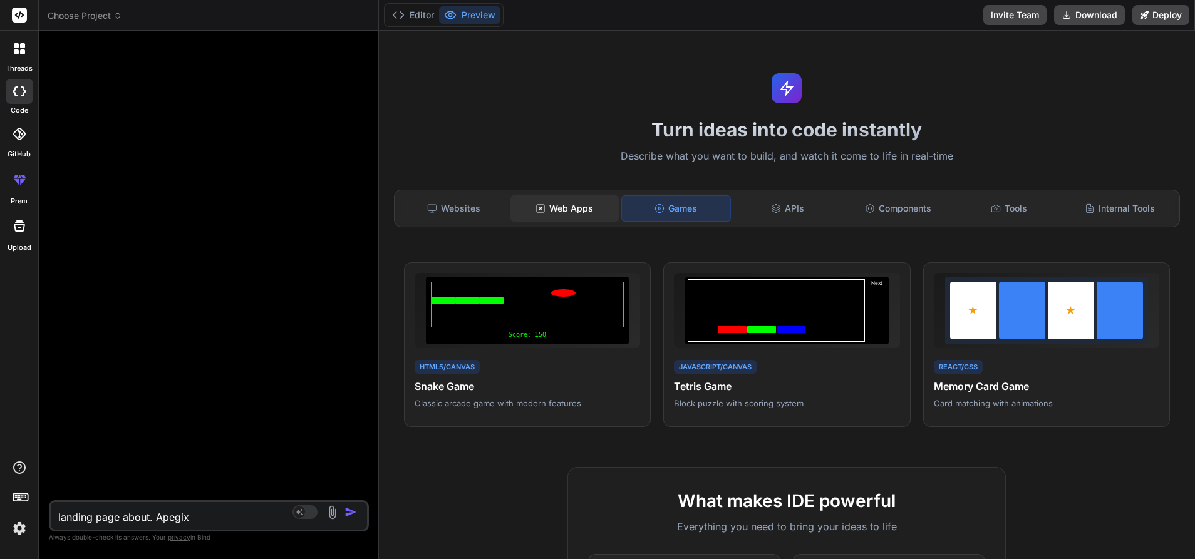
click rect
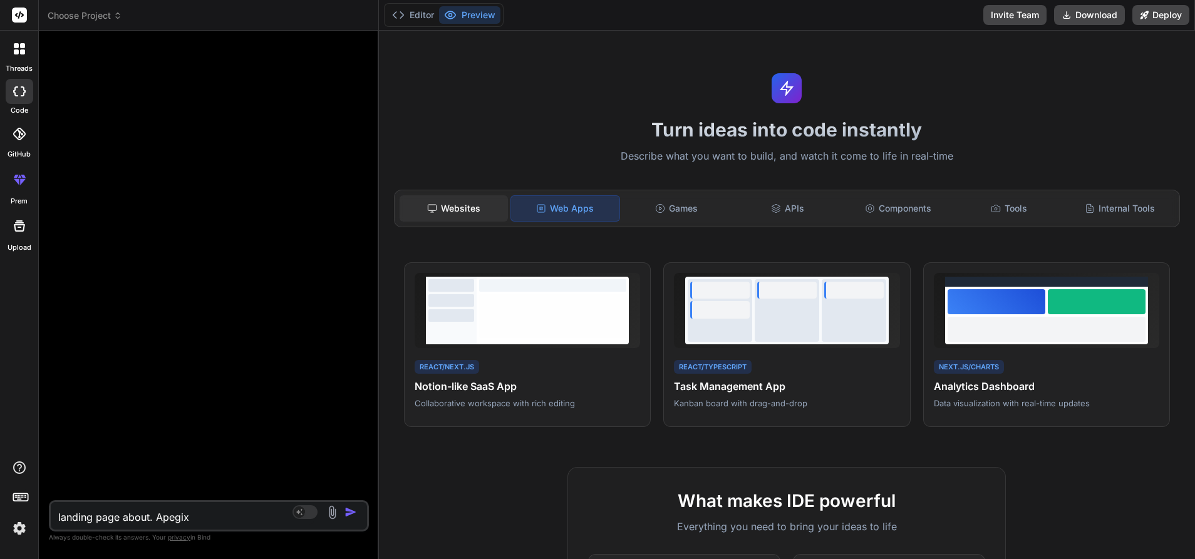
click div "Websites"
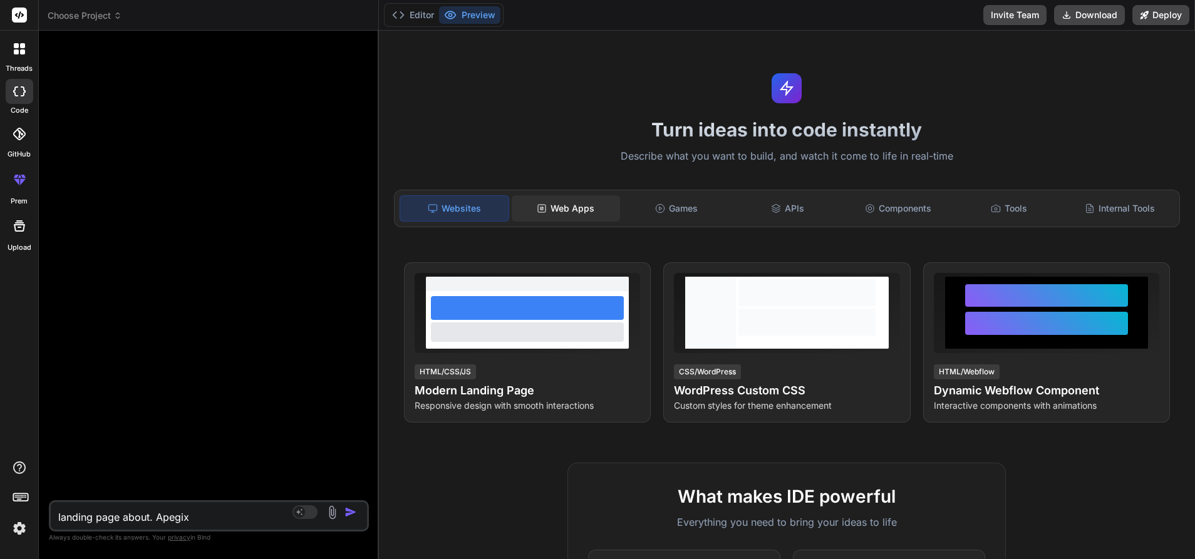
click rect
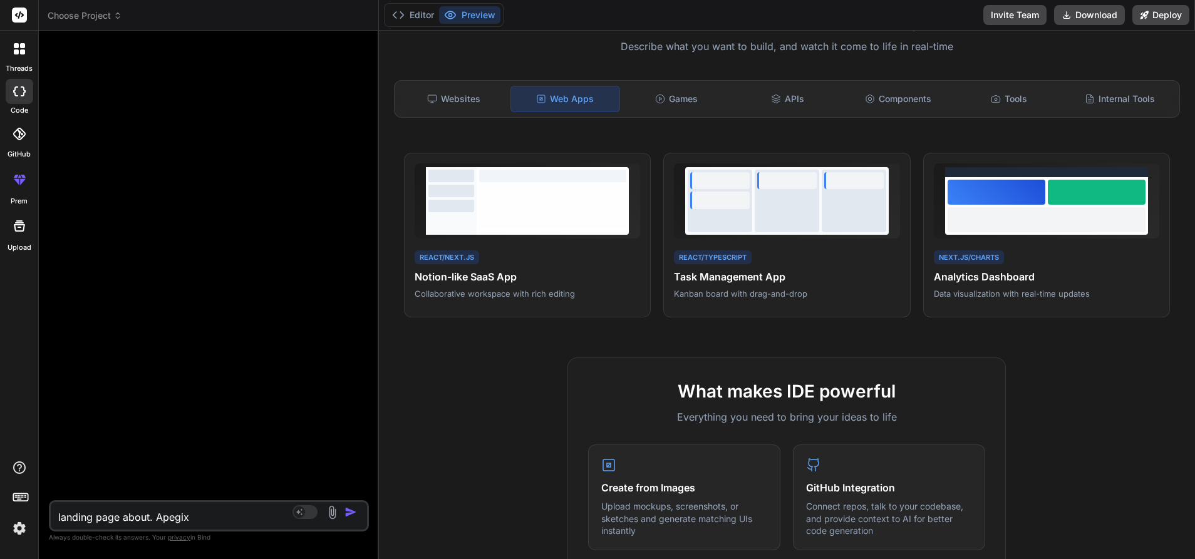
scroll to position [118, 0]
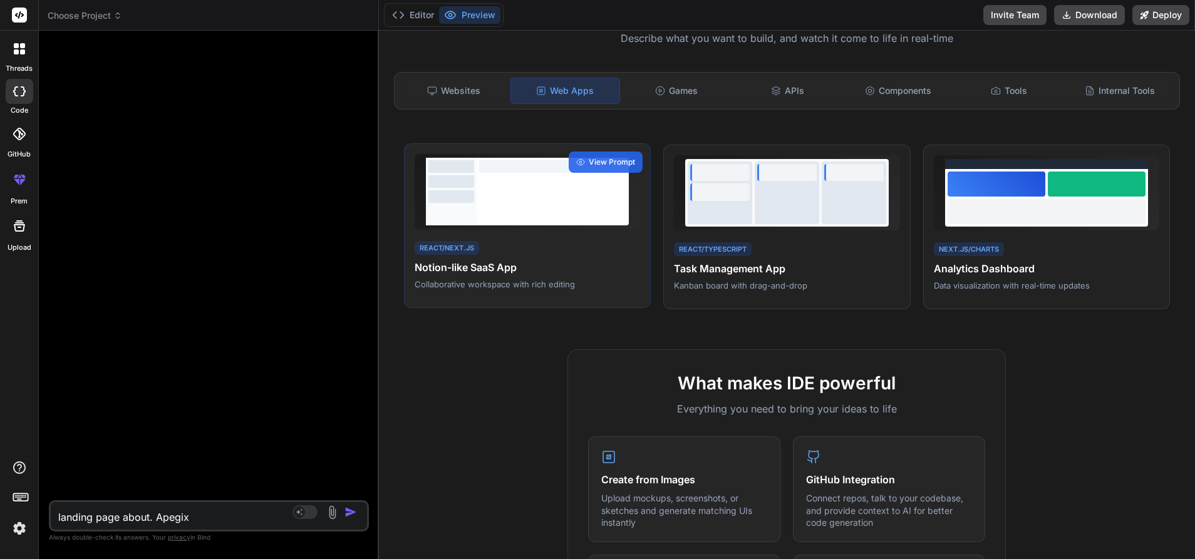
click div "React/Next.js Notion-like SaaS App Collaborative workspace with rich editing"
click div
click span "View Prompt"
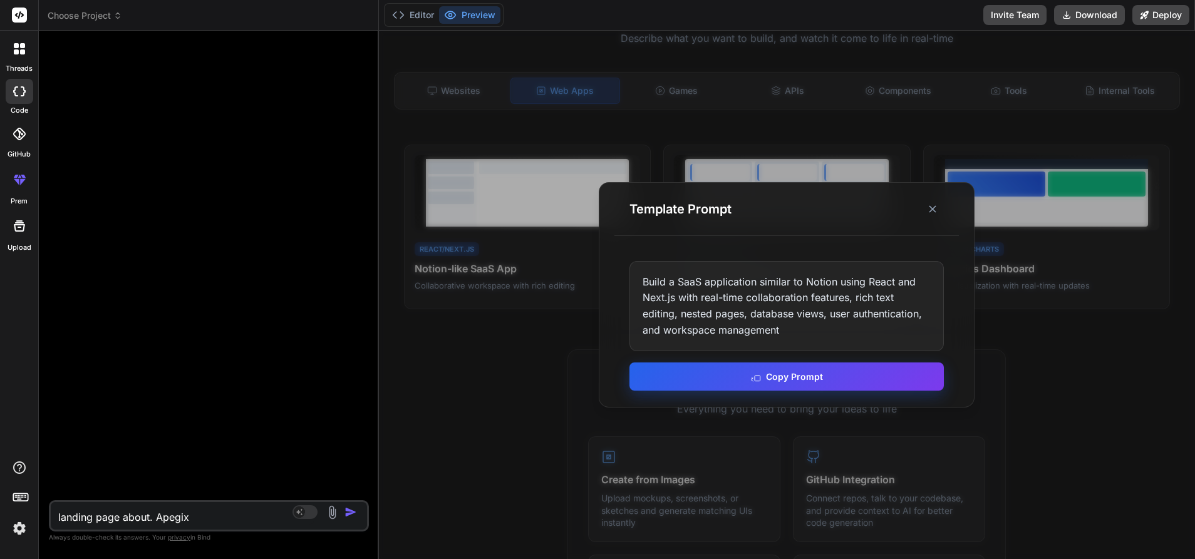
click button "Copy Prompt"
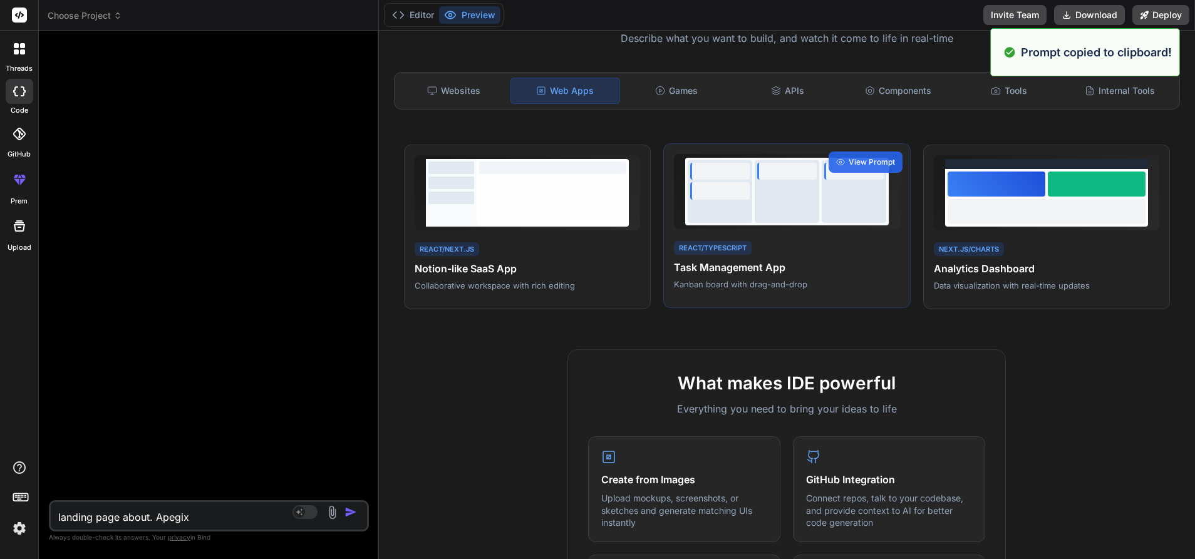
scroll to position [0, 0]
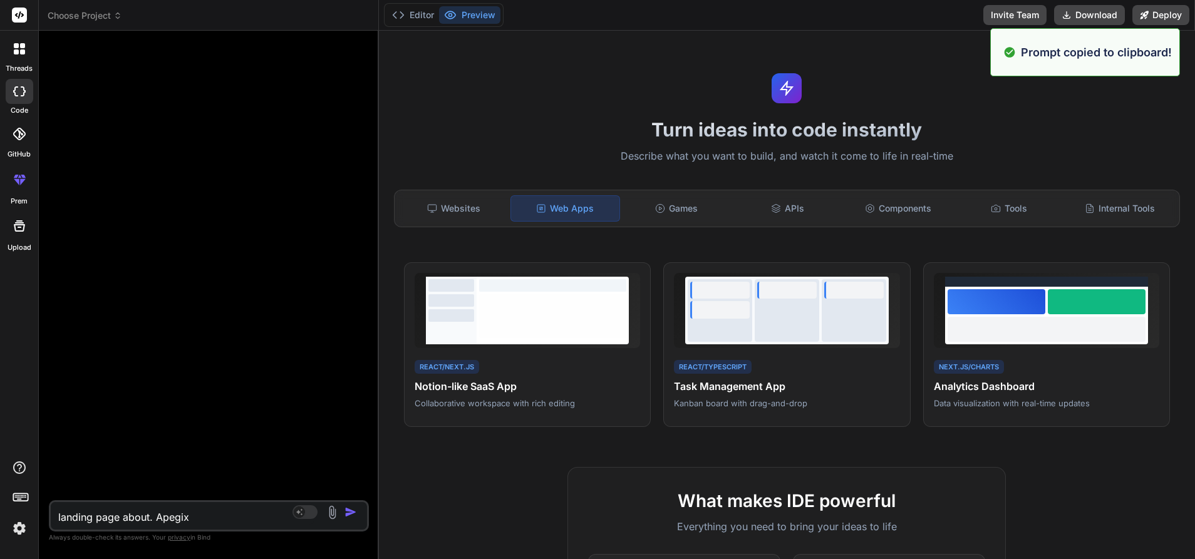
click textarea "landing page about. Apegix"
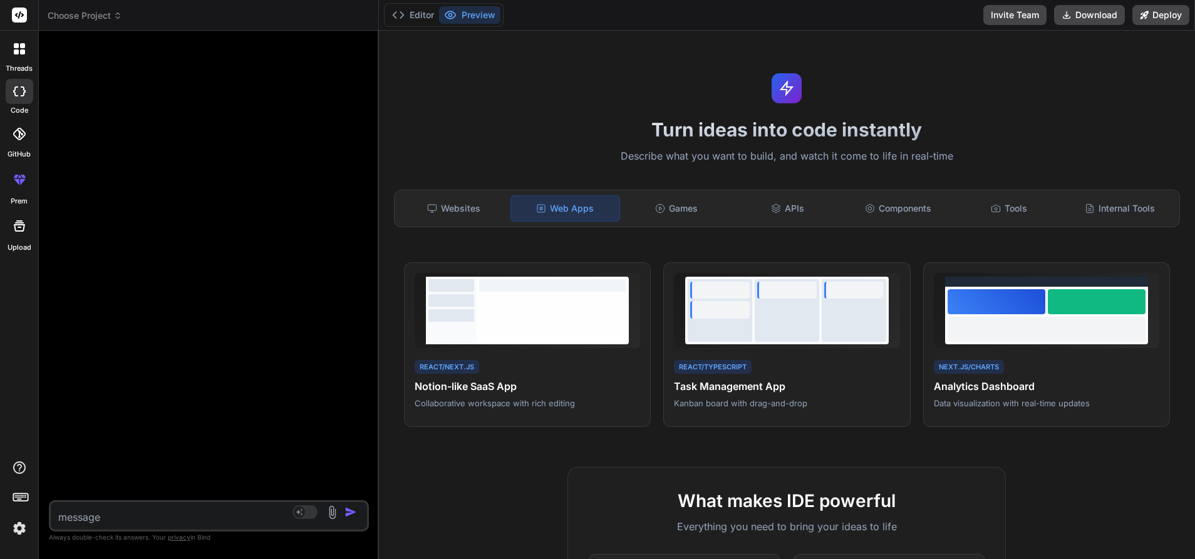
paste textarea "Build a SaaS application similar to Notion using React and Next.js with real-ti…"
type textarea "Build a SaaS application similar to Notion using React and Next.js with real-ti…"
type textarea "x"
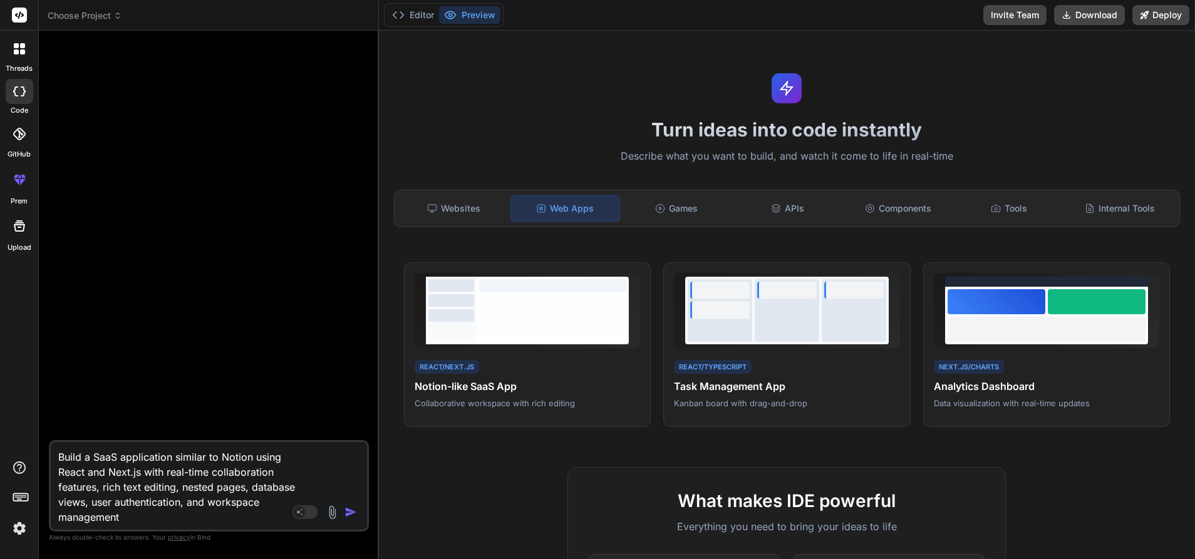
type textarea "Build a SaaS application similar to Notion using React and Next.js with real-ti…"
click img "button"
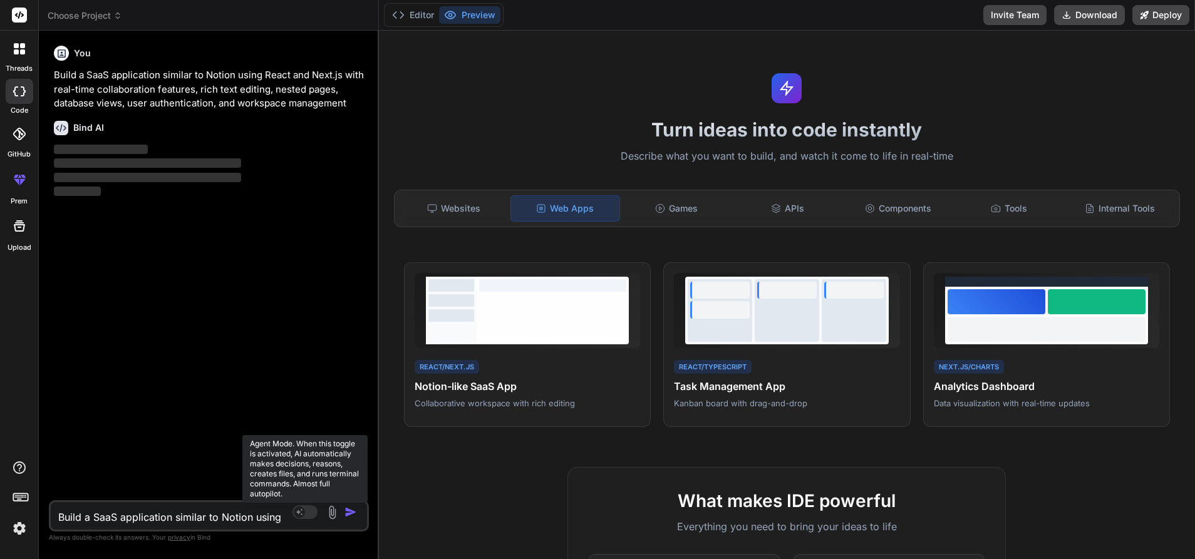
click rect
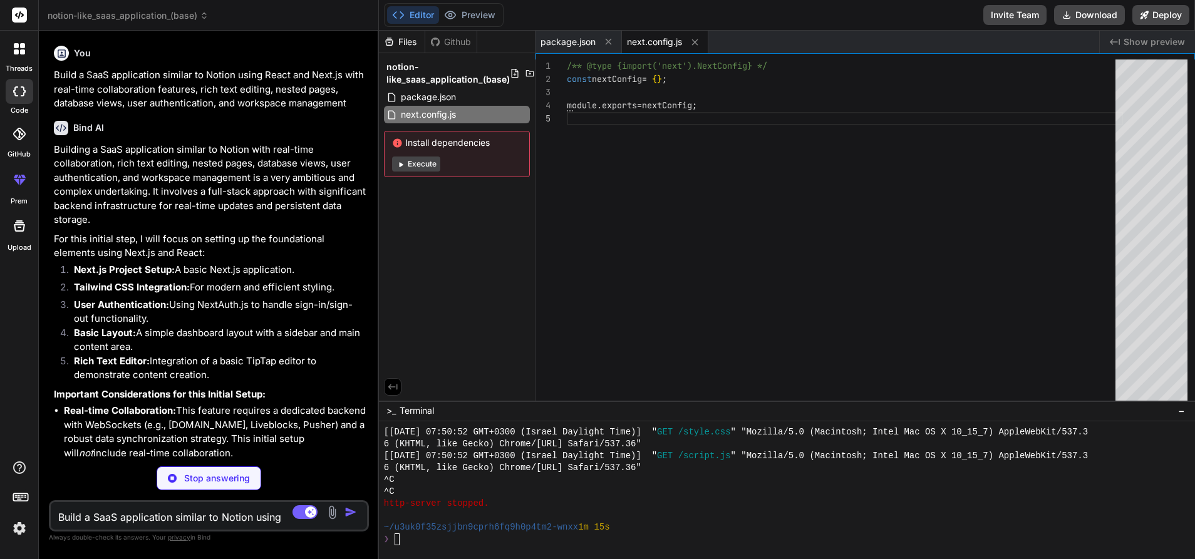
type textarea "x"
type textarea ""gradient-radial": "radial-gradient(var(--tw-gradient-stops))", "gradient-conic…"
type textarea "x"
type textarea "module.exports = { plugins: { tailwindcss: {}, autoprefixer: {}, }, };"
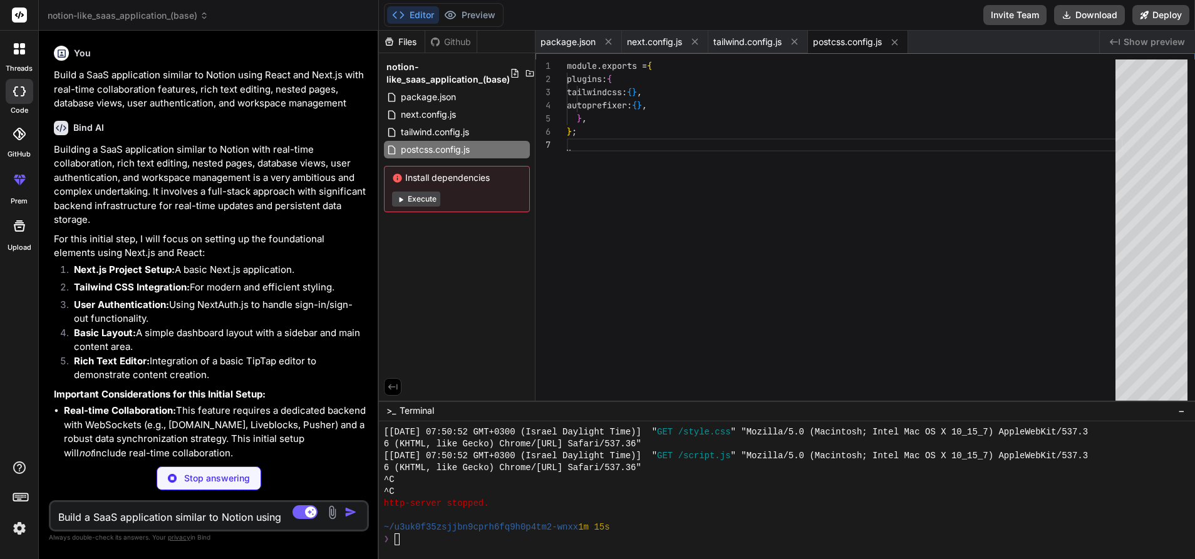
scroll to position [79, 0]
type textarea "x"
type textarea "font-family: monospace; } .ProseMirror pre code { background: none; color: inhe…"
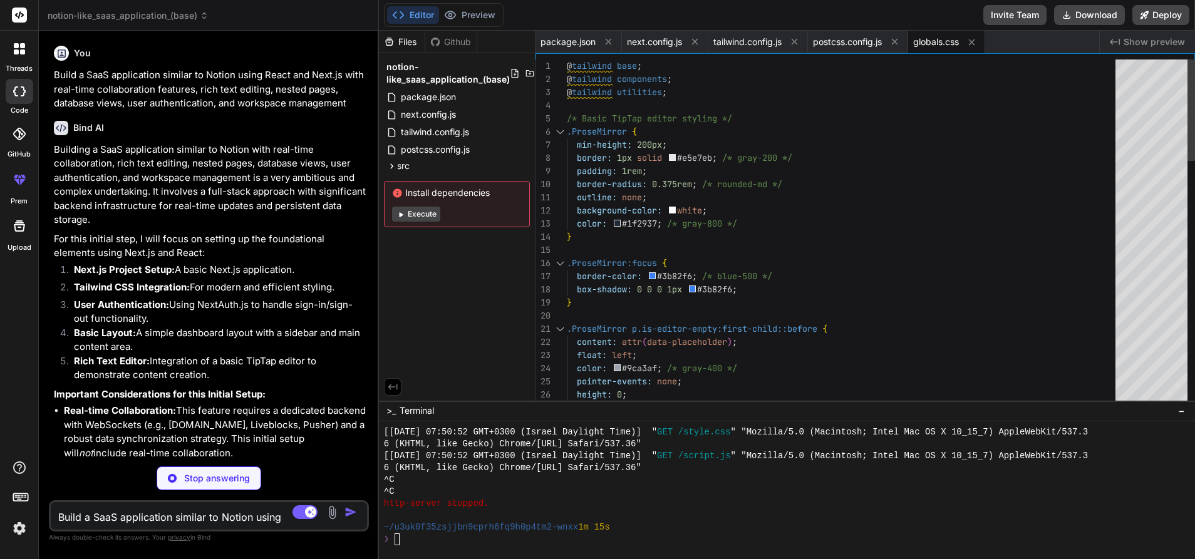
type textarea "x"
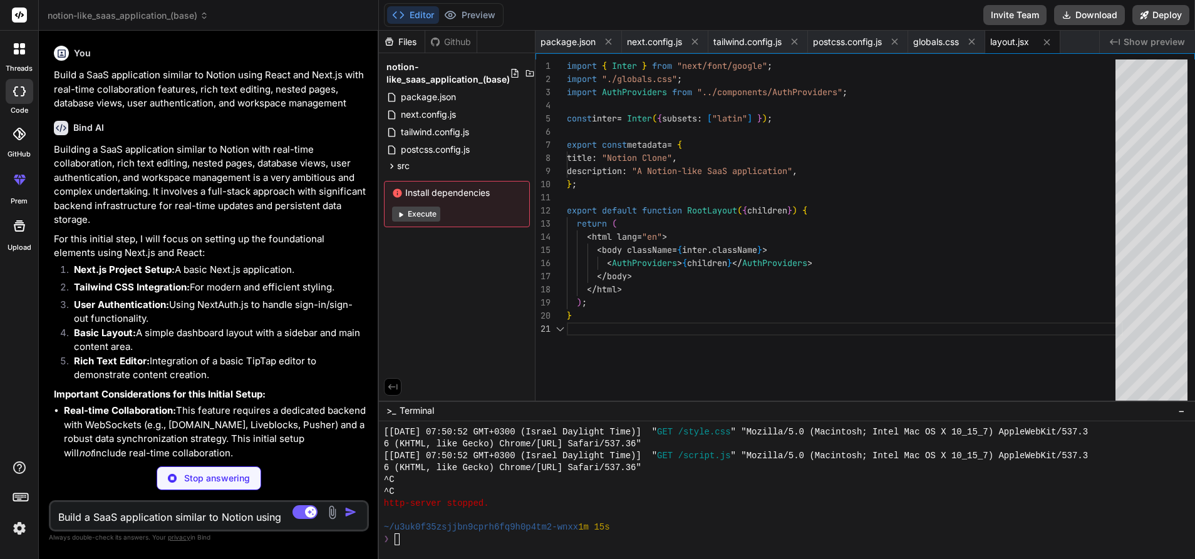
scroll to position [0, 0]
type textarea "x"
type textarea "<SignInButton /> </main> ); }"
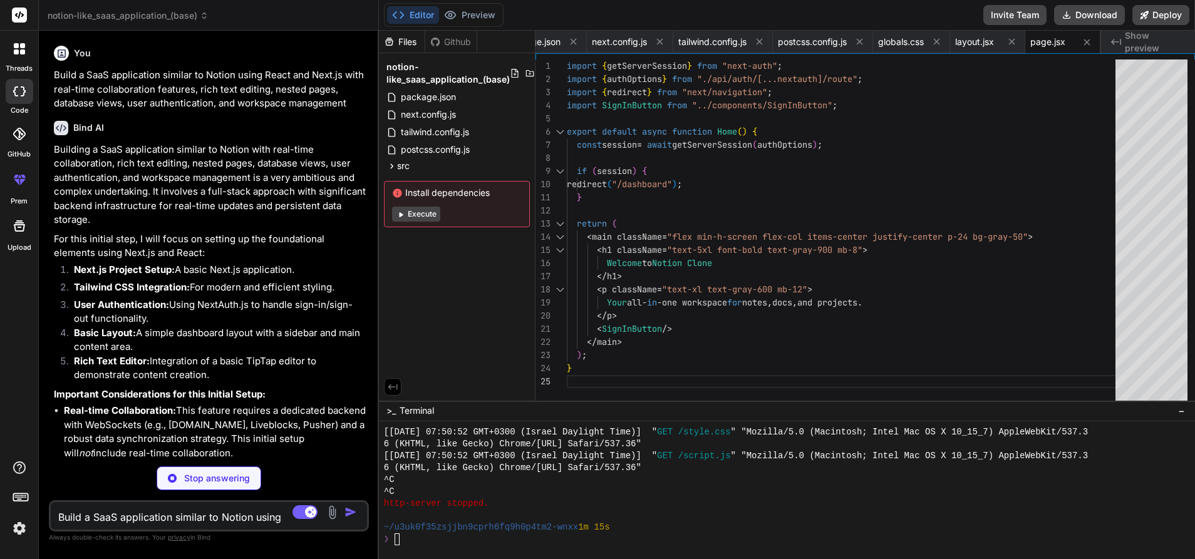
type textarea "x"
type textarea "}, secret: process.env.NEXTAUTH_SECRET || "super-secret-dev-key", // Use a stro…"
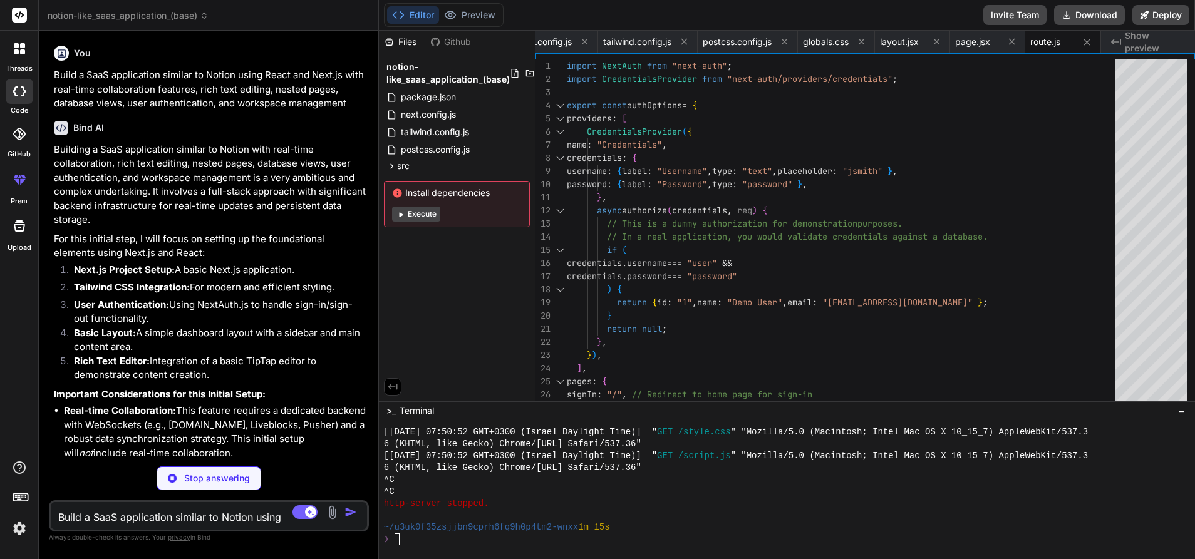
type textarea "x"
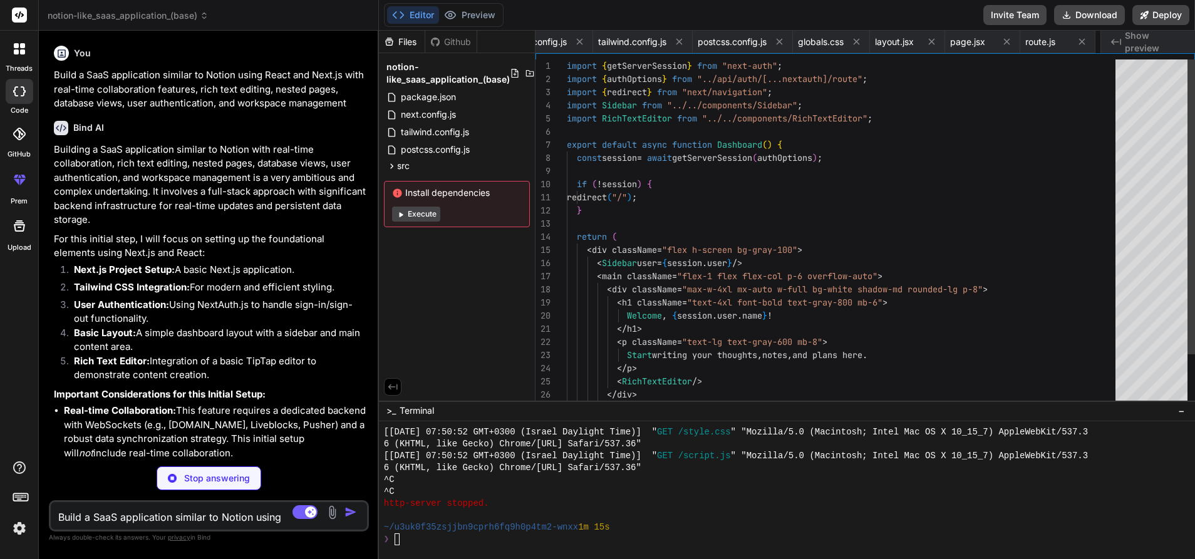
scroll to position [13, 0]
type textarea "x"
type textarea ""use client"; import { SessionProvider } from "next-auth/react"; export default…"
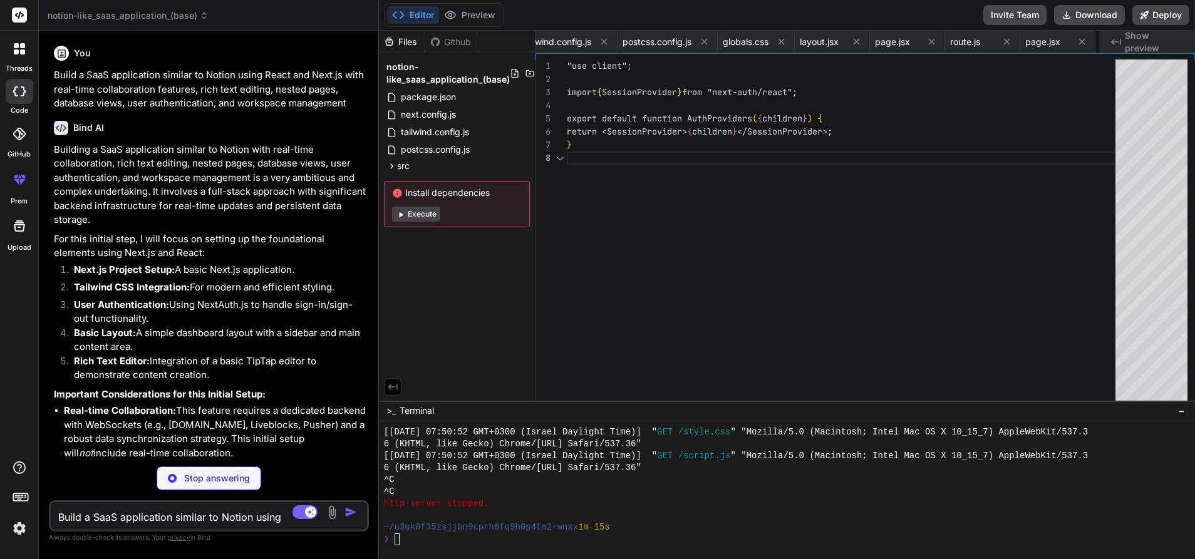
scroll to position [92, 0]
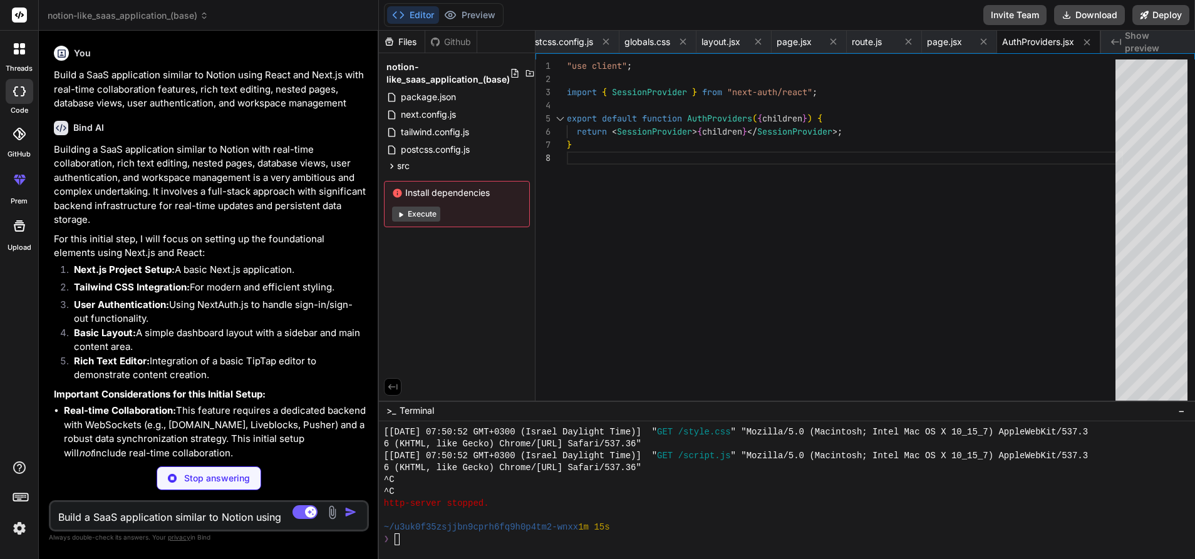
type textarea "x"
type textarea "); }"
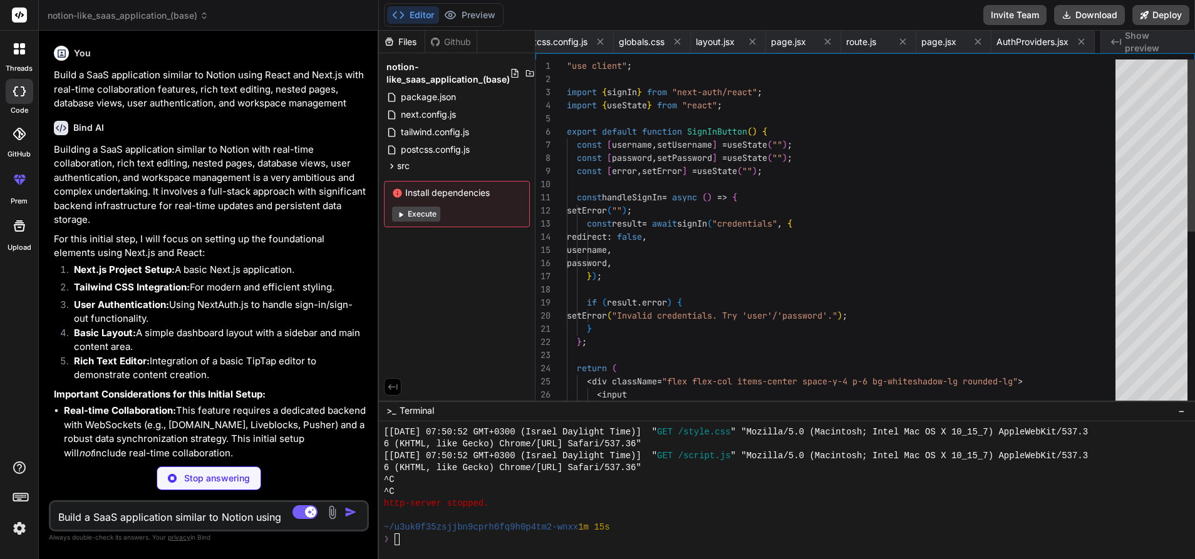
scroll to position [26, 0]
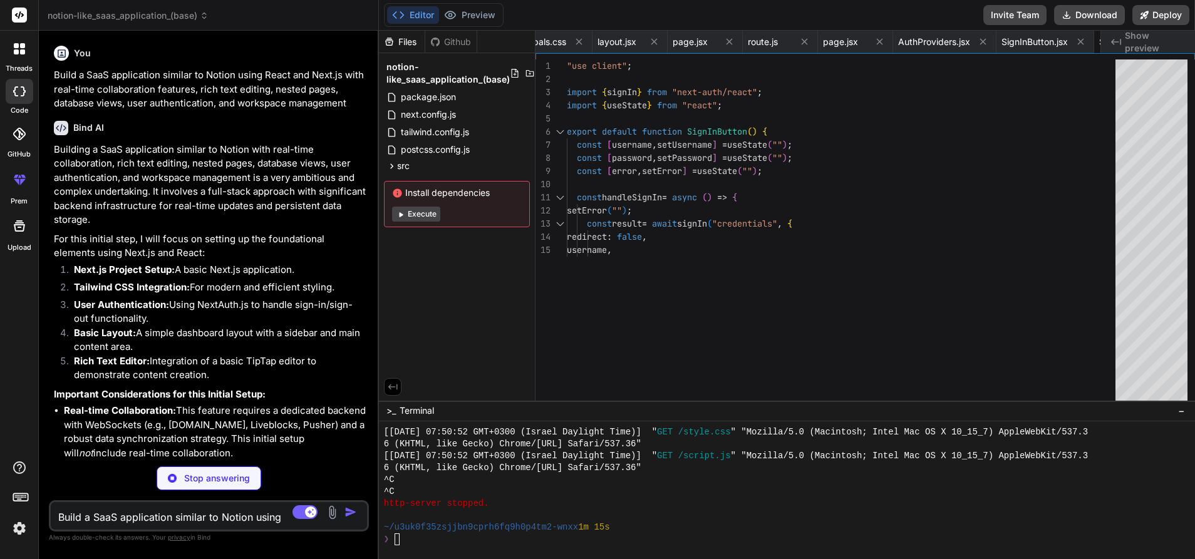
type textarea "x"
type textarea "> Sign Out </button> ); }"
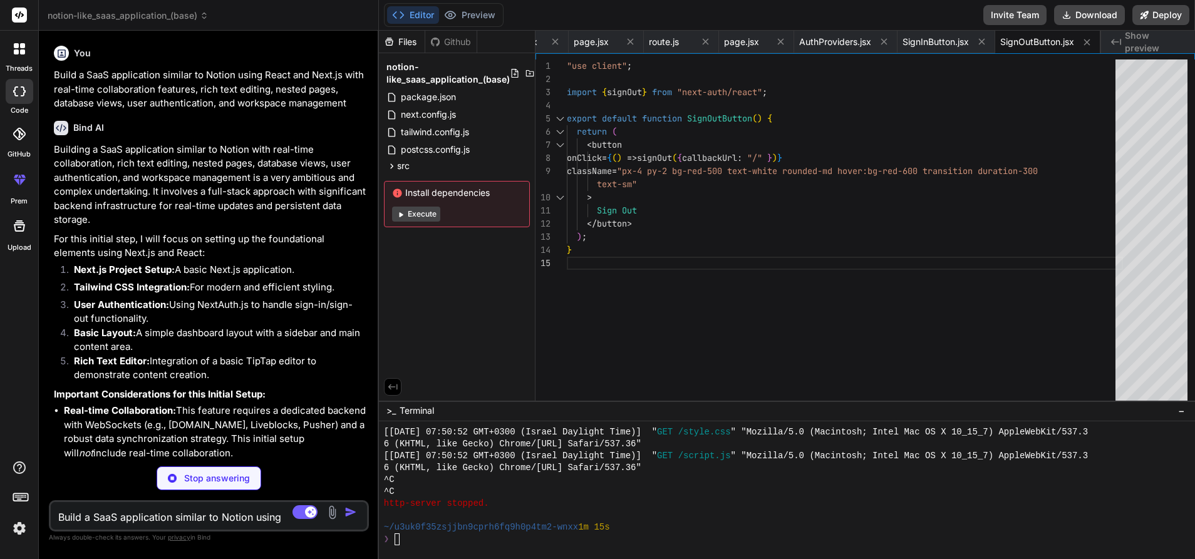
type textarea "x"
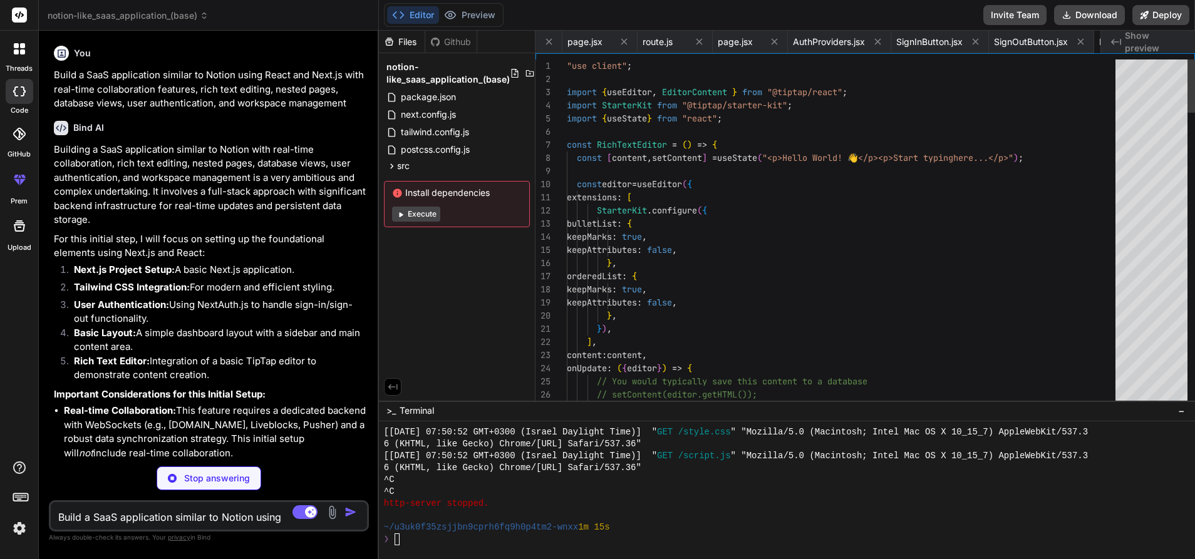
scroll to position [0, 0]
type textarea "x"
type textarea "</div> </aside> ); }"
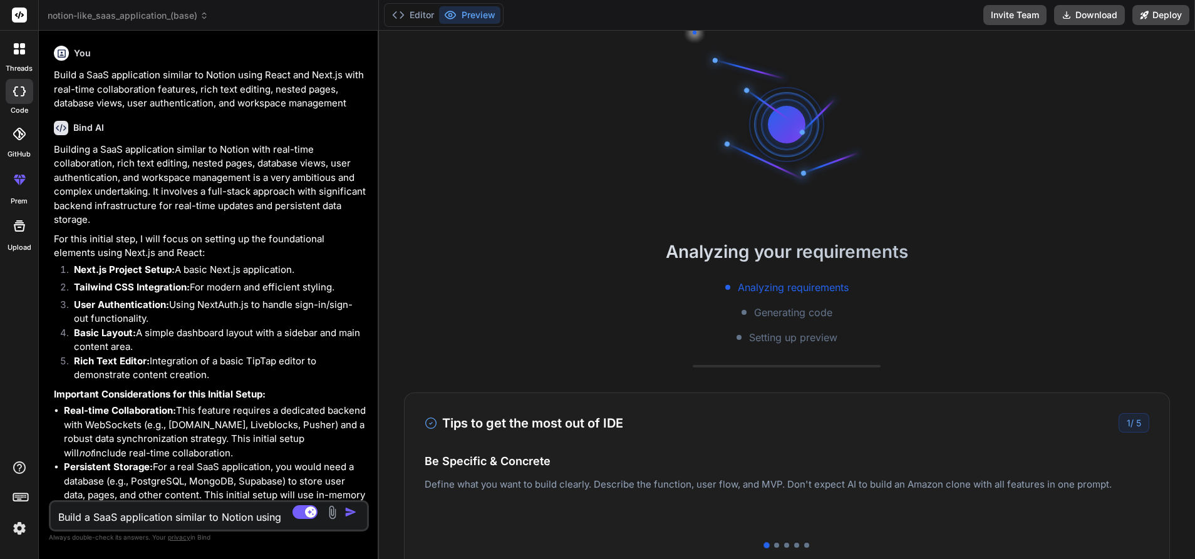
scroll to position [2202, 0]
click icon
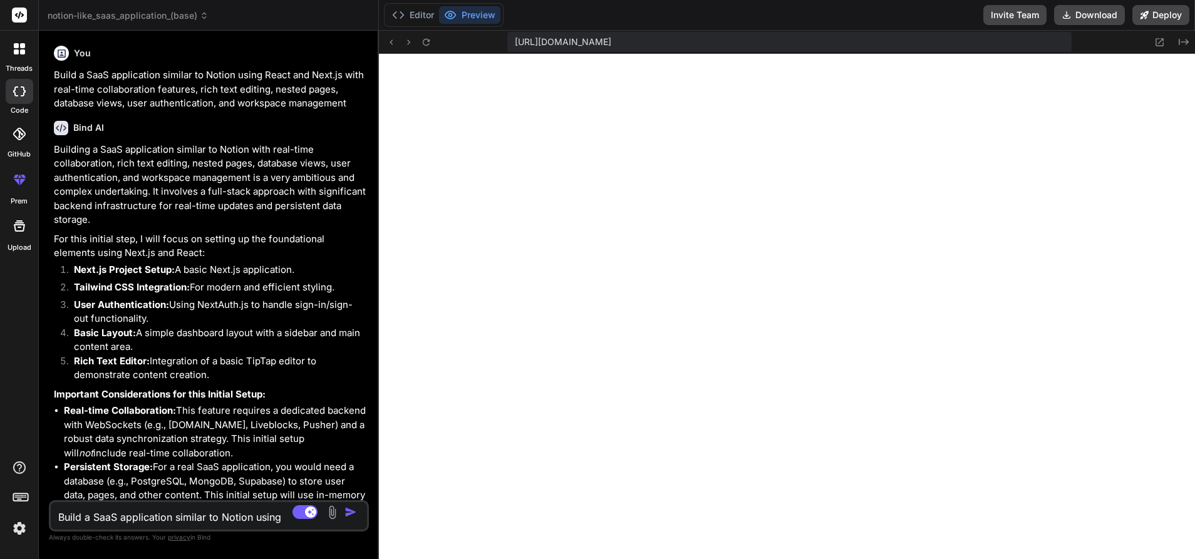
scroll to position [2595, 0]
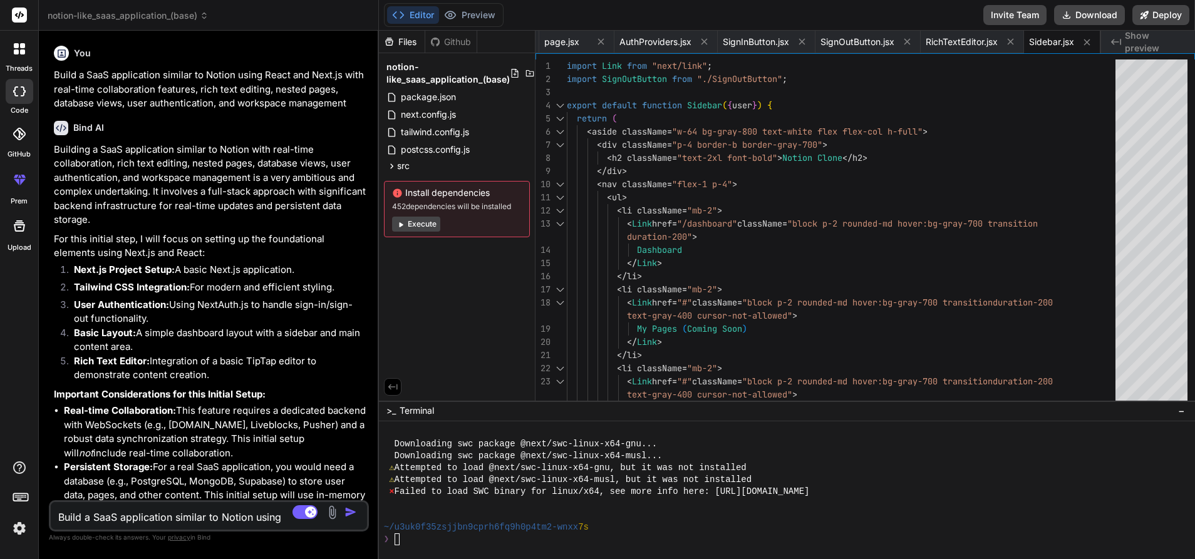
click button "Execute"
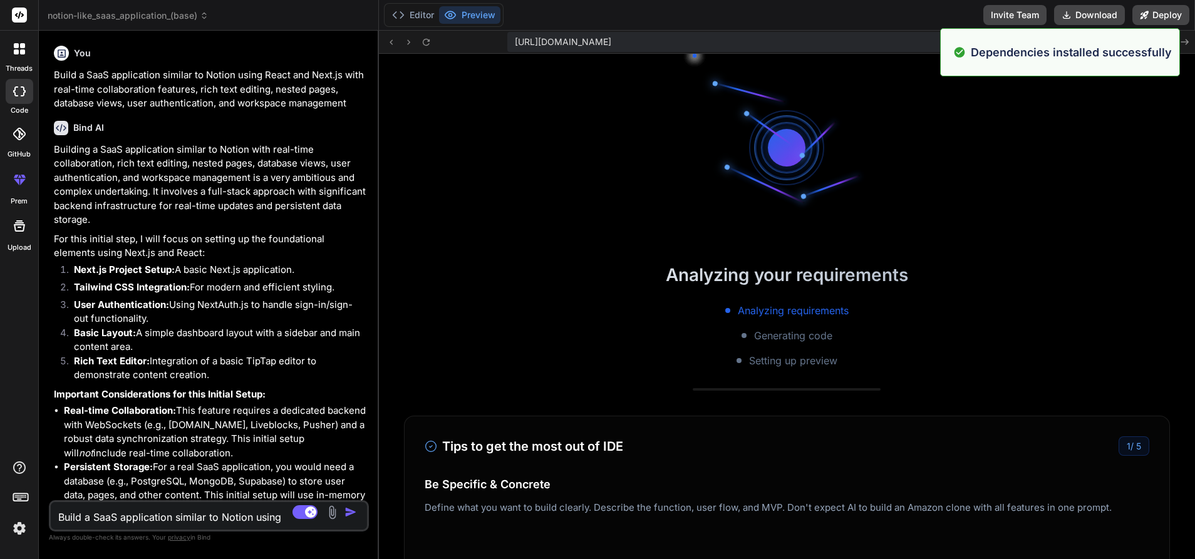
scroll to position [2928, 0]
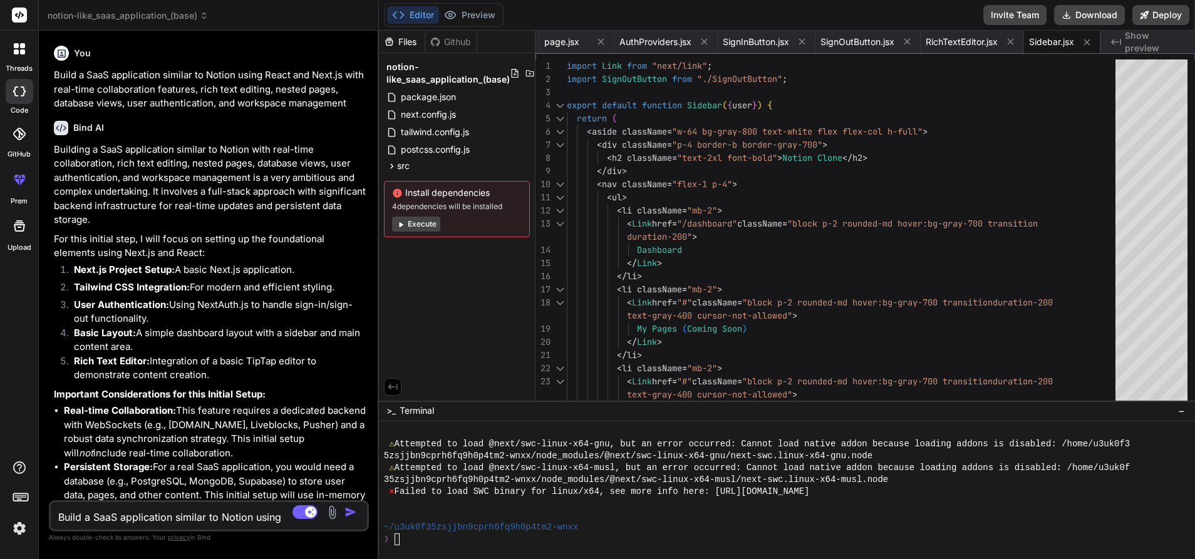
click button "Execute"
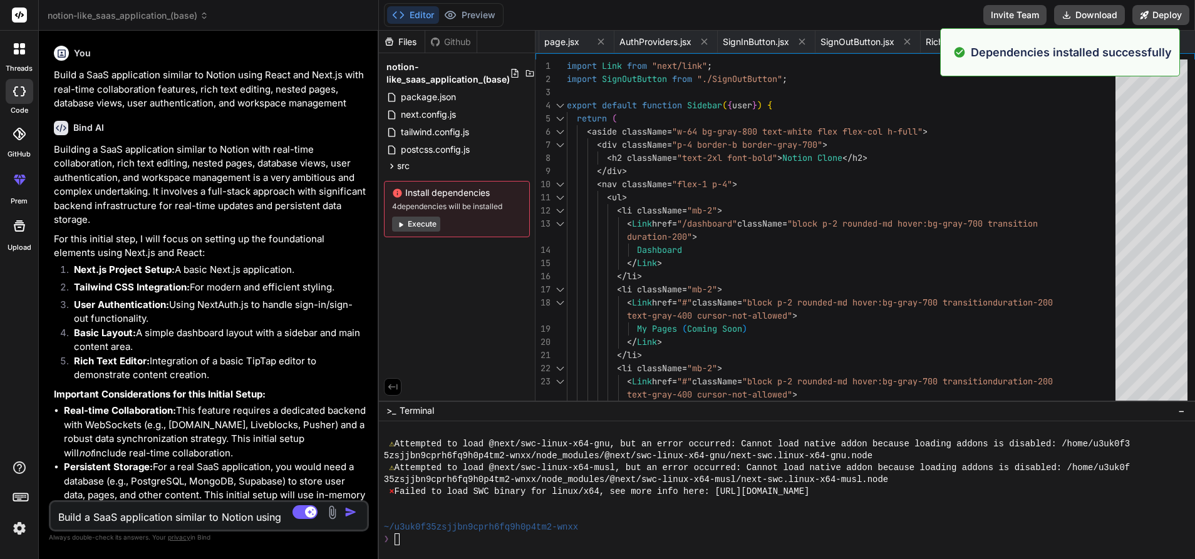
scroll to position [3261, 0]
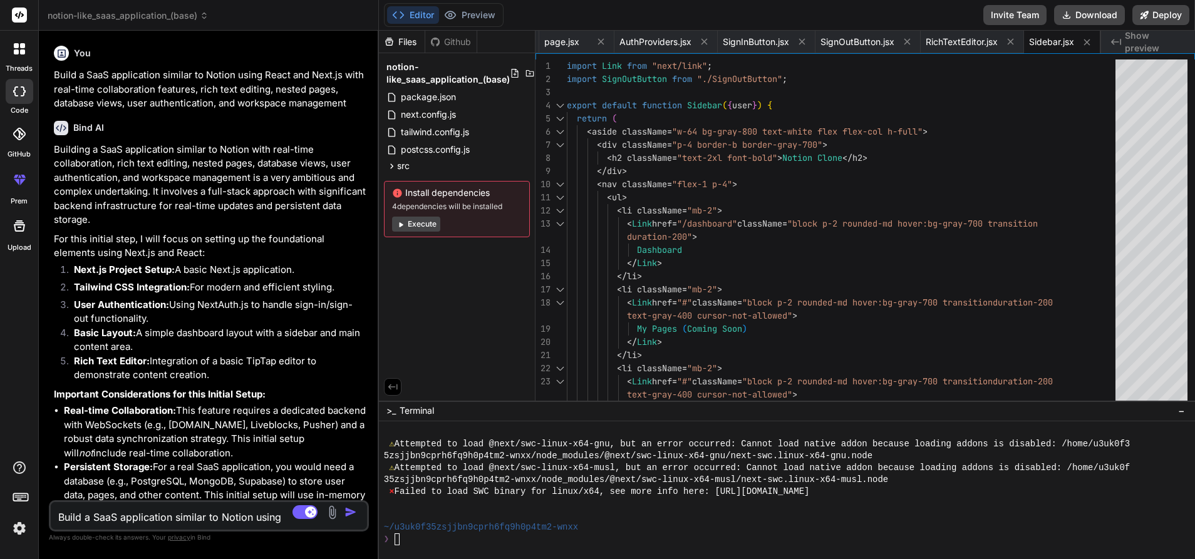
drag, startPoint x: 418, startPoint y: 227, endPoint x: 420, endPoint y: 234, distance: 6.7
click button "Execute"
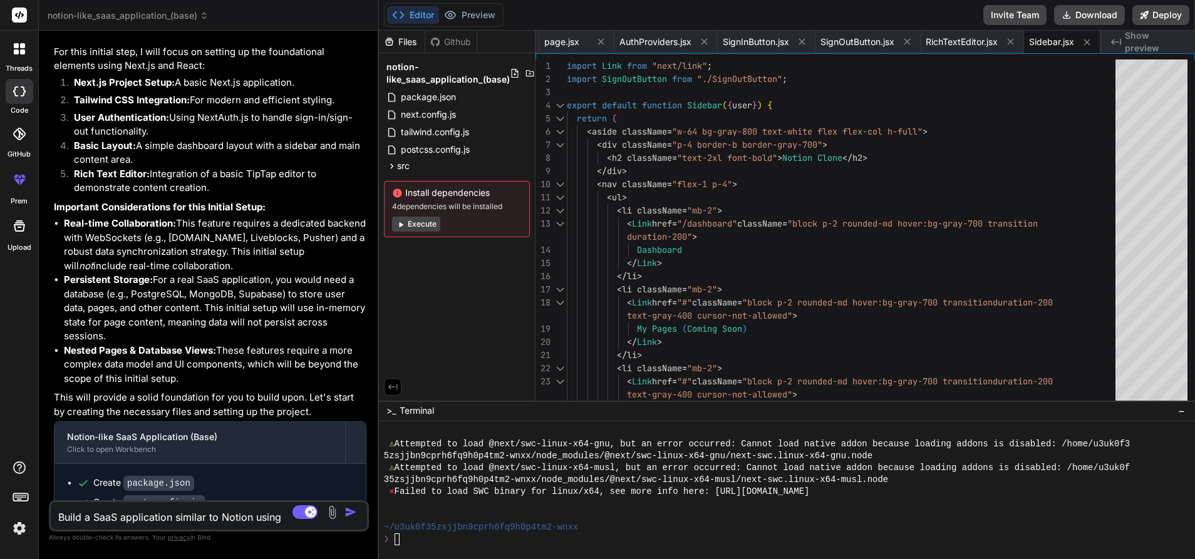
scroll to position [0, 0]
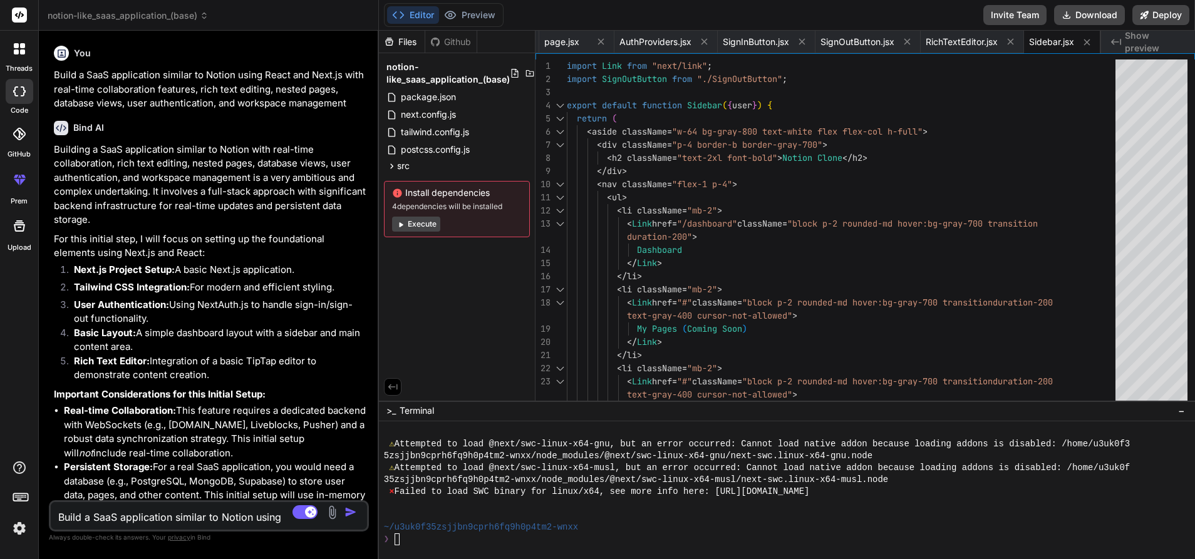
click button "Editor"
click span "Show preview"
click div
click button "Execute"
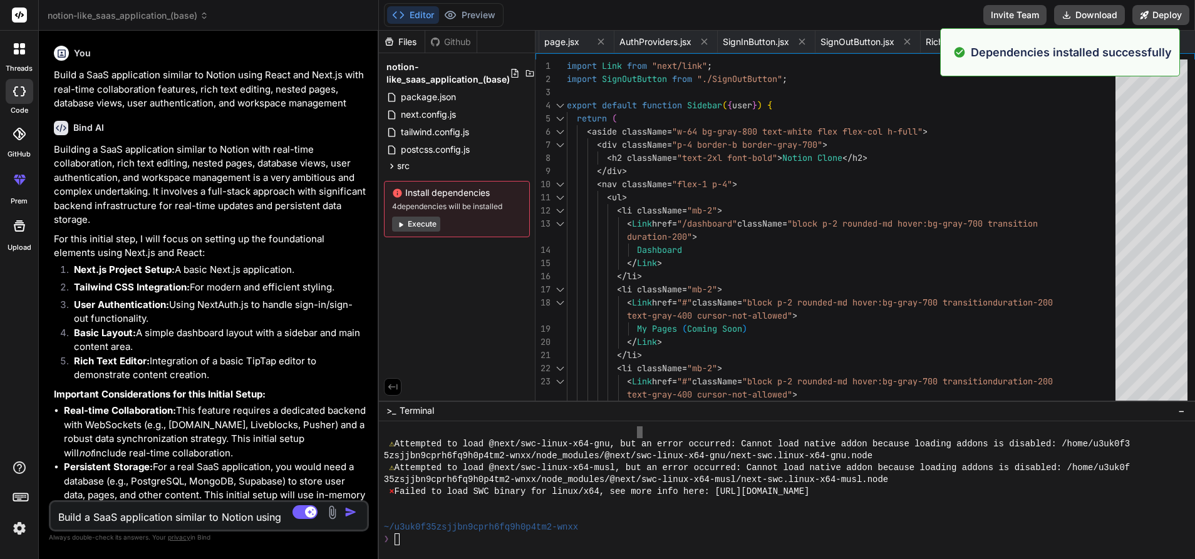
scroll to position [3928, 0]
click button "Execute"
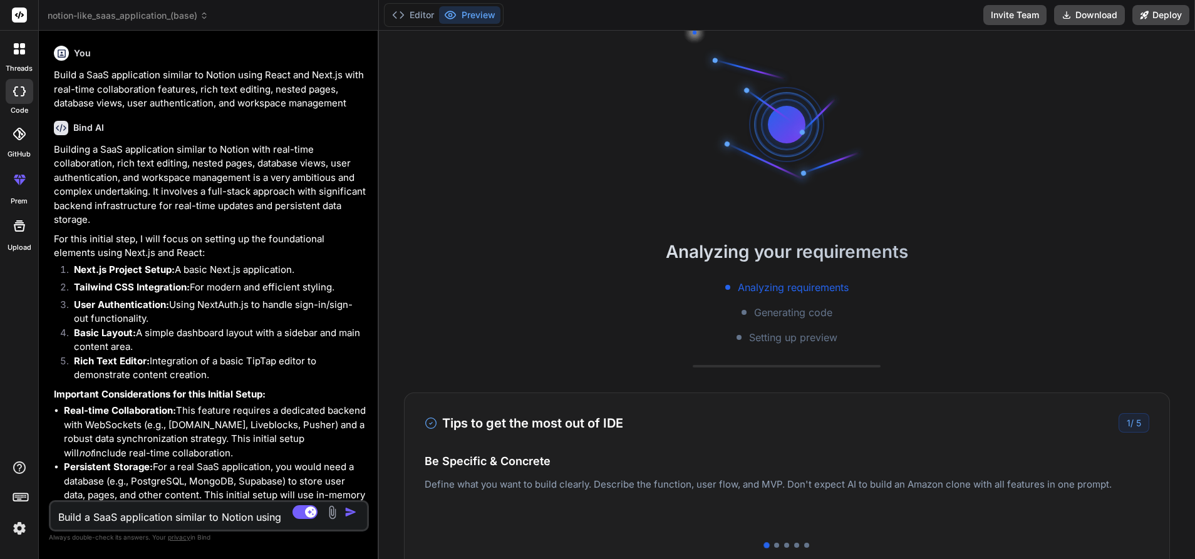
scroll to position [4071, 0]
type textarea "x"
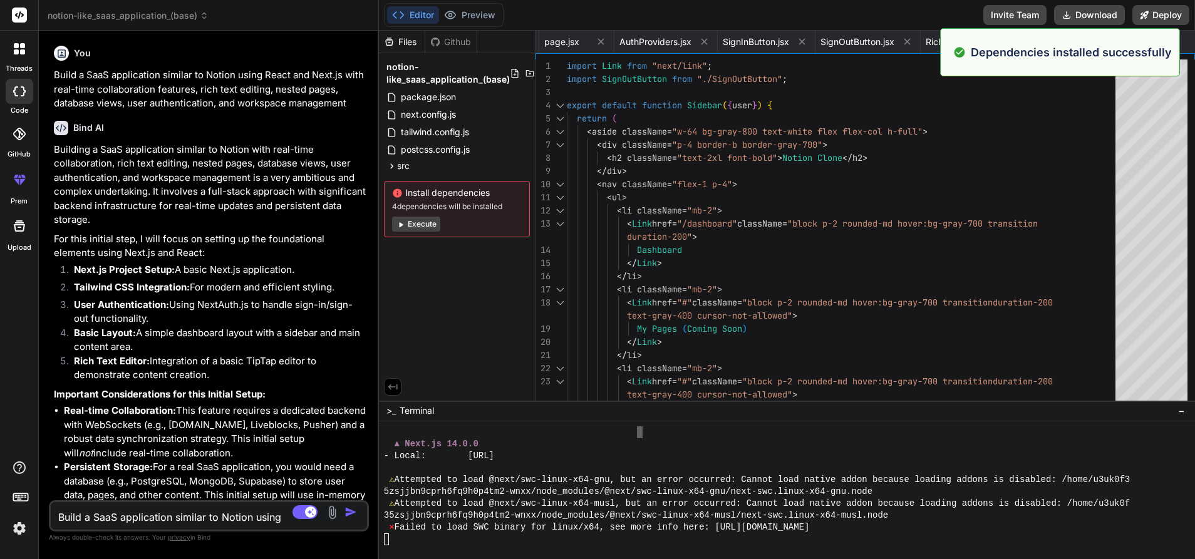
scroll to position [4261, 0]
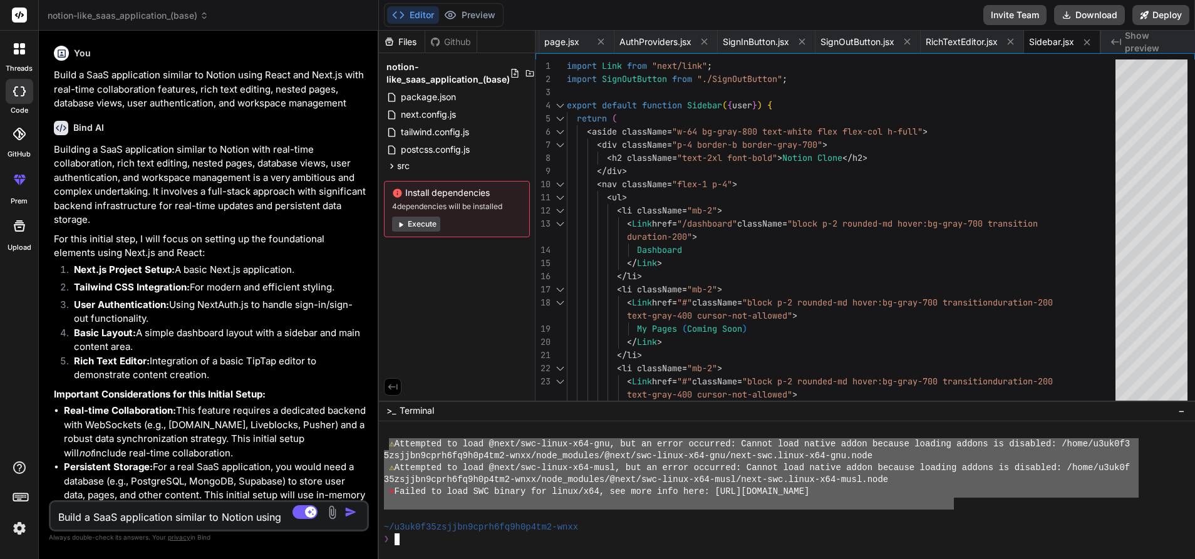
drag, startPoint x: 955, startPoint y: 503, endPoint x: 392, endPoint y: 442, distance: 566.5
click div "⚠ Attempted to load @next/swc-linux-x64-gnu, but an error occurred: Cannot load…"
type textarea "Build a SaaS application similar to Notion using React and Next.js with real-ti…"
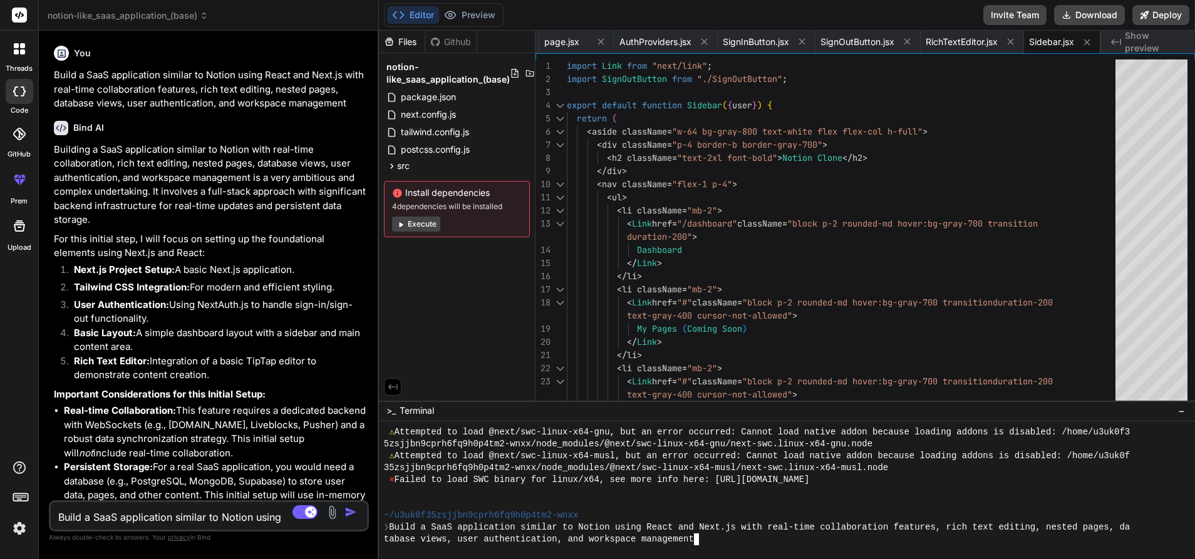
scroll to position [0, 0]
click div "⚠ Attempted to load @next/swc-linux-x64-gnu, but an error occurred: Cannot load…"
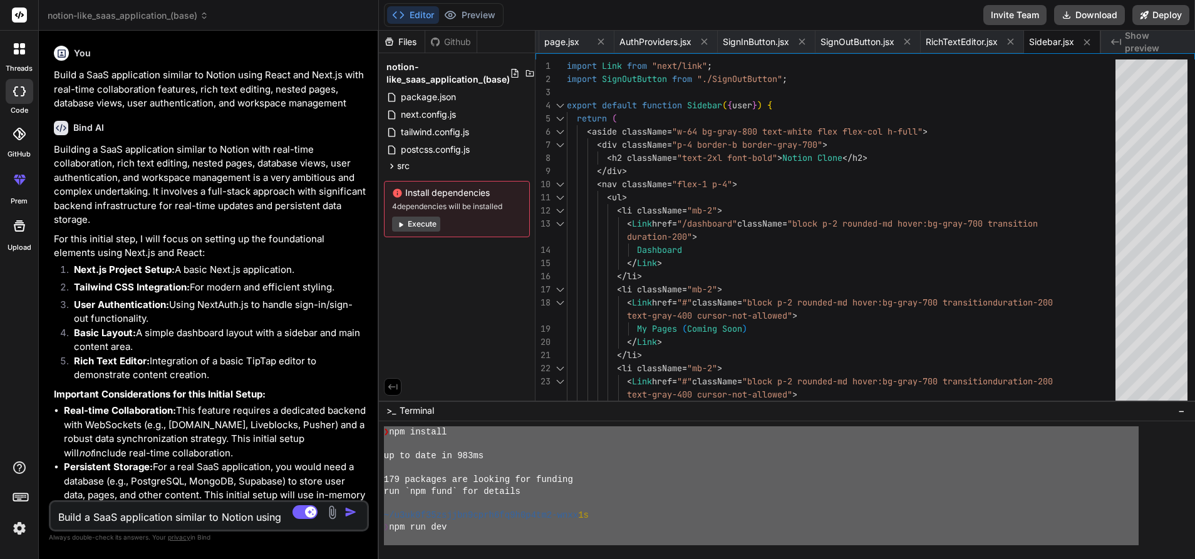
drag, startPoint x: 1017, startPoint y: 485, endPoint x: 330, endPoint y: 395, distance: 692.5
click div "notion-like_saas_application_(base) Created with Pixso. Bind AI Web Search Crea…"
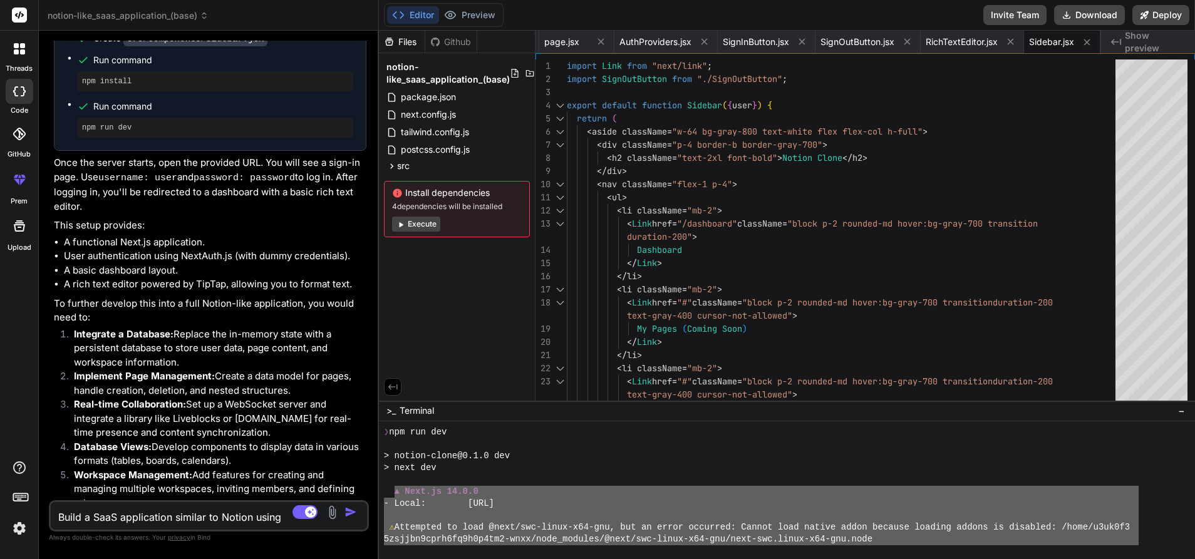
scroll to position [4273, 0]
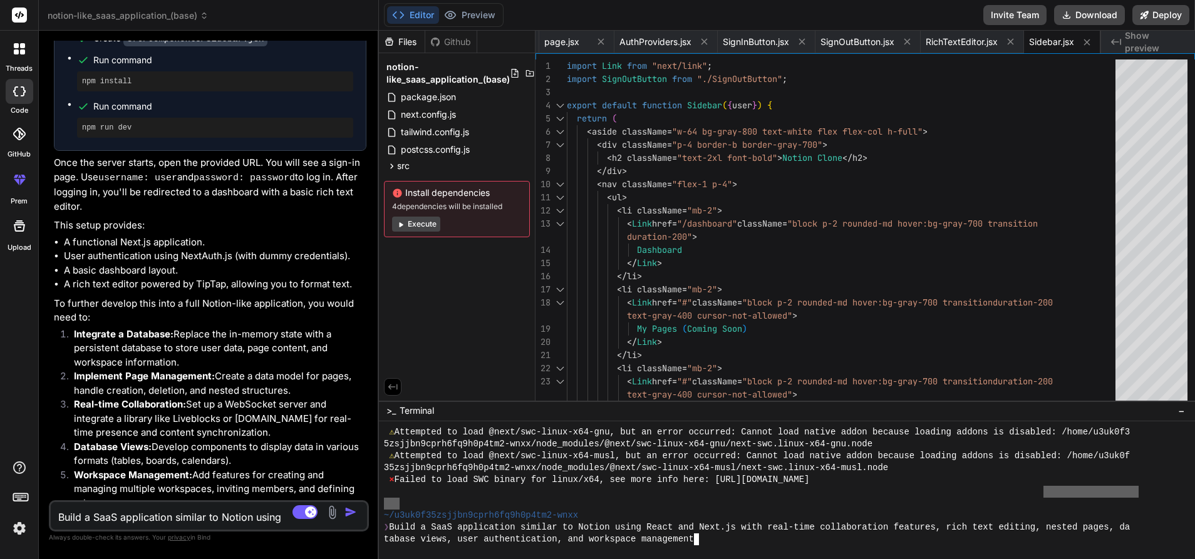
click div "⚠ Attempted to load @next/swc-linux-x64-gnu, but an error occurred: Cannot load…"
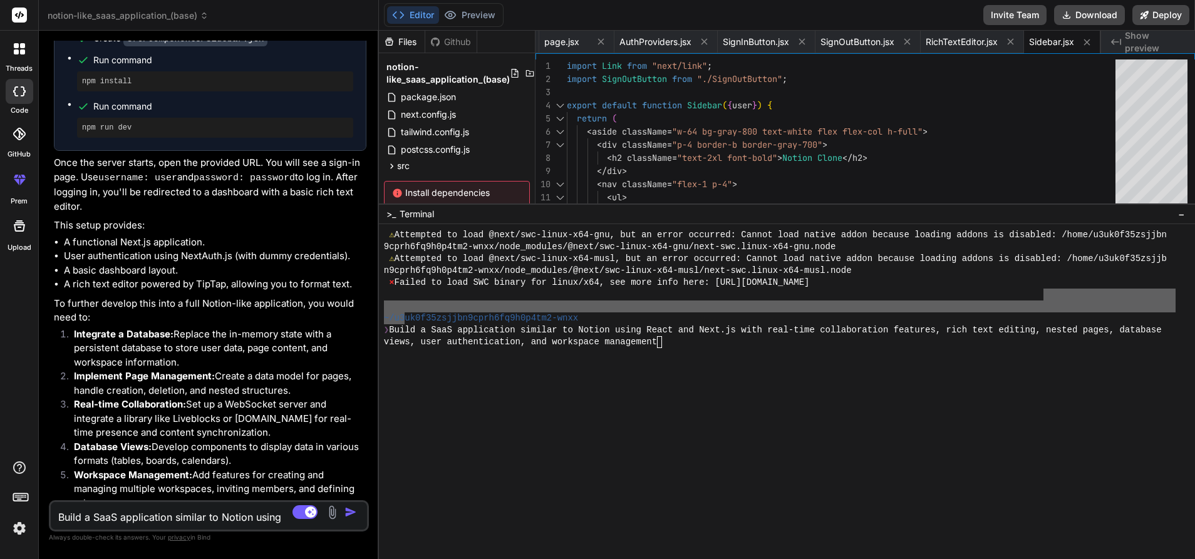
drag, startPoint x: 1016, startPoint y: 402, endPoint x: 1006, endPoint y: 204, distance: 198.2
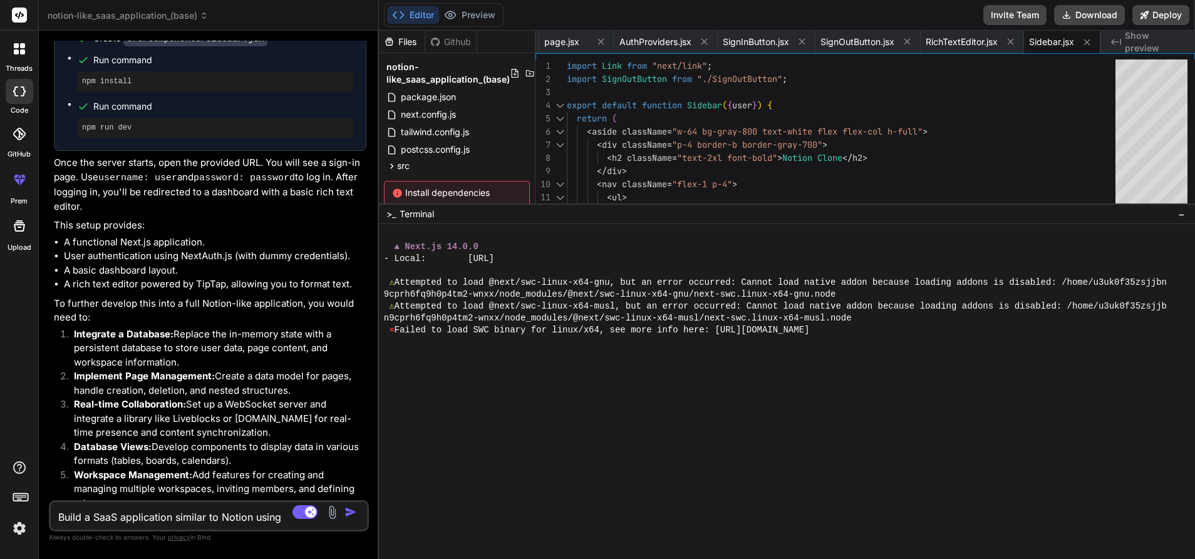
scroll to position [3888, 0]
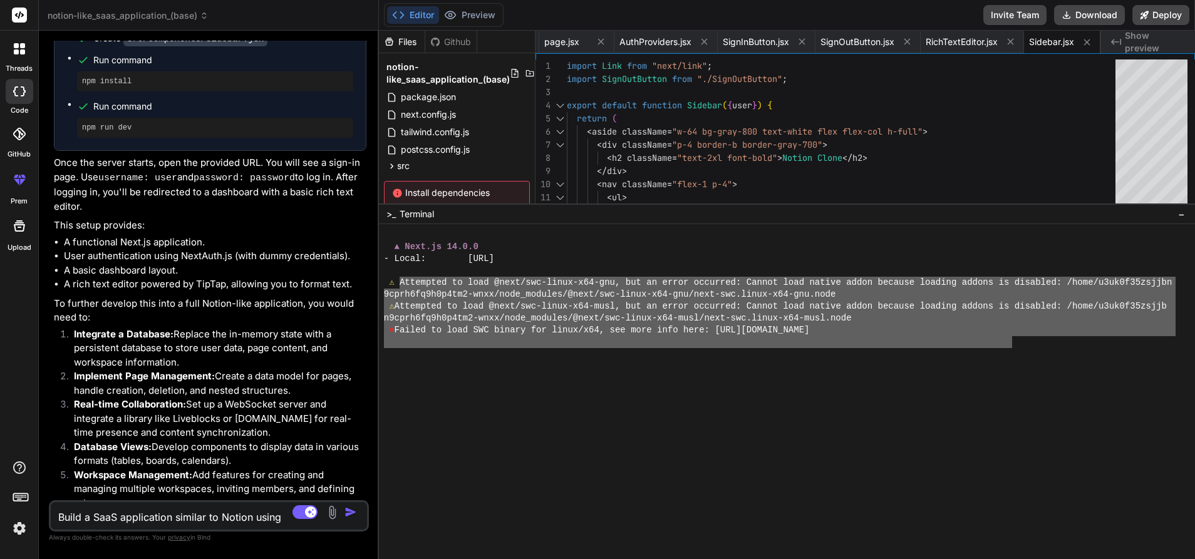
drag, startPoint x: 402, startPoint y: 282, endPoint x: 1012, endPoint y: 337, distance: 613.3
click textarea
paste textarea "Attempted to load @next/swc-linux-x64-gnu, but an error occurred: Cannot load n…"
type textarea "Attempted to load @next/swc-linux-x64-gnu, but an error occurred: Cannot load n…"
type textarea "x"
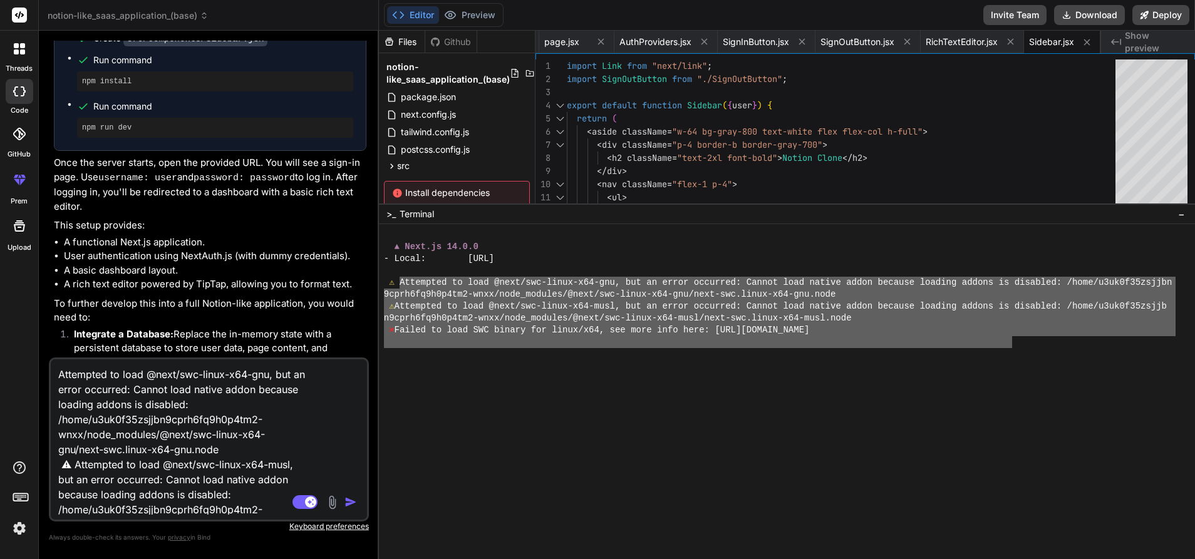
scroll to position [106, 0]
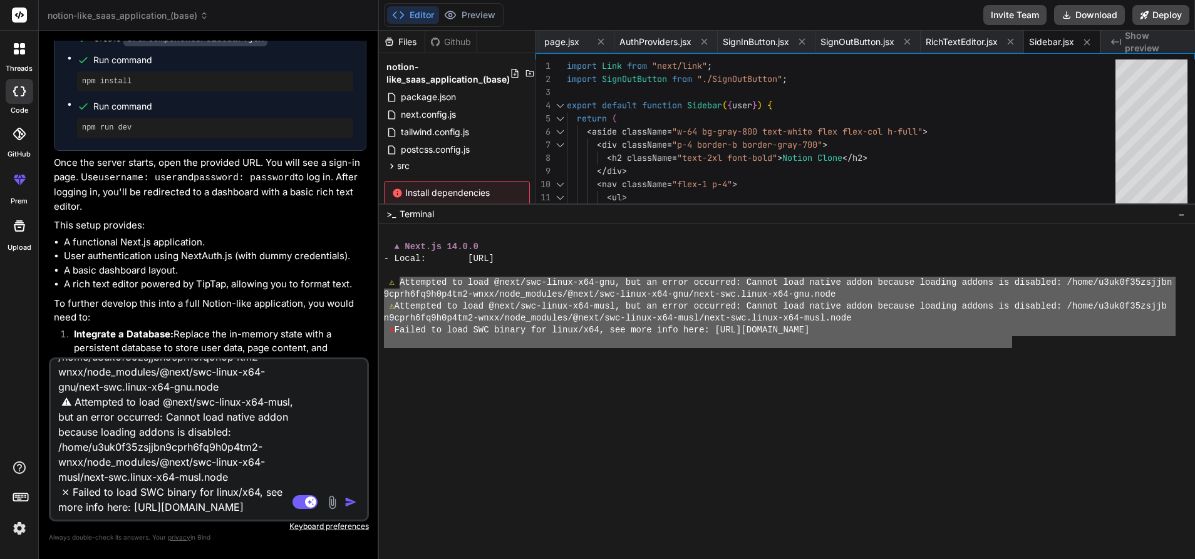
type textarea "Attempted to load @next/swc-linux-x64-gnu, but an error occurred: Cannot load n…"
click img "button"
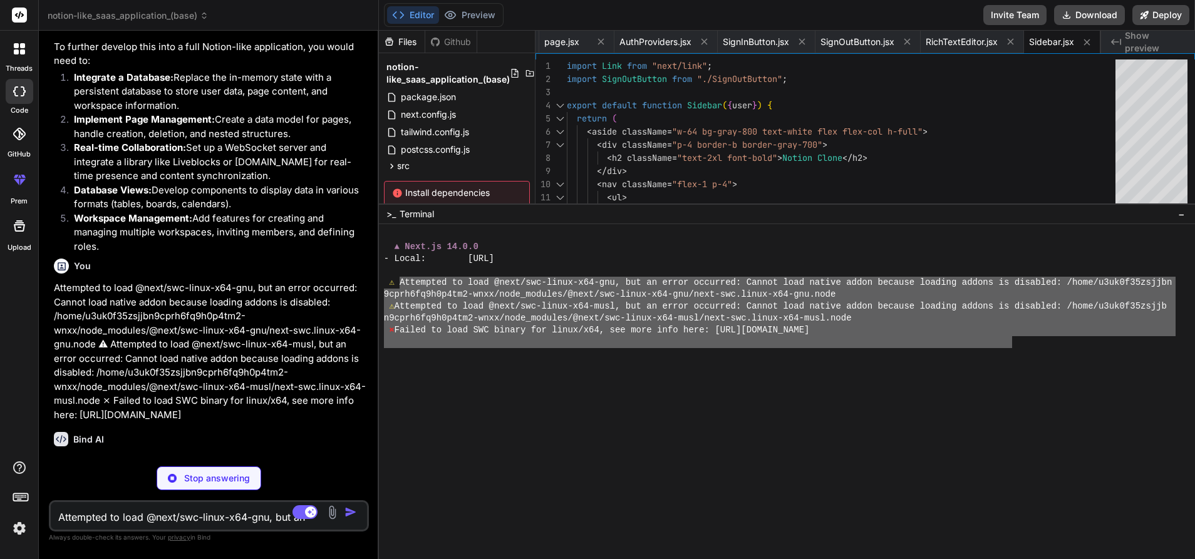
scroll to position [1141, 0]
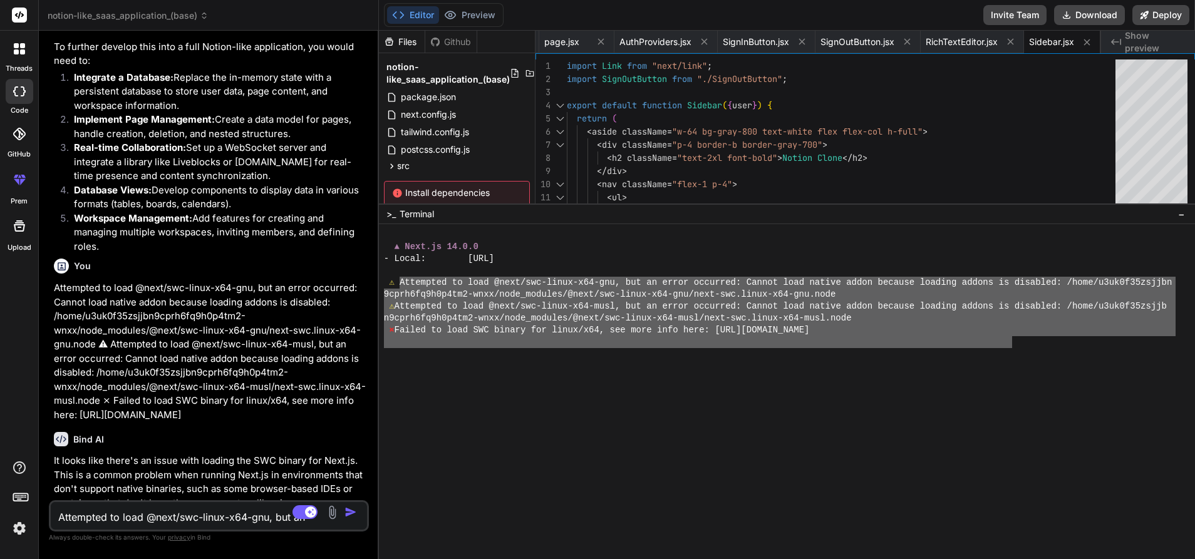
type textarea "x"
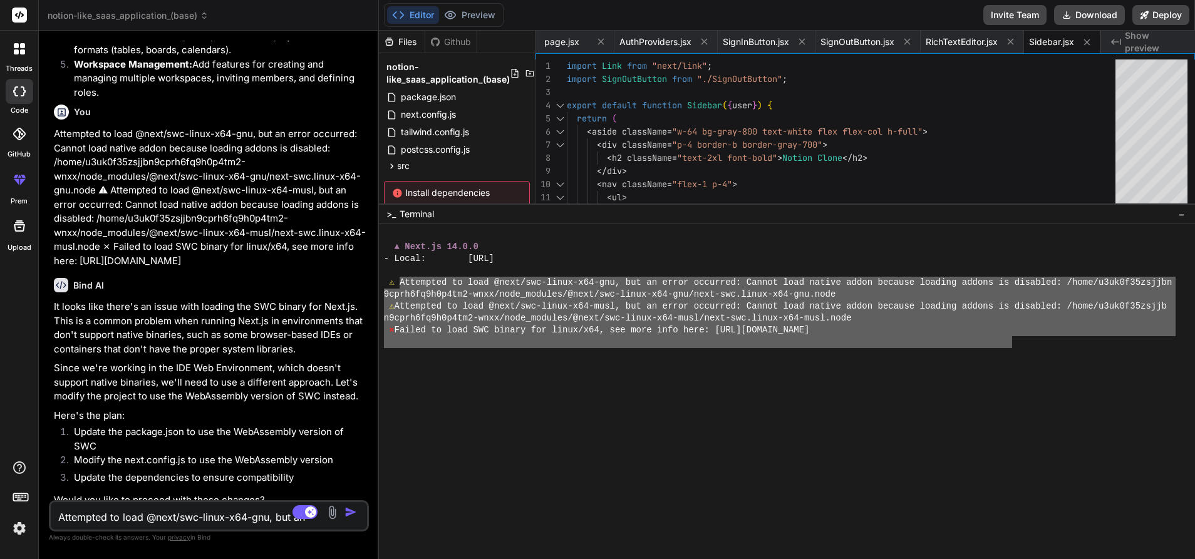
click textarea "Attempted to load @next/swc-linux-x64-gnu, but an error occurred: Cannot load n…"
type textarea "y"
type textarea "x"
type textarea "ye"
type textarea "x"
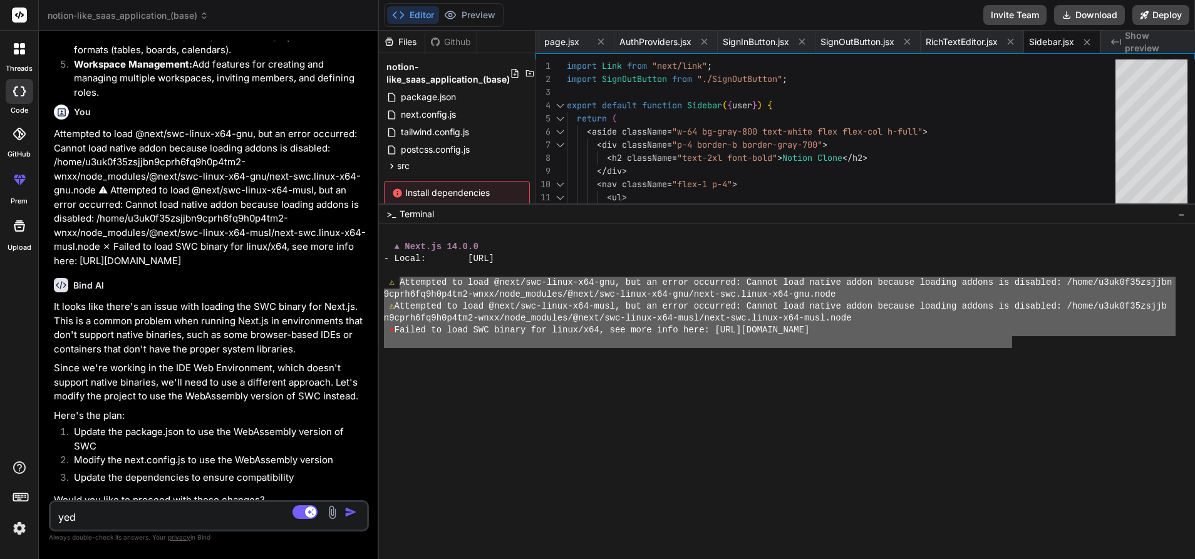
type textarea "yeds"
type textarea "x"
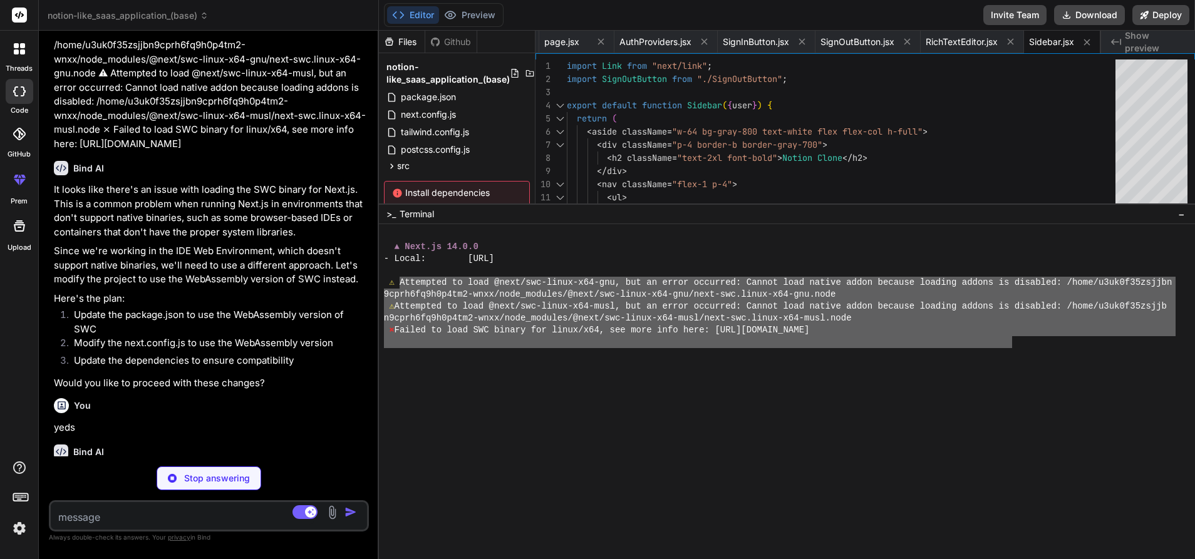
scroll to position [1425, 0]
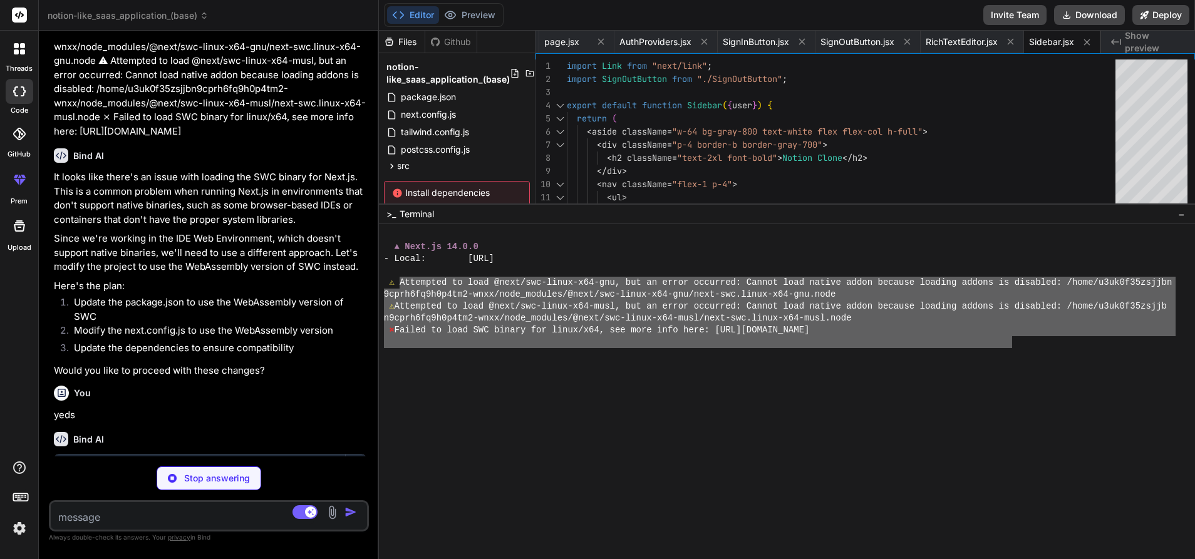
type textarea "x"
type textarea ""autoprefixer": "^10.0.1", "eslint": "^8", "eslint-config-next": "14.0.0", "pos…"
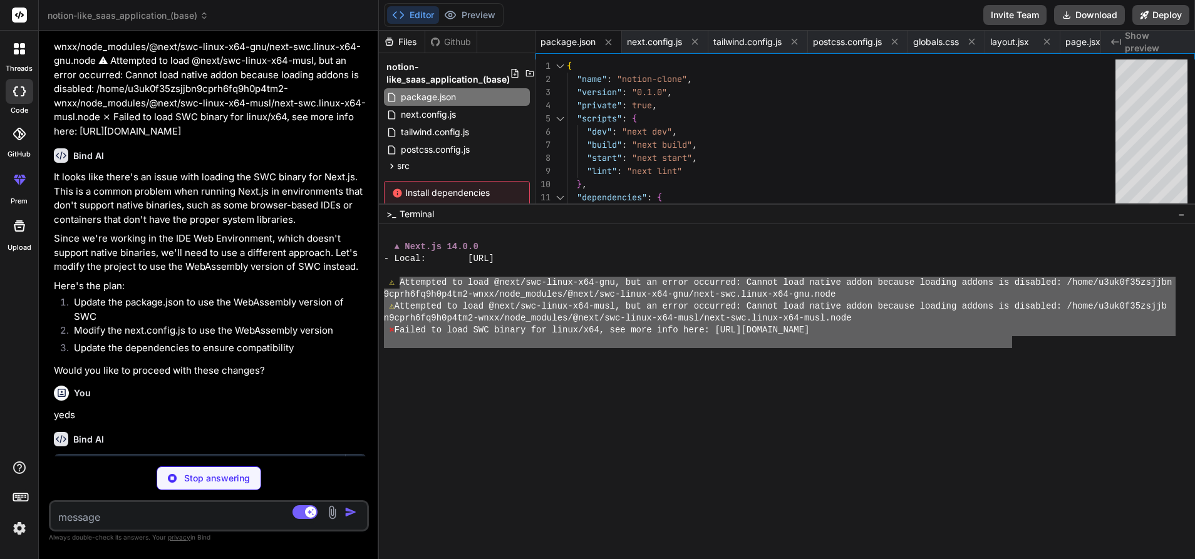
type textarea "x"
type textarea "}, }, ], ], }, }; module.exports = nextConfig;"
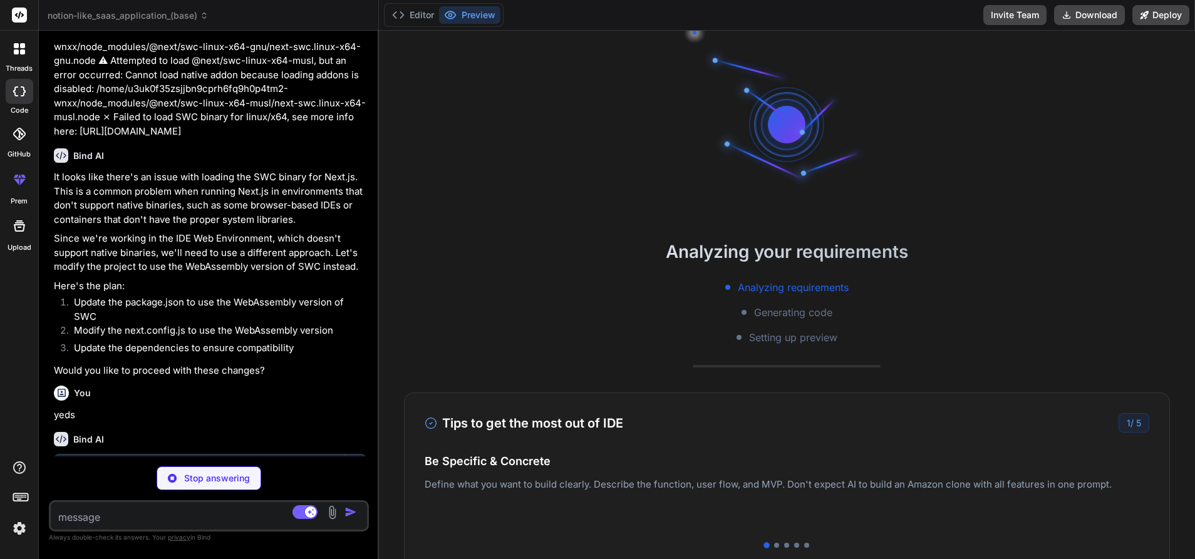
scroll to position [3892, 0]
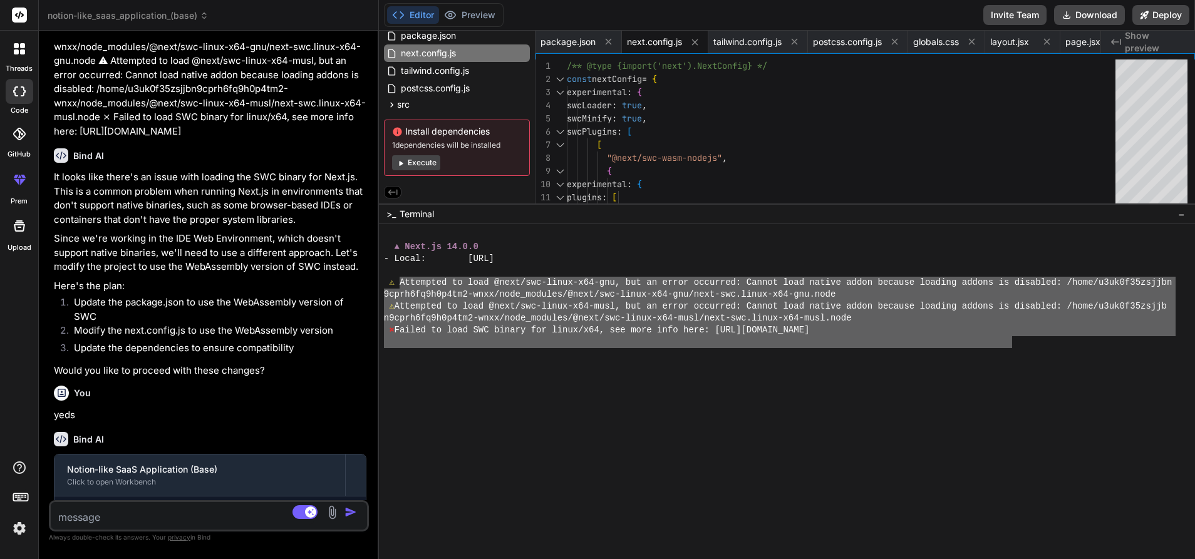
click button "Execute"
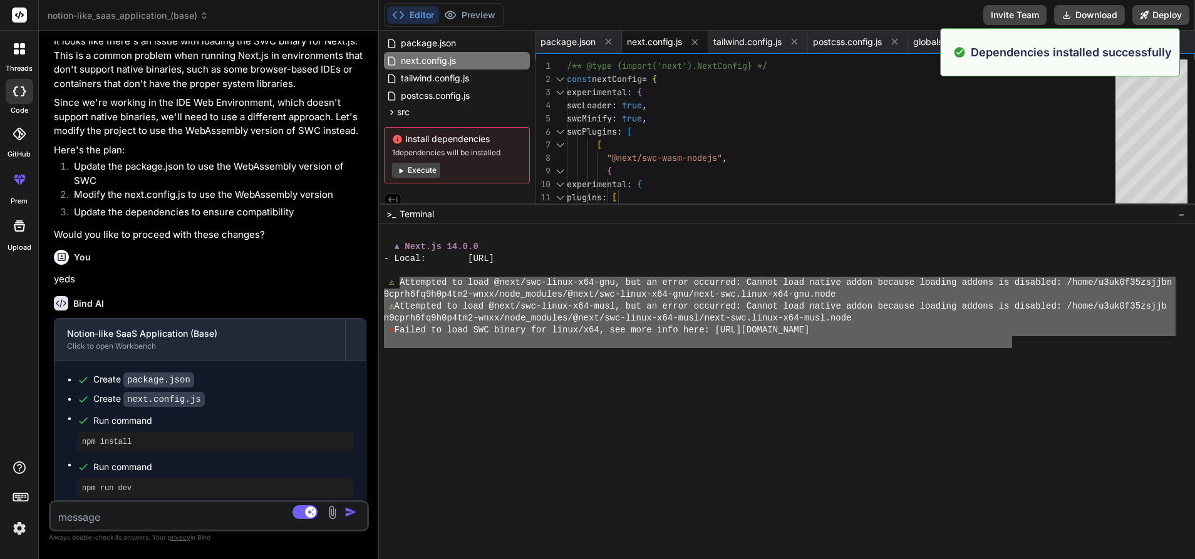
scroll to position [64, 0]
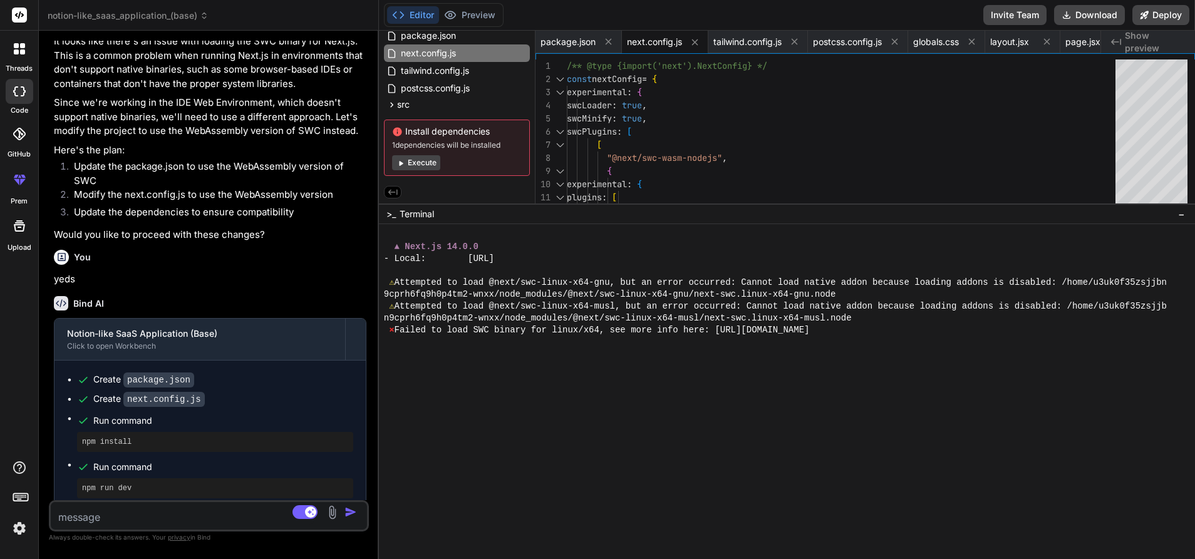
click div
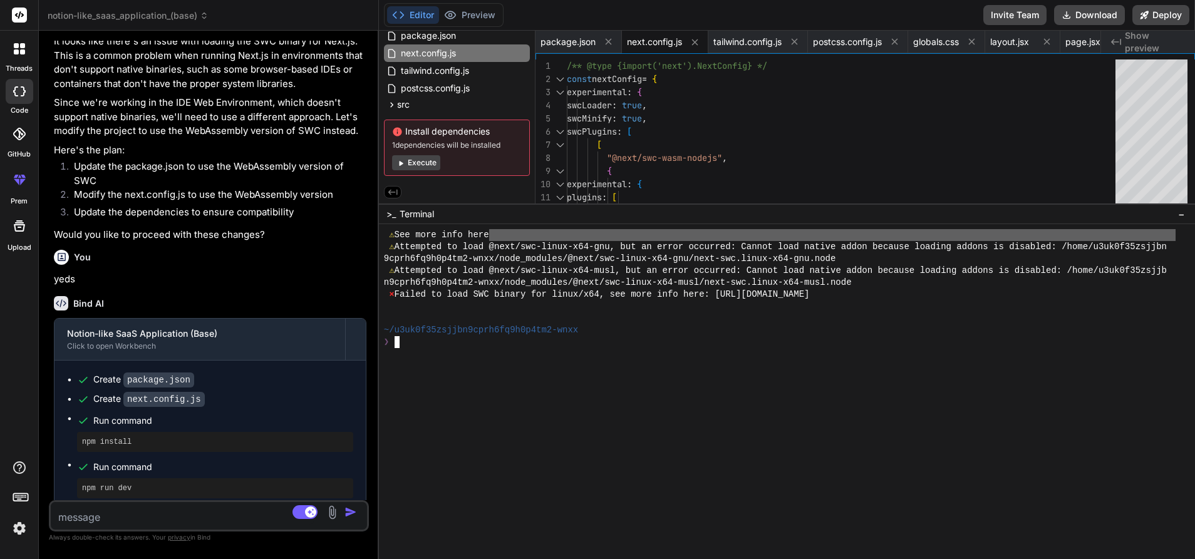
scroll to position [5178, 0]
drag, startPoint x: 244, startPoint y: 302, endPoint x: 309, endPoint y: 257, distance: 78.7
click div "Bind AI Notion-like SaaS Application (Base) Click to open Workbench Create pack…"
click button "Execute"
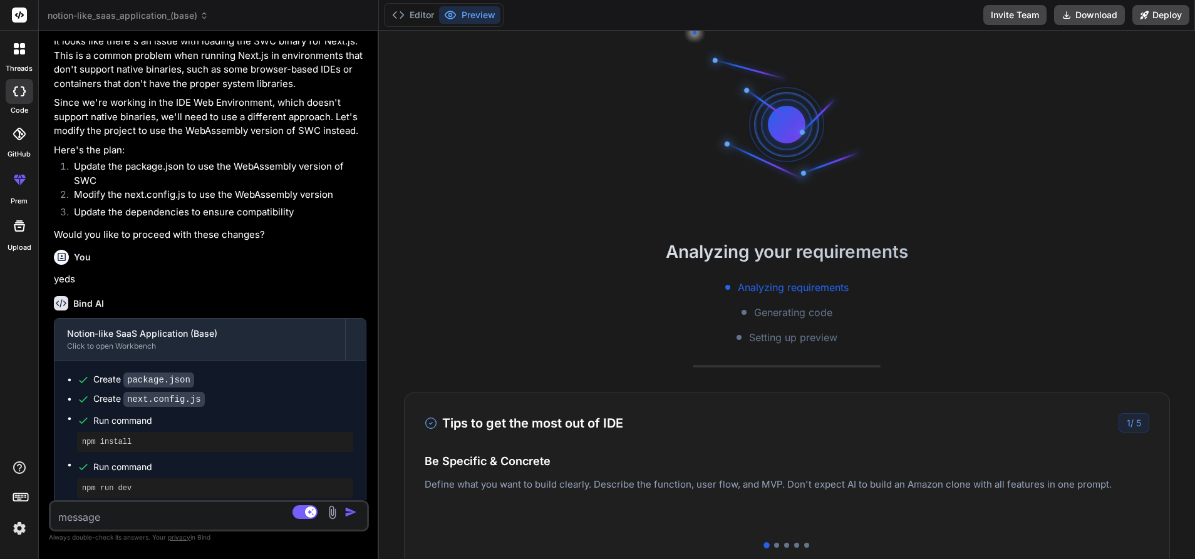
scroll to position [5320, 0]
type textarea "x"
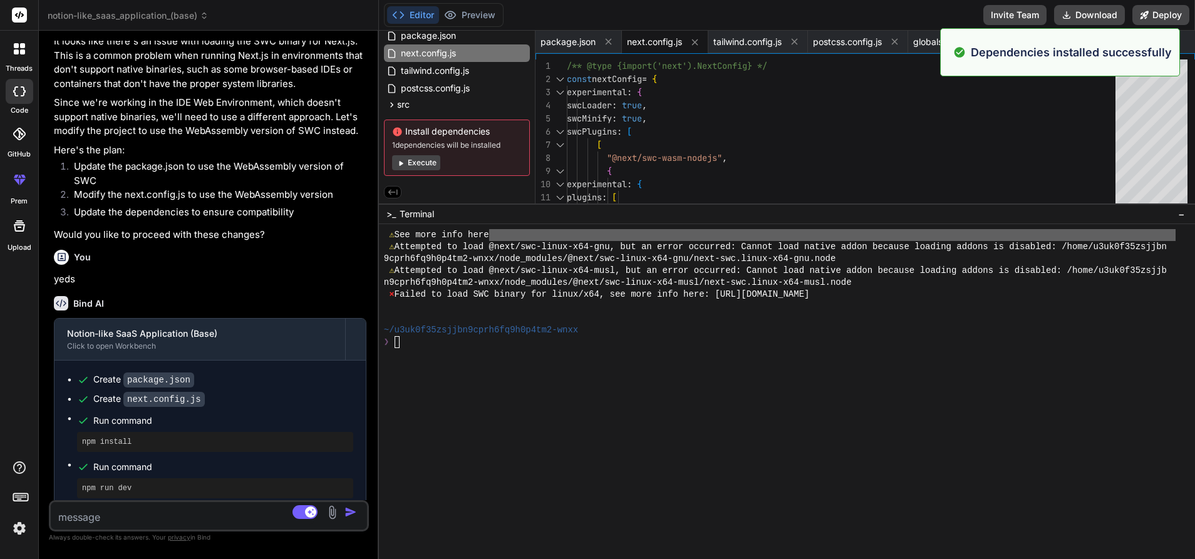
scroll to position [5570, 0]
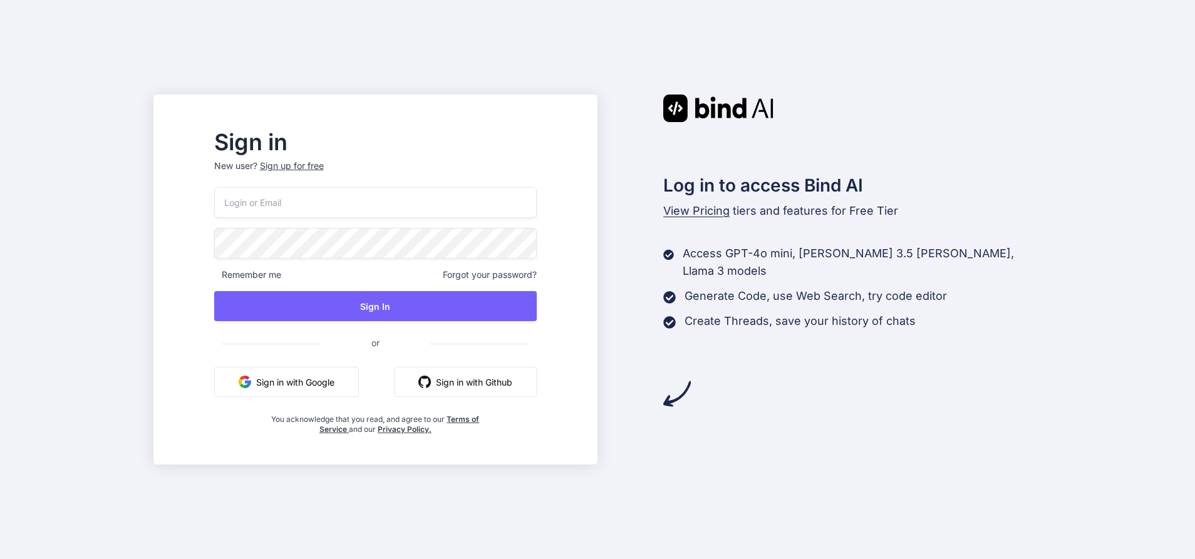
click at [359, 388] on button "Sign in with Google" at bounding box center [286, 382] width 145 height 30
